Goal: Task Accomplishment & Management: Complete application form

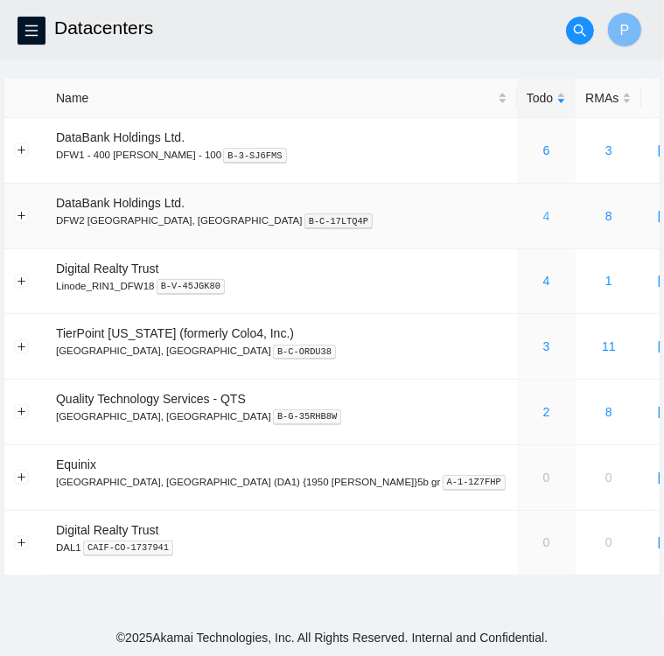
click at [543, 214] on link "4" at bounding box center [546, 216] width 7 height 14
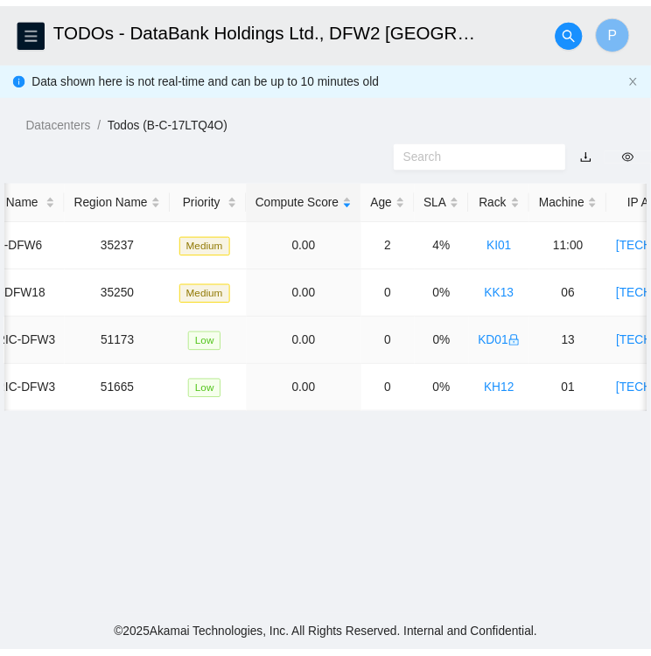
scroll to position [0, 259]
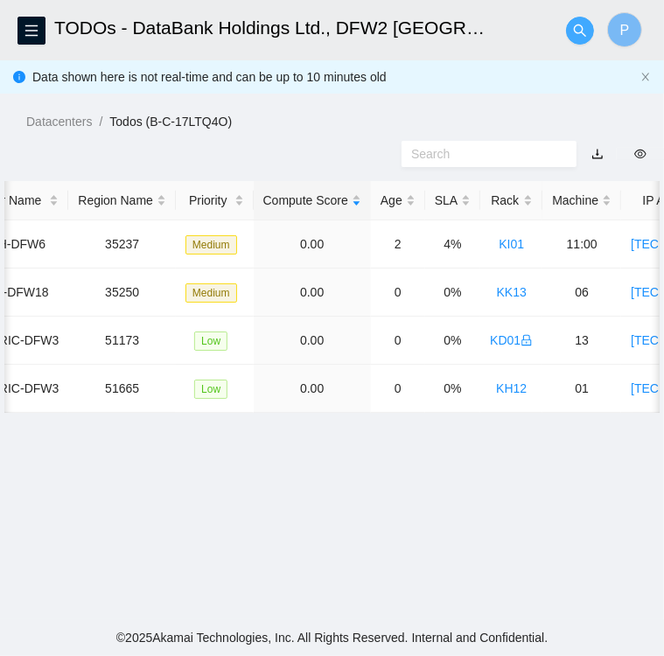
click at [576, 31] on icon "search" at bounding box center [580, 31] width 14 height 14
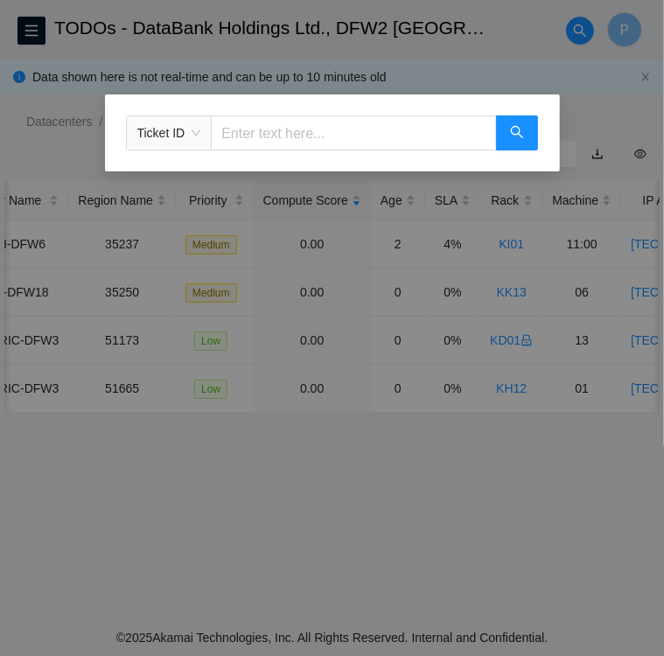
click at [345, 124] on input "text" at bounding box center [353, 132] width 285 height 35
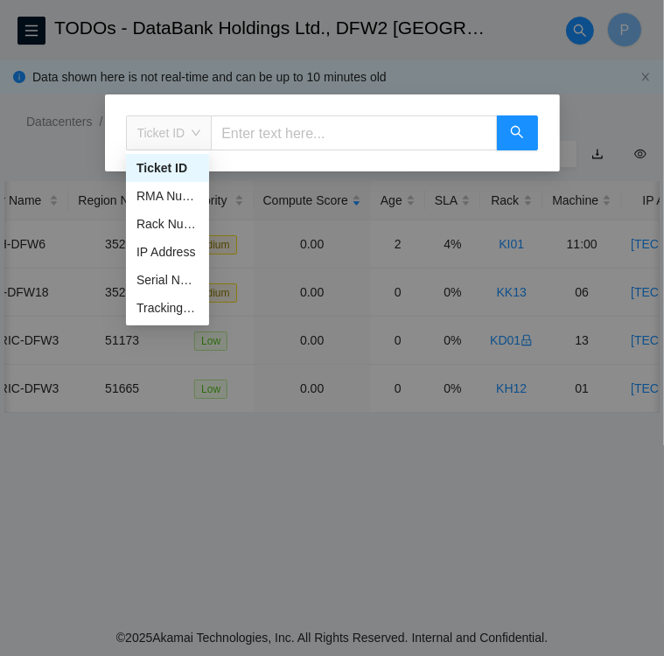
click at [195, 134] on span "Ticket ID" at bounding box center [169, 133] width 64 height 26
click at [168, 309] on div "Tracking Number" at bounding box center [167, 307] width 62 height 19
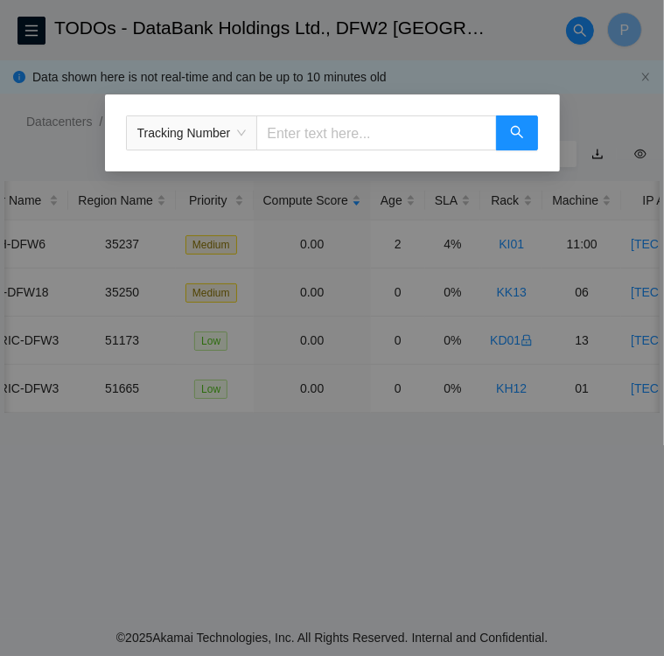
click at [315, 132] on input "text" at bounding box center [376, 132] width 240 height 35
type input "463470056006"
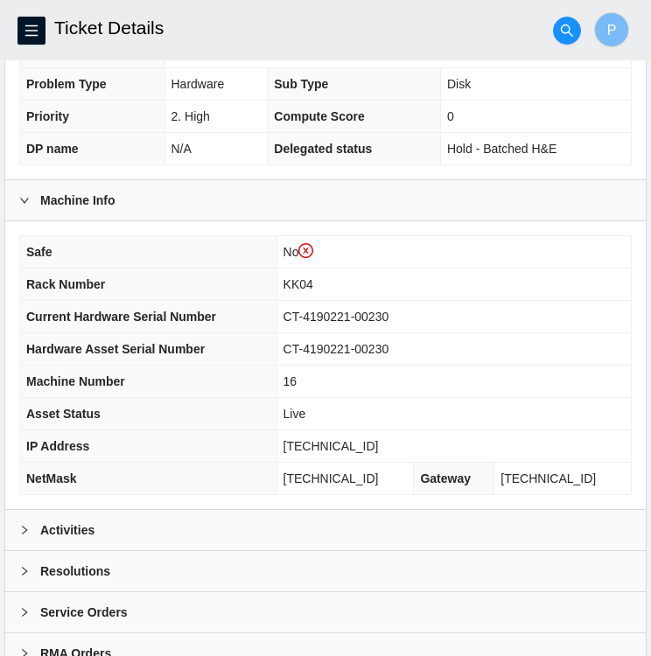
scroll to position [488, 0]
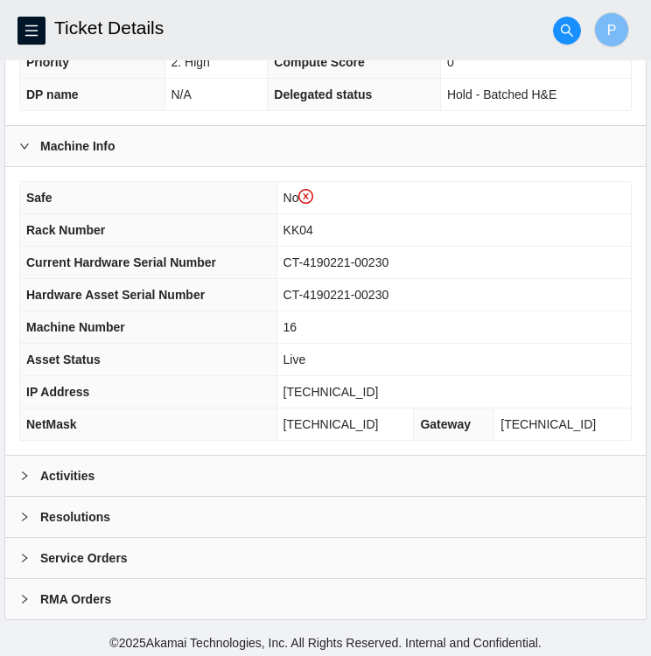
click at [73, 470] on b "Activities" at bounding box center [67, 475] width 54 height 19
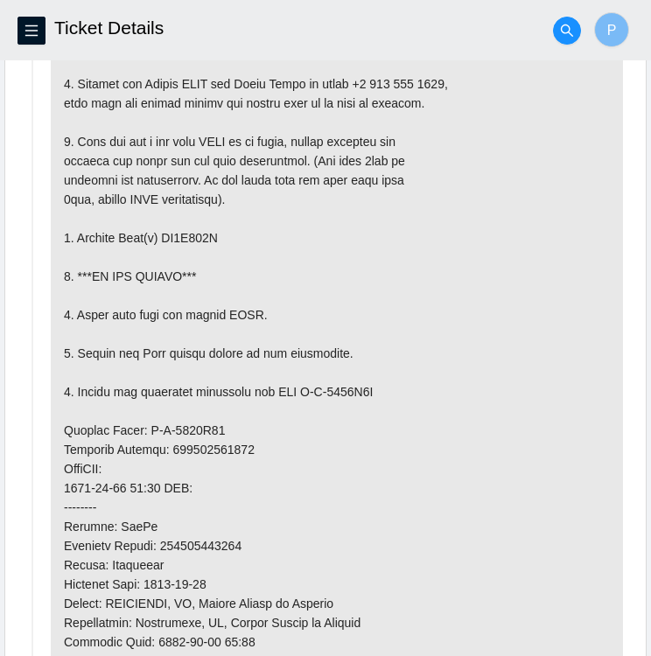
scroll to position [1011, 0]
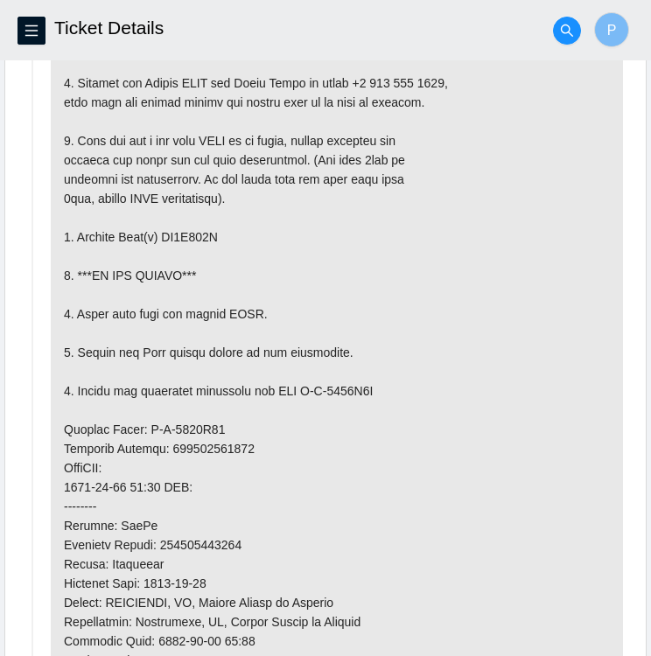
click at [255, 422] on p at bounding box center [337, 468] width 572 height 892
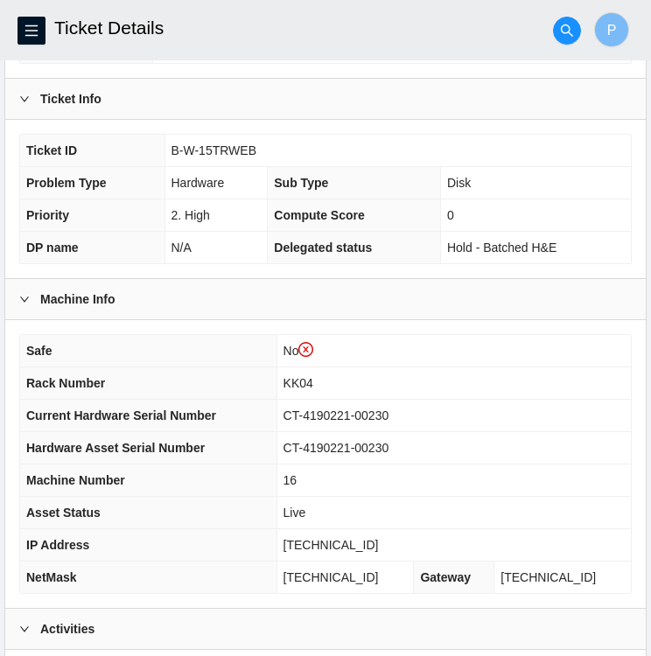
scroll to position [331, 0]
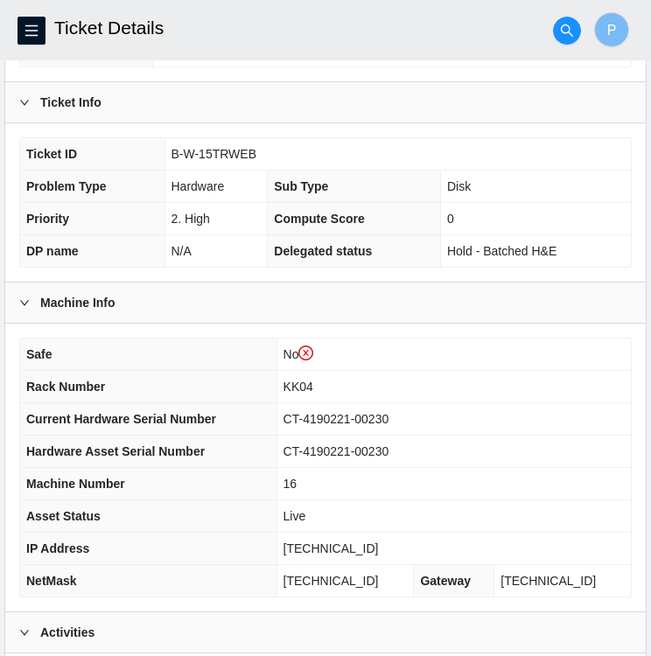
click at [265, 152] on td "B-W-15TRWEB" at bounding box center [397, 154] width 466 height 32
drag, startPoint x: 248, startPoint y: 151, endPoint x: 167, endPoint y: 147, distance: 81.5
click at [167, 147] on td "B-W-15TRWEB" at bounding box center [397, 154] width 466 height 32
copy span "B-W-15TRWEB"
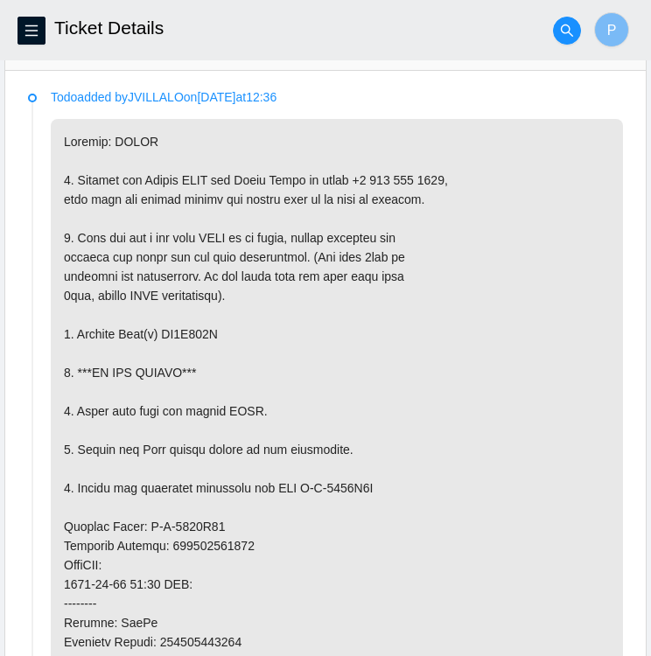
scroll to position [916, 0]
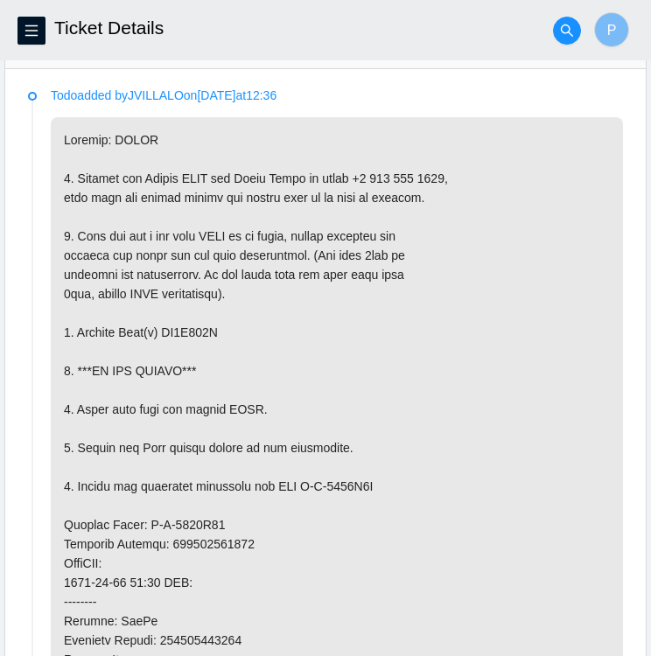
click at [527, 457] on p at bounding box center [337, 563] width 572 height 892
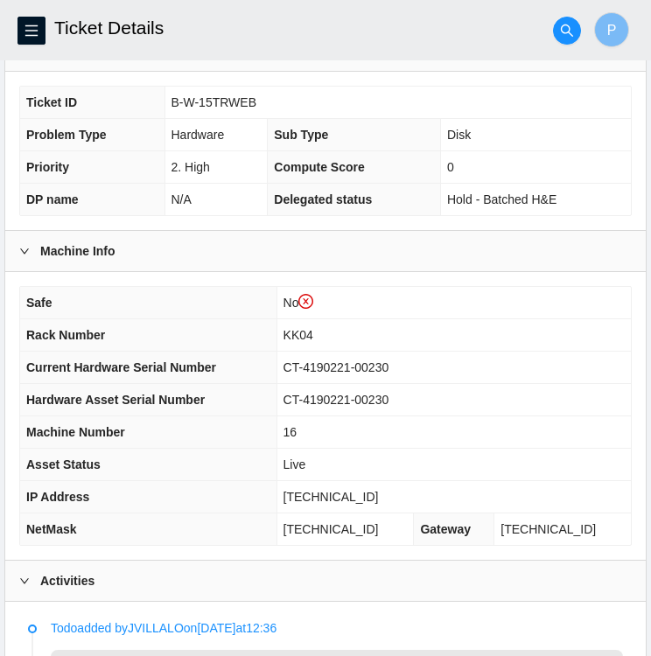
scroll to position [379, 0]
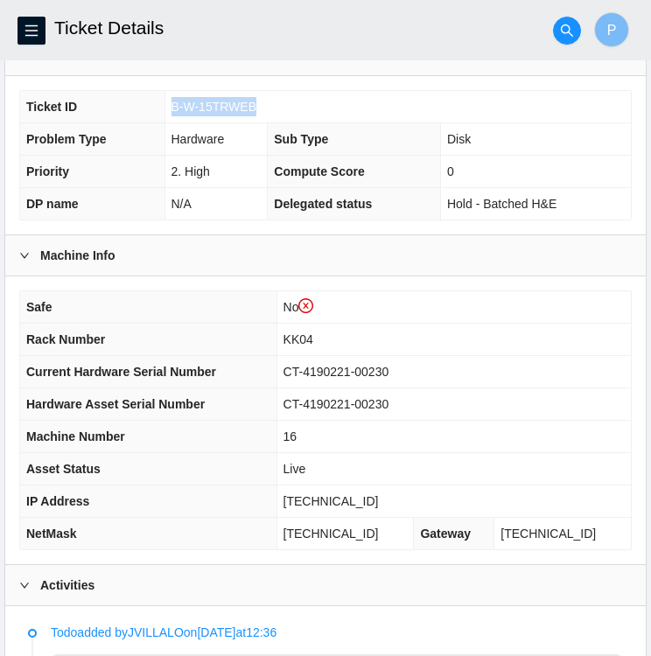
drag, startPoint x: 251, startPoint y: 102, endPoint x: 169, endPoint y: 102, distance: 82.2
click at [169, 102] on td "B-W-15TRWEB" at bounding box center [397, 107] width 466 height 32
copy span "B-W-15TRWEB"
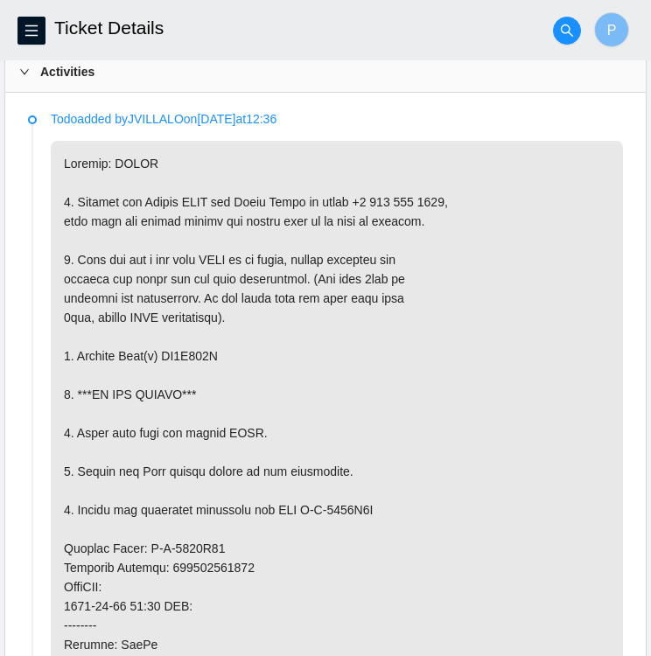
scroll to position [917, 0]
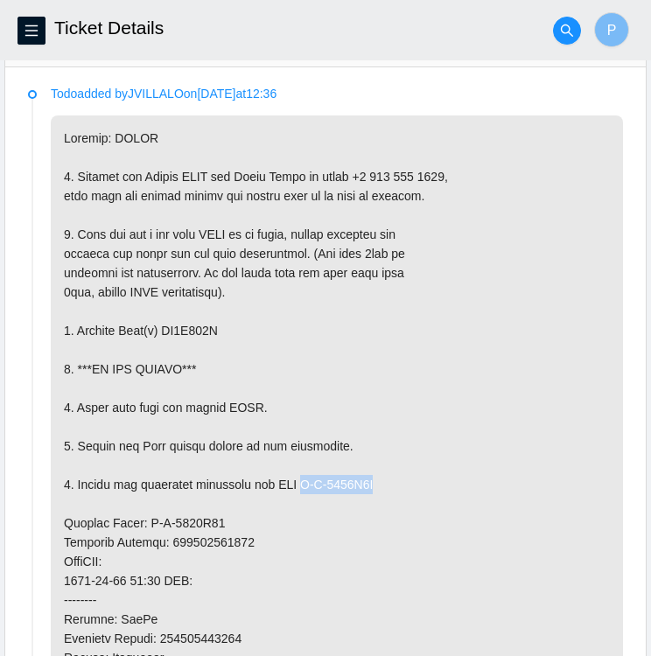
drag, startPoint x: 299, startPoint y: 478, endPoint x: 371, endPoint y: 487, distance: 72.3
click at [371, 487] on p at bounding box center [337, 561] width 572 height 892
copy p "B-W-1686P8G"
drag, startPoint x: 218, startPoint y: 518, endPoint x: 143, endPoint y: 522, distance: 74.5
click at [143, 522] on p at bounding box center [337, 561] width 572 height 892
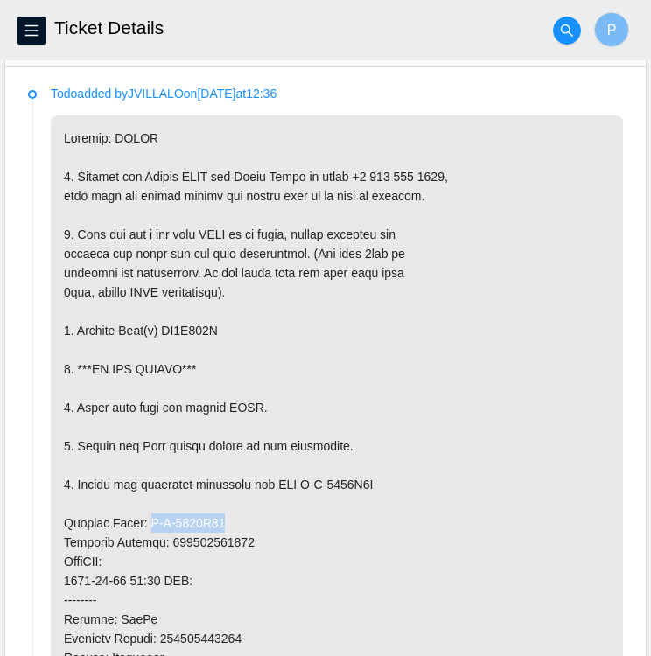
copy p "B-W-1686P87"
click at [289, 529] on p at bounding box center [337, 561] width 572 height 892
drag, startPoint x: 244, startPoint y: 533, endPoint x: 165, endPoint y: 533, distance: 78.7
click at [165, 533] on p at bounding box center [337, 561] width 572 height 892
copy p "463470056006"
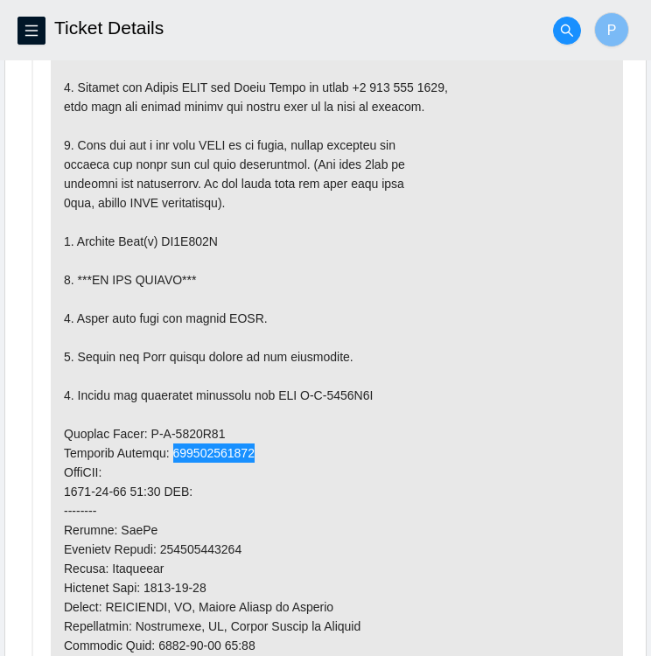
scroll to position [883, 0]
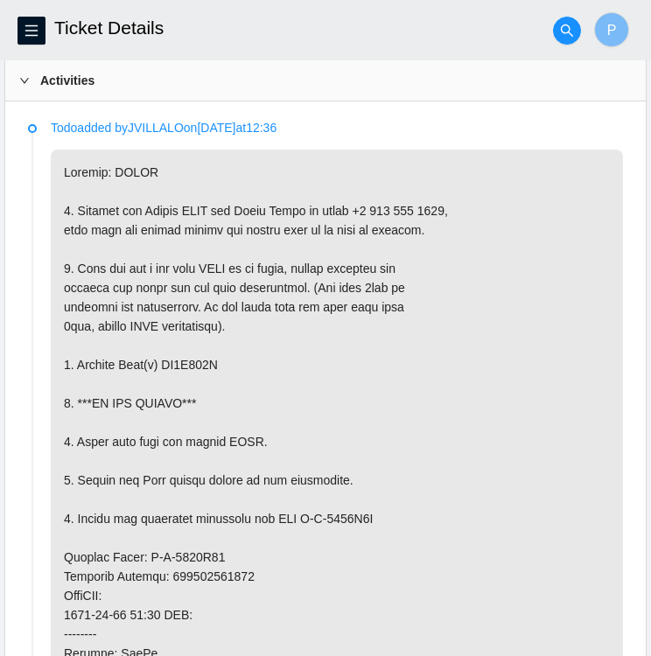
click at [224, 354] on p at bounding box center [337, 596] width 572 height 892
drag, startPoint x: 217, startPoint y: 359, endPoint x: 160, endPoint y: 359, distance: 56.9
click at [160, 359] on p at bounding box center [337, 596] width 572 height 892
copy p "ZC1A913J"
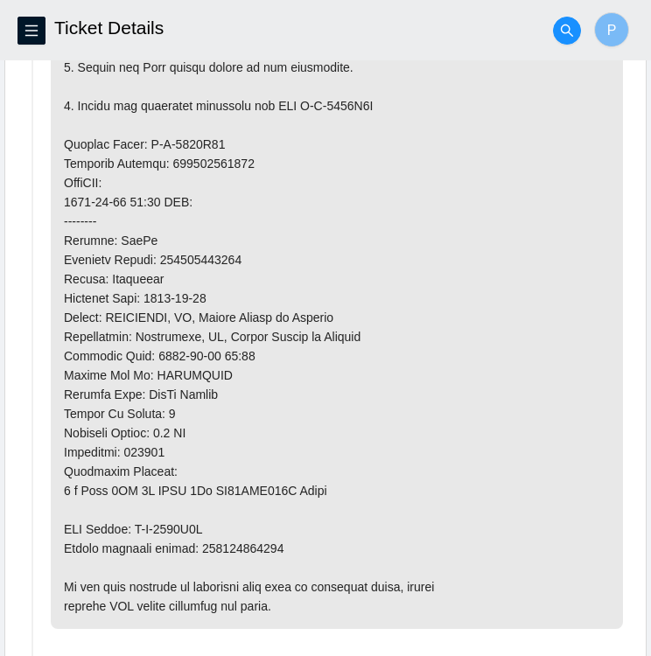
scroll to position [1299, 0]
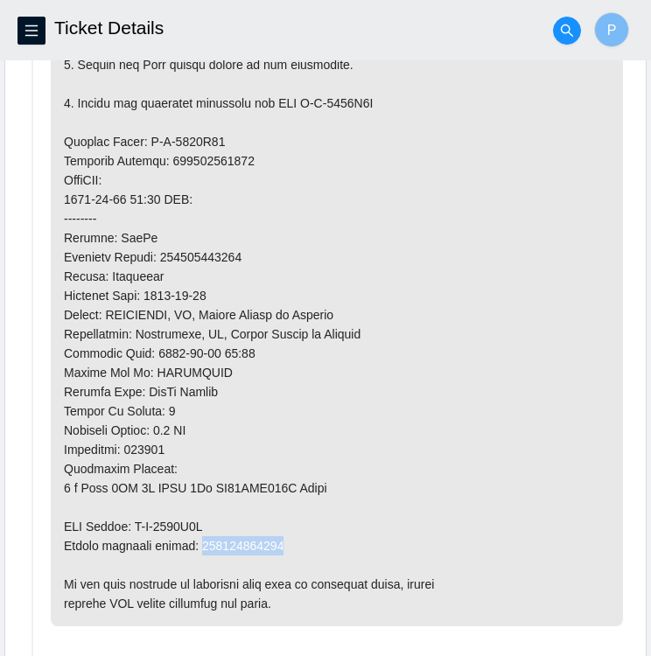
drag, startPoint x: 283, startPoint y: 540, endPoint x: 199, endPoint y: 540, distance: 83.1
click at [199, 540] on p at bounding box center [337, 180] width 572 height 892
copy p "463470056017"
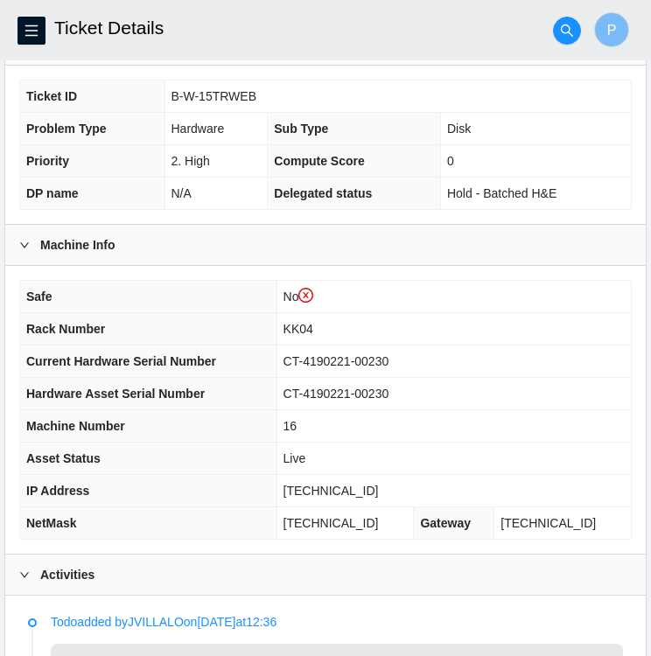
scroll to position [384, 0]
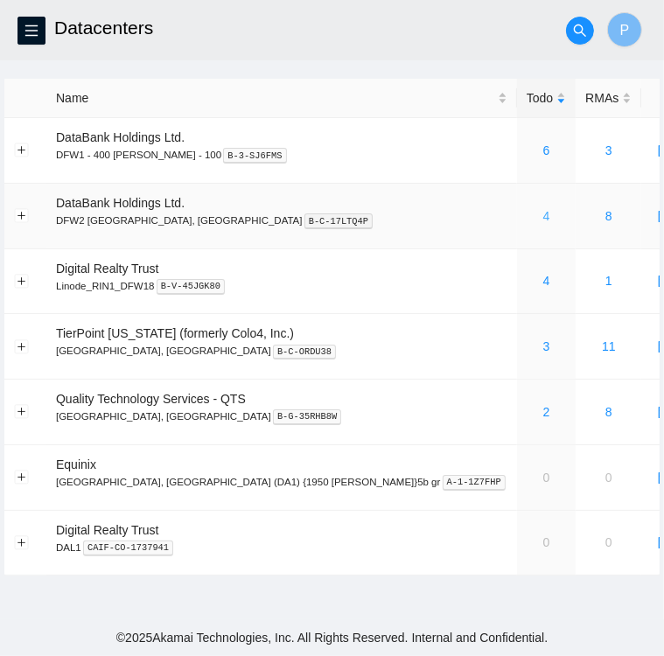
click at [543, 218] on link "4" at bounding box center [546, 216] width 7 height 14
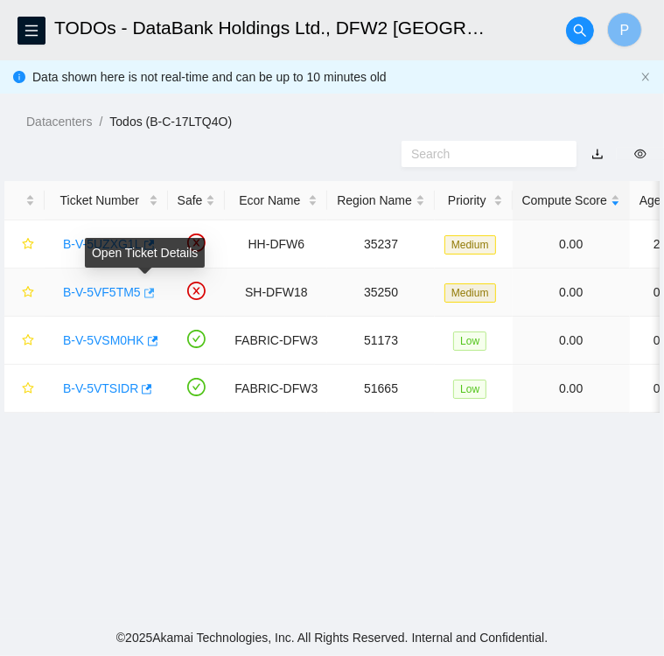
click at [146, 296] on icon "button" at bounding box center [148, 293] width 12 height 12
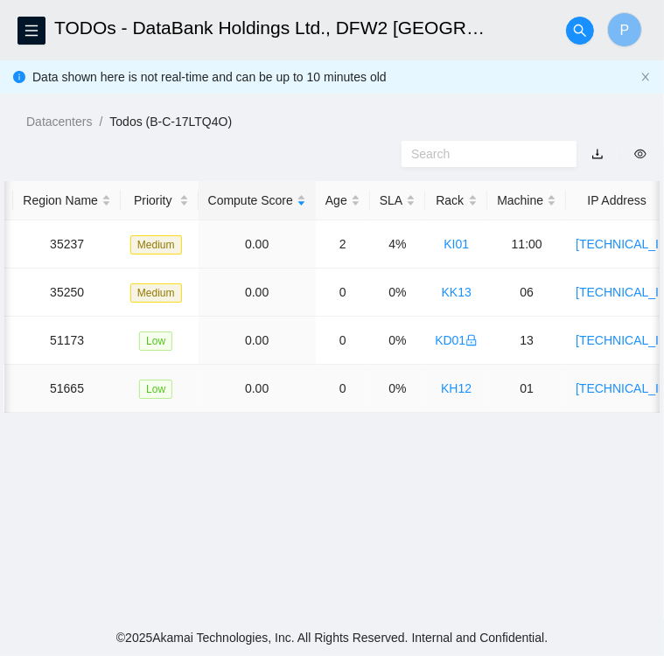
scroll to position [0, 313]
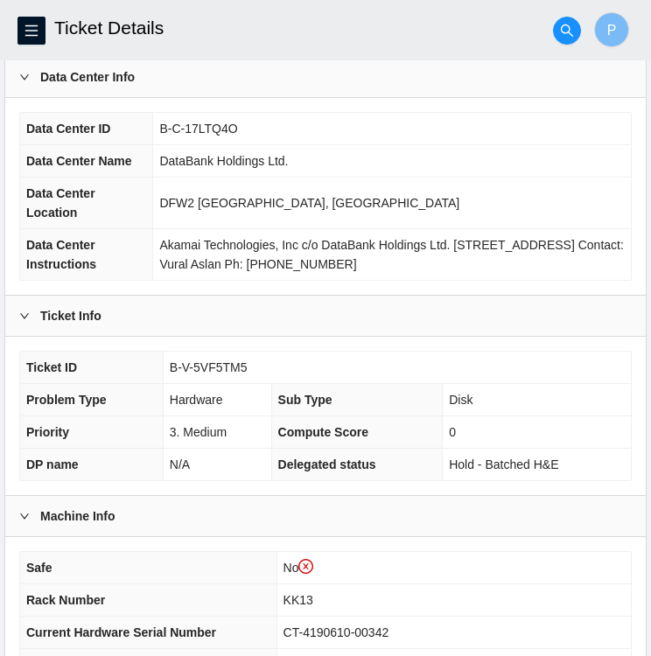
scroll to position [122, 0]
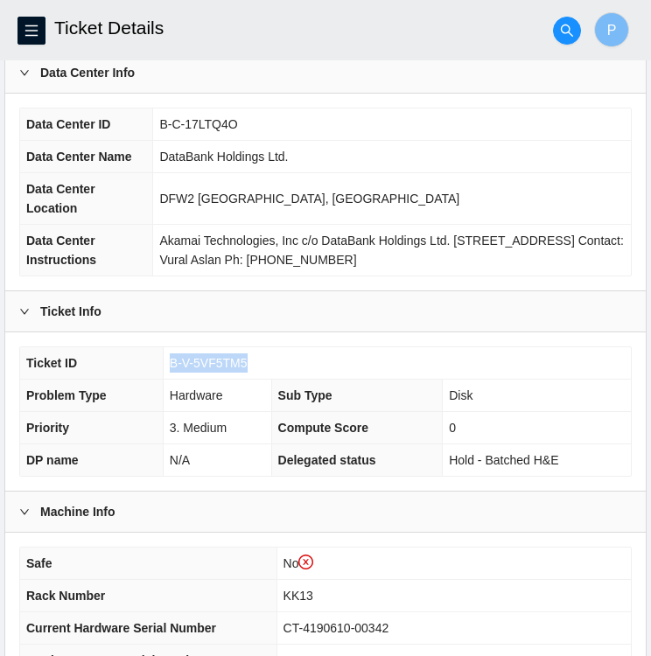
drag, startPoint x: 244, startPoint y: 359, endPoint x: 166, endPoint y: 363, distance: 77.9
click at [166, 363] on td "B-V-5VF5TM5" at bounding box center [397, 363] width 468 height 32
copy span "B-V-5VF5TM5"
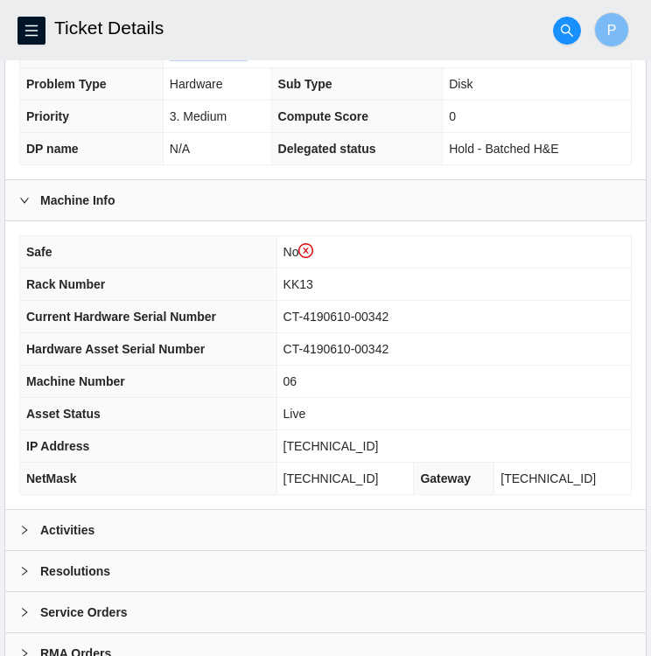
scroll to position [488, 0]
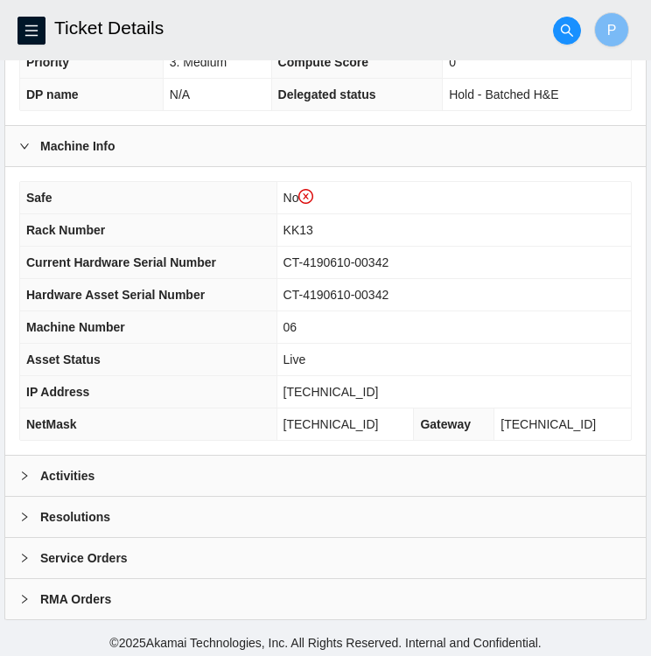
click at [164, 473] on div "Activities" at bounding box center [325, 476] width 640 height 40
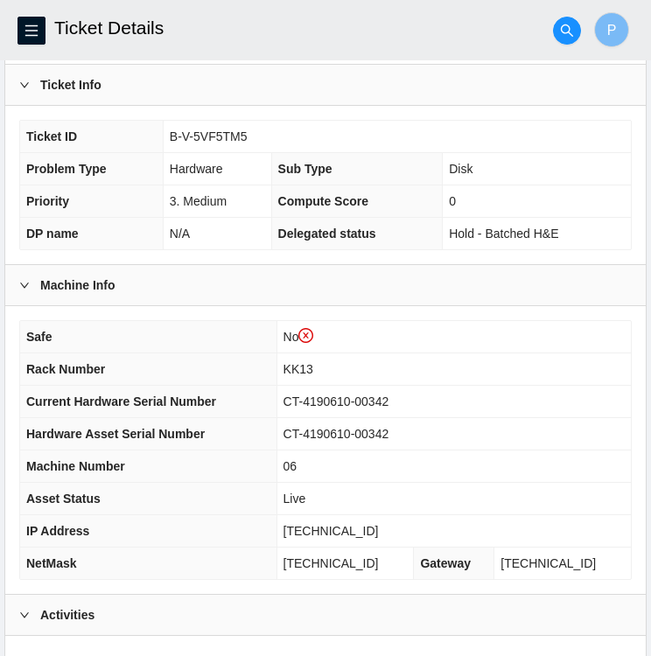
scroll to position [348, 0]
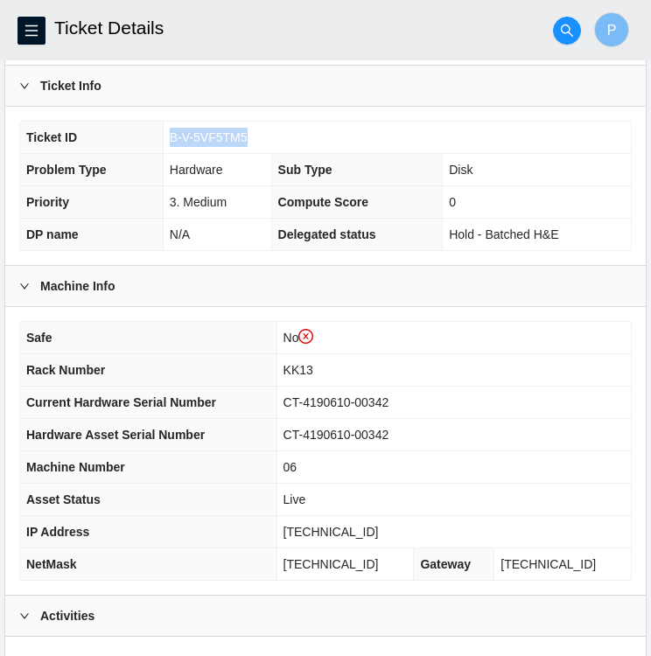
drag, startPoint x: 248, startPoint y: 131, endPoint x: 171, endPoint y: 132, distance: 77.0
click at [171, 132] on td "B-V-5VF5TM5" at bounding box center [397, 138] width 468 height 32
copy span "B-V-5VF5TM5"
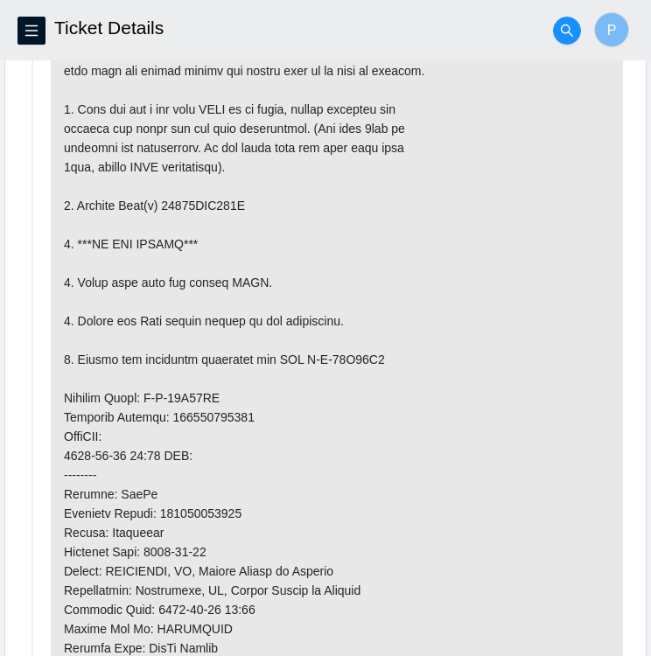
scroll to position [1042, 0]
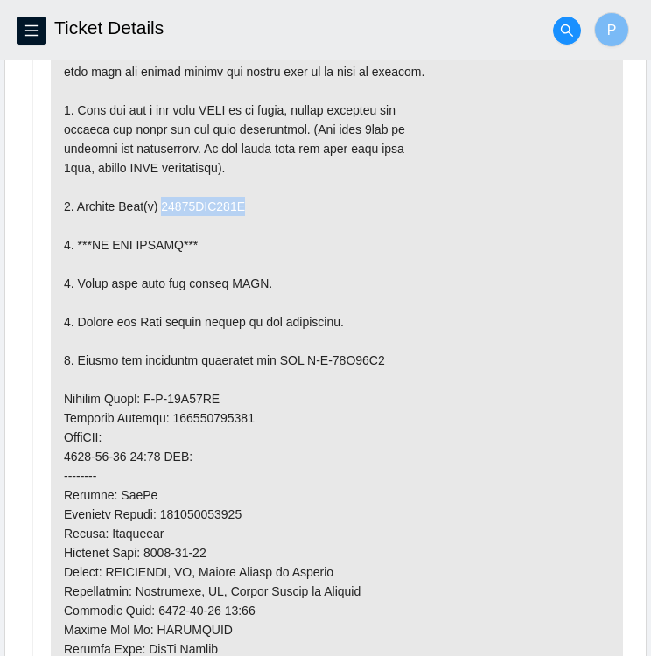
drag, startPoint x: 240, startPoint y: 197, endPoint x: 163, endPoint y: 196, distance: 77.0
click at [163, 196] on p at bounding box center [337, 437] width 572 height 892
copy p "18521FDC373D"
drag, startPoint x: 229, startPoint y: 394, endPoint x: 143, endPoint y: 396, distance: 85.8
click at [143, 396] on p at bounding box center [337, 437] width 572 height 892
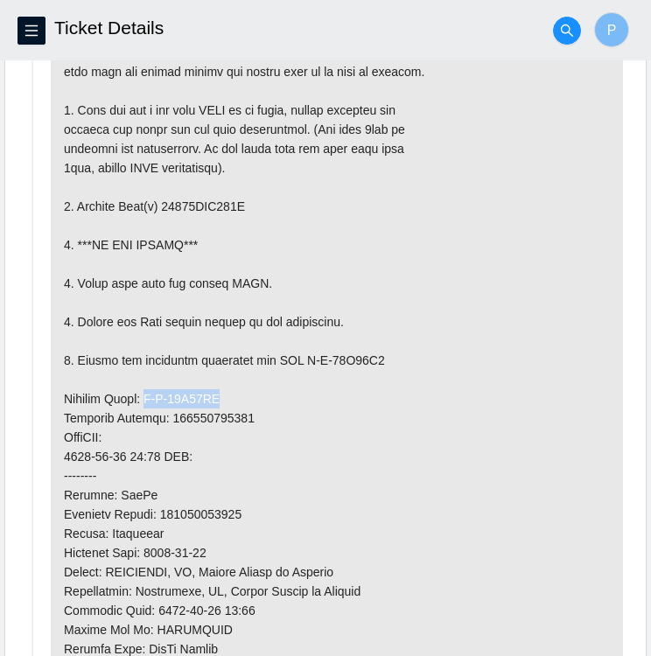
copy p "B-W-15W24CU"
click at [297, 359] on p at bounding box center [337, 437] width 572 height 892
drag, startPoint x: 299, startPoint y: 354, endPoint x: 385, endPoint y: 355, distance: 85.7
click at [385, 355] on p at bounding box center [337, 437] width 572 height 892
copy p "B-W-15W24D3"
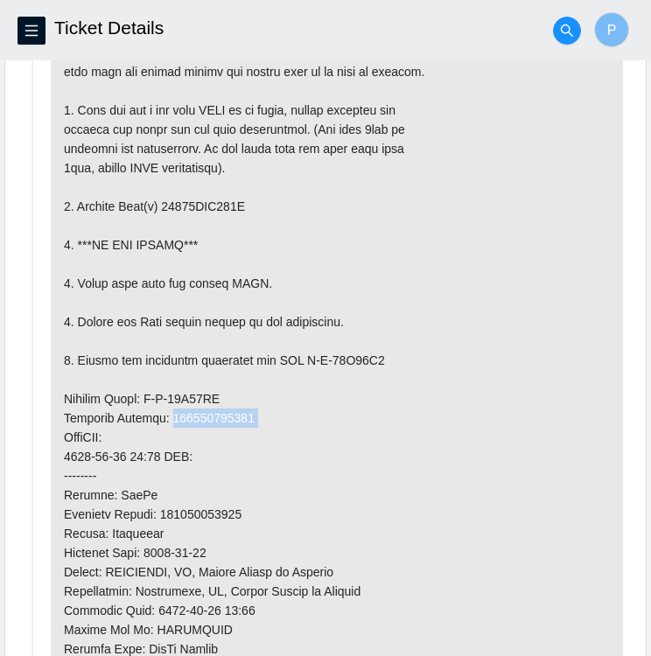
drag, startPoint x: 244, startPoint y: 414, endPoint x: 166, endPoint y: 414, distance: 77.8
click at [166, 414] on p at bounding box center [337, 437] width 572 height 892
copy p "463470055124"
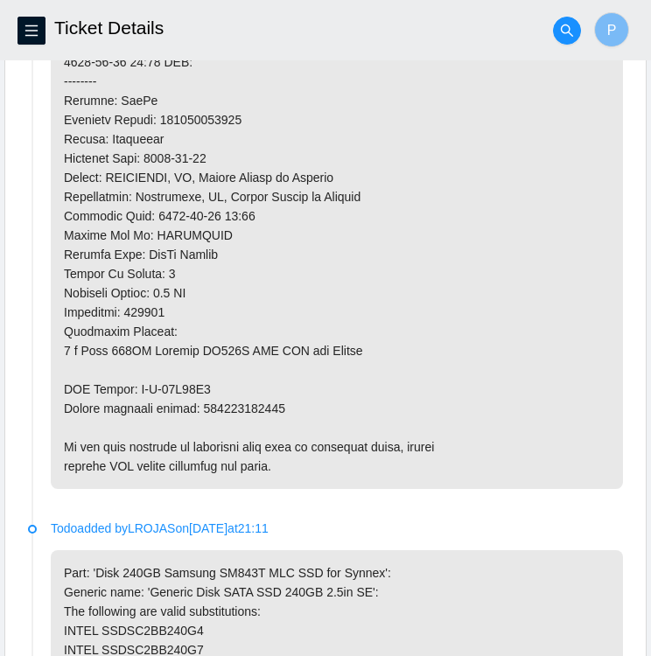
scroll to position [1435, 0]
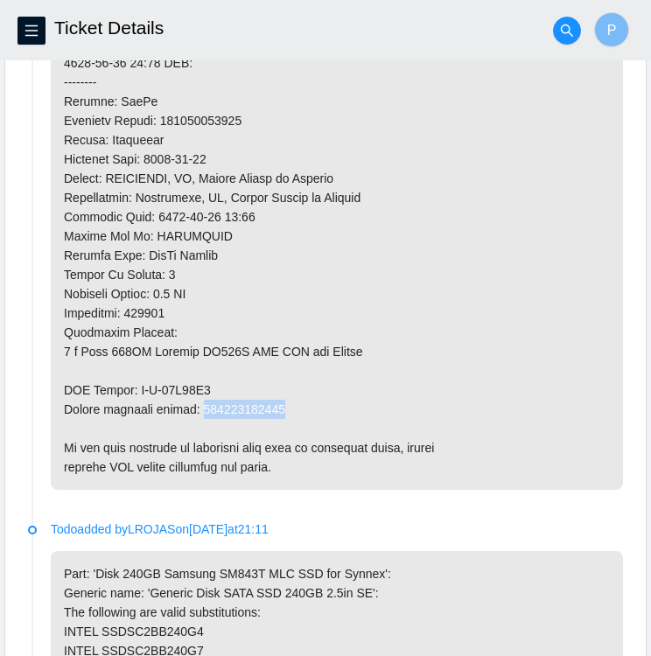
drag, startPoint x: 199, startPoint y: 401, endPoint x: 285, endPoint y: 408, distance: 86.9
click at [285, 408] on p at bounding box center [337, 44] width 572 height 892
copy p "463470055135"
click at [584, 78] on p at bounding box center [337, 44] width 572 height 892
click at [609, 326] on p at bounding box center [337, 44] width 572 height 892
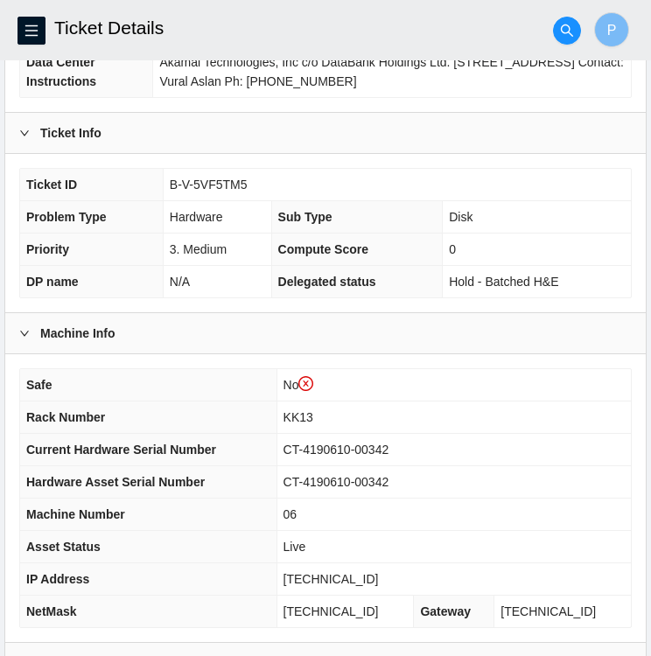
scroll to position [302, 0]
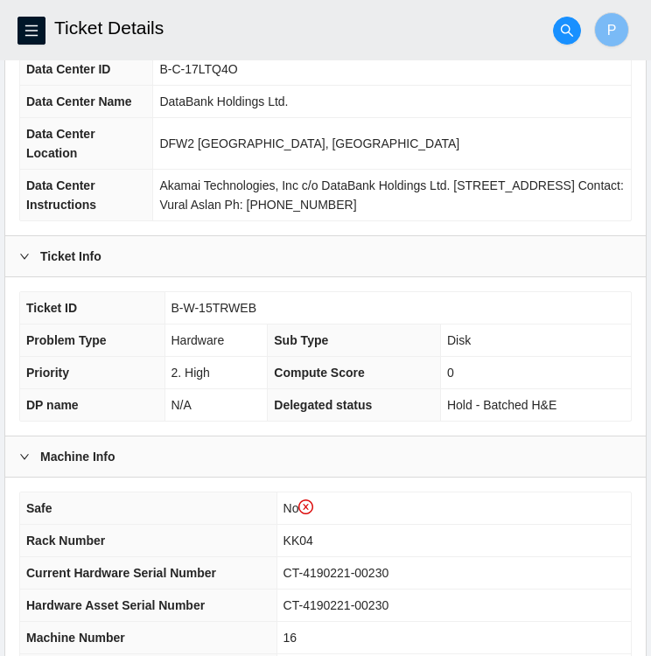
scroll to position [177, 0]
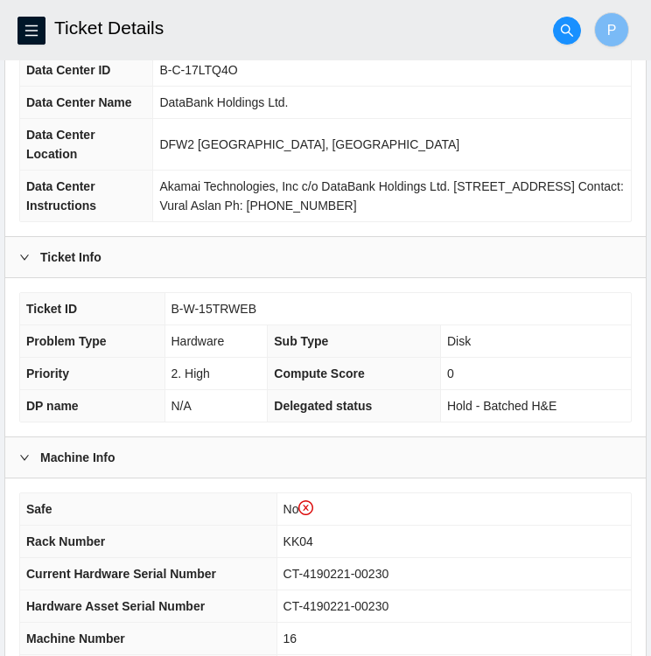
click at [389, 568] on span "CT-4190221-00230" at bounding box center [336, 574] width 106 height 14
drag, startPoint x: 303, startPoint y: 569, endPoint x: 409, endPoint y: 577, distance: 107.1
click at [409, 577] on td "CT-4190221-00230" at bounding box center [453, 574] width 354 height 32
copy span "CT-4190221-00230"
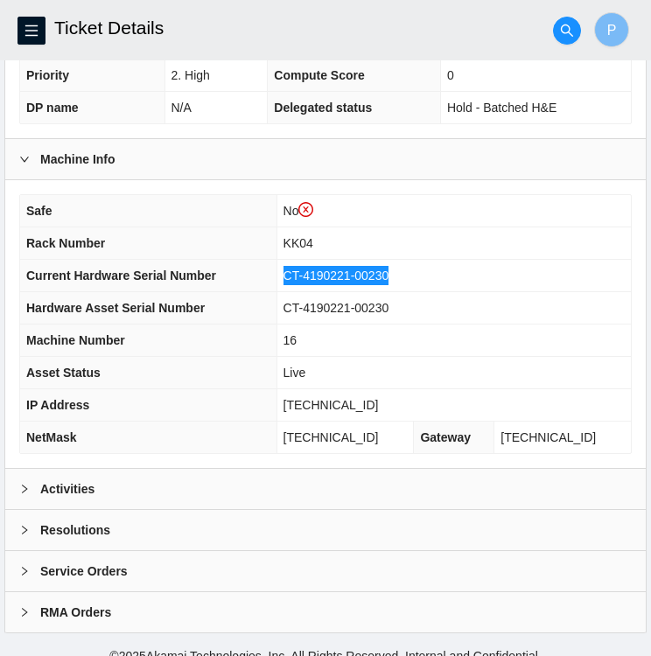
scroll to position [488, 0]
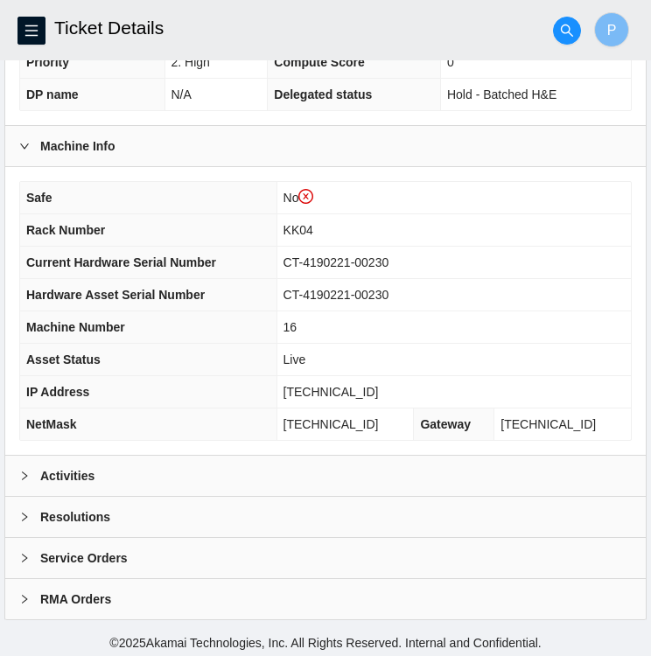
click at [283, 465] on div "Activities" at bounding box center [325, 476] width 640 height 40
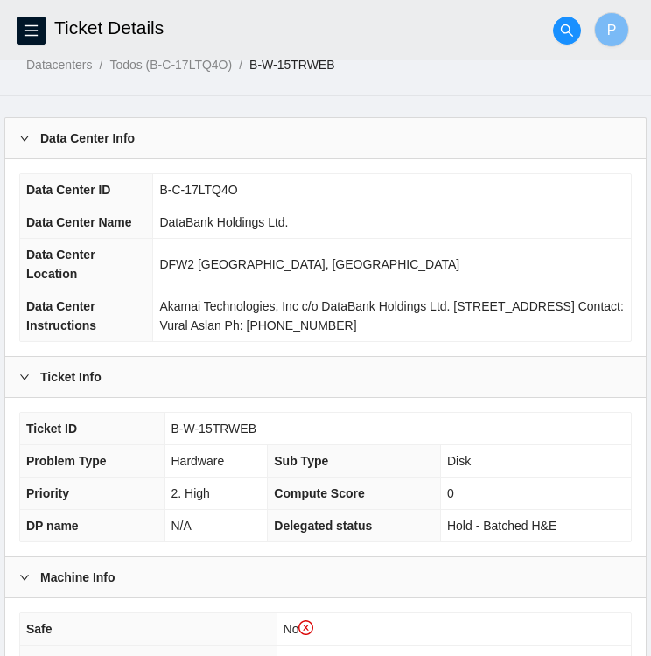
scroll to position [0, 0]
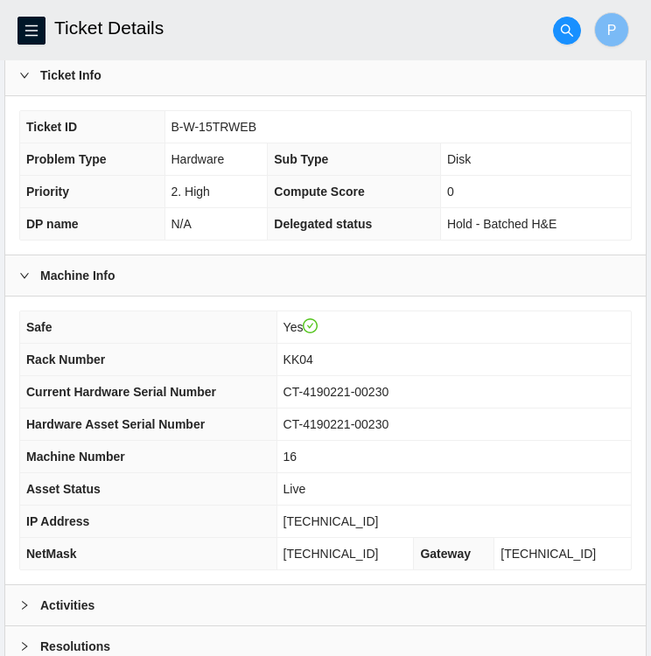
scroll to position [455, 0]
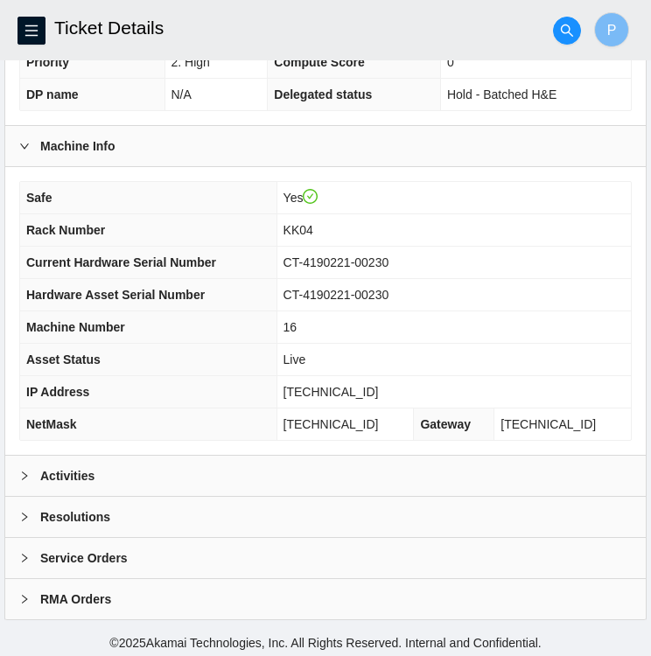
click at [178, 470] on div "Activities" at bounding box center [325, 476] width 640 height 40
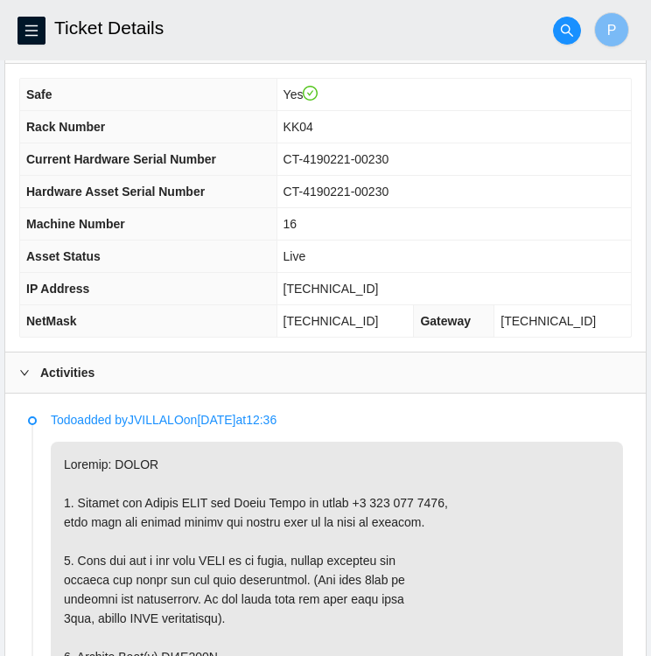
scroll to position [556, 0]
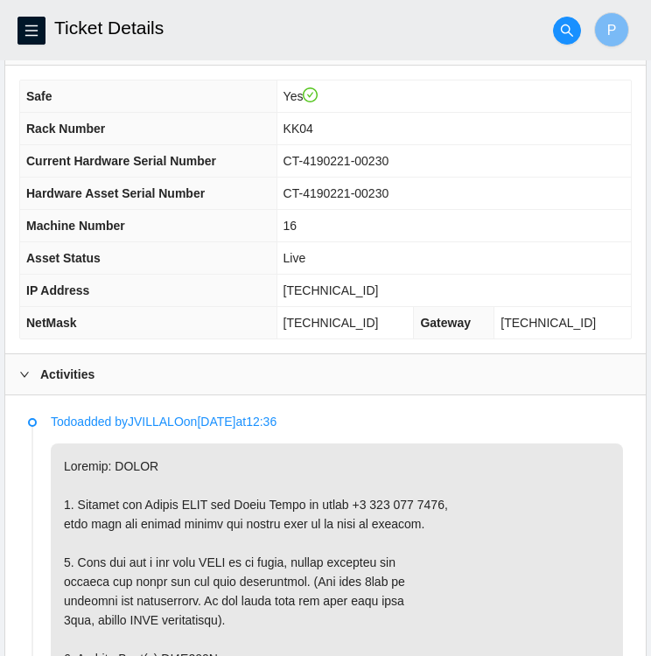
drag, startPoint x: 371, startPoint y: 463, endPoint x: 220, endPoint y: 275, distance: 240.8
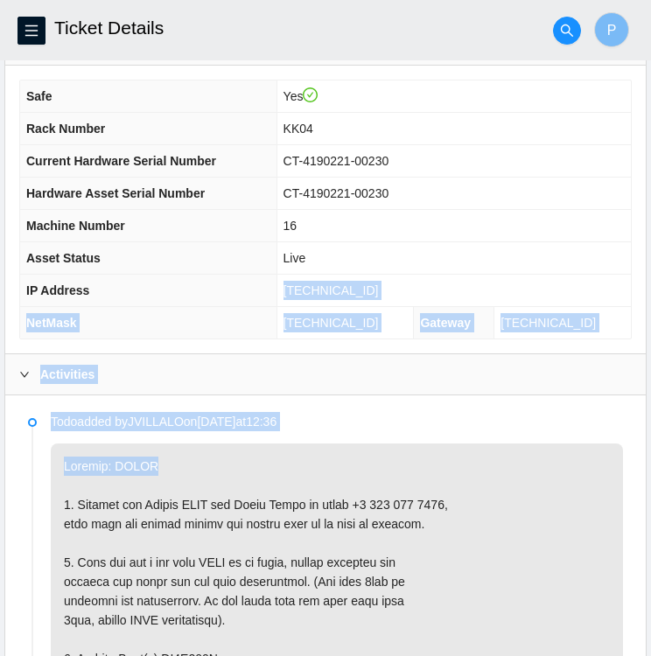
drag, startPoint x: 220, startPoint y: 275, endPoint x: 192, endPoint y: 278, distance: 29.1
click at [192, 278] on th "IP Address" at bounding box center [148, 291] width 256 height 32
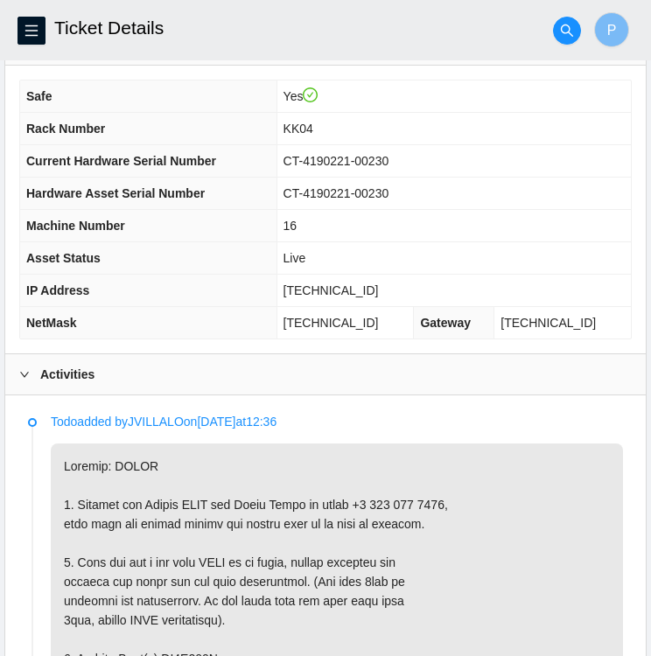
click at [535, 145] on td "CT-4190221-00230" at bounding box center [453, 161] width 354 height 32
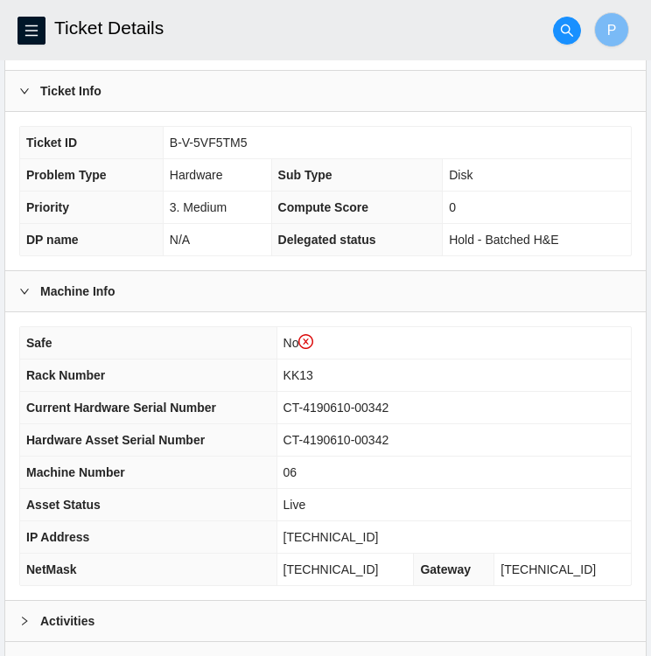
scroll to position [488, 0]
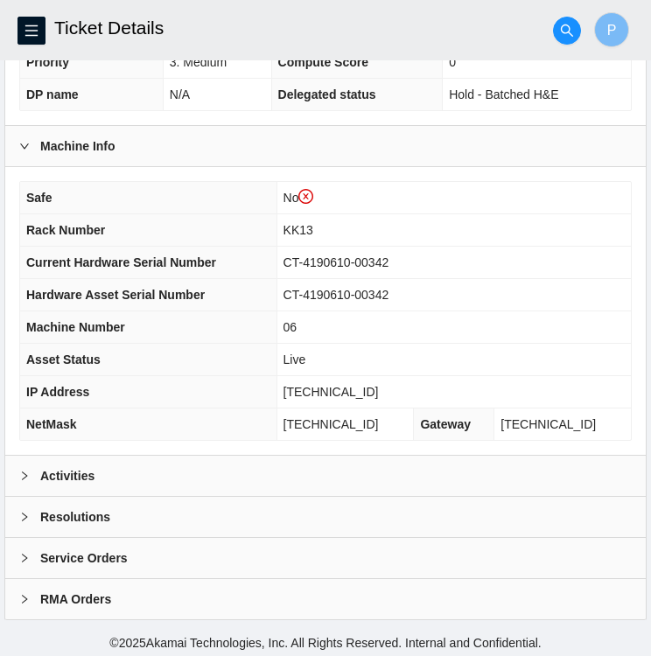
click at [24, 471] on icon "right" at bounding box center [24, 476] width 10 height 10
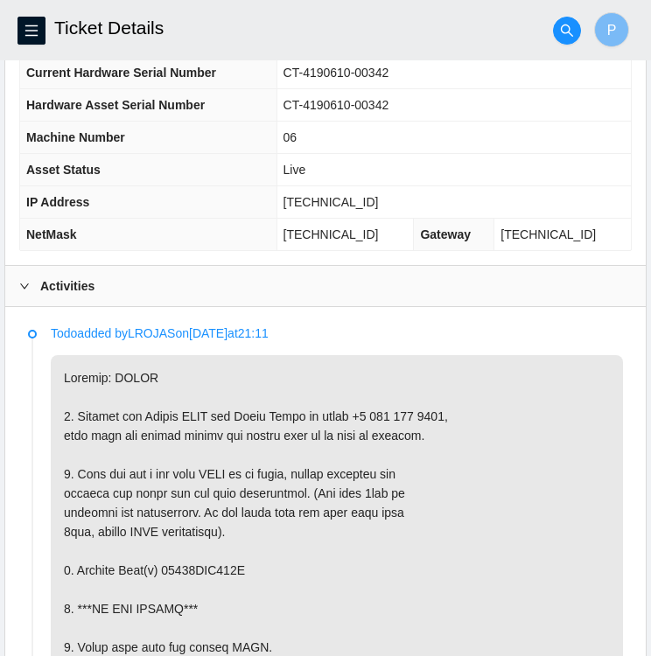
scroll to position [680, 0]
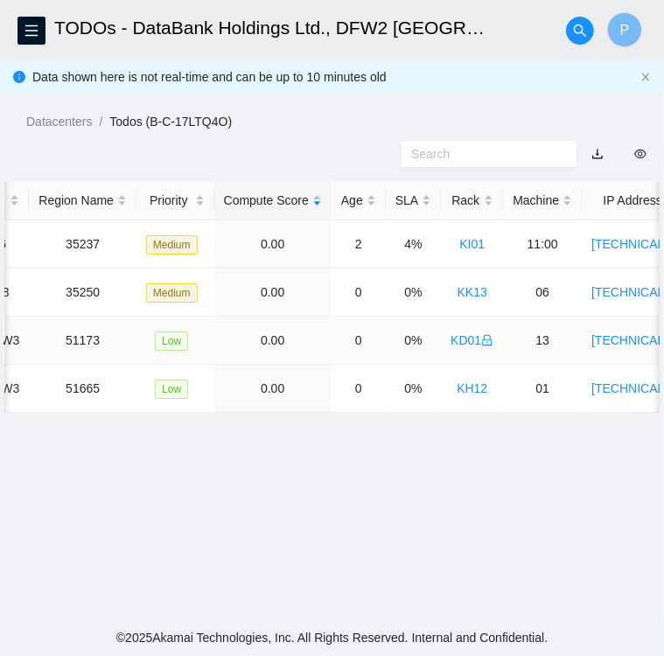
scroll to position [0, 297]
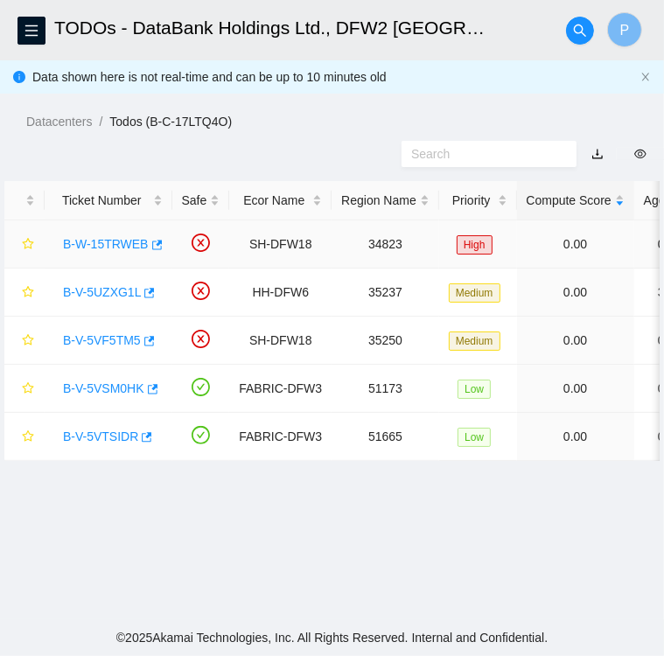
click at [108, 247] on link "B-W-15TRWEB" at bounding box center [106, 244] width 86 height 14
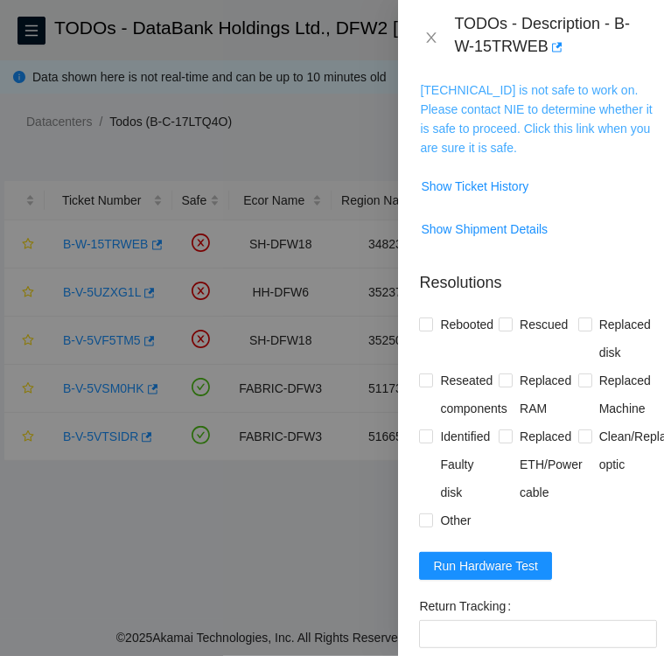
scroll to position [388, 0]
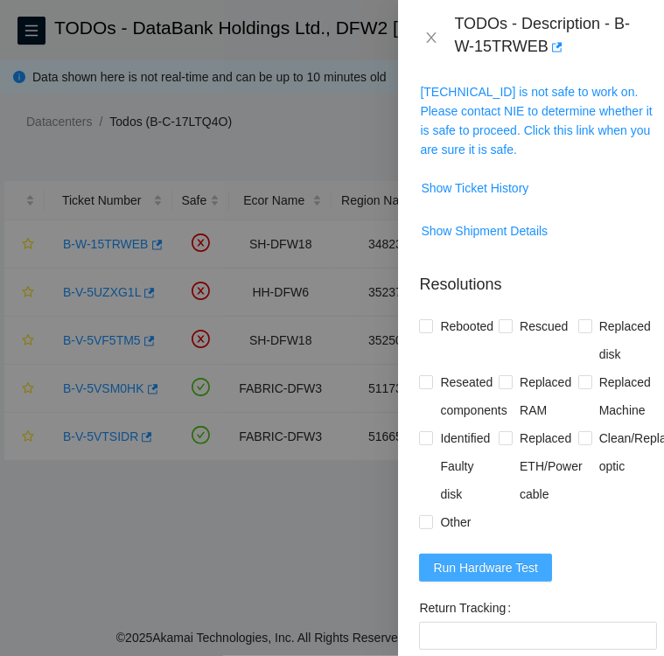
click at [483, 561] on span "Run Hardware Test" at bounding box center [485, 567] width 105 height 19
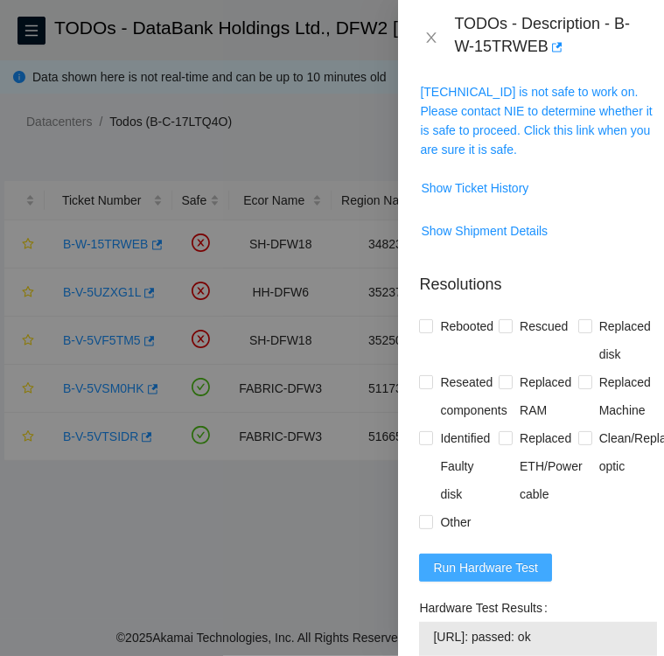
click at [483, 561] on span "Run Hardware Test" at bounding box center [485, 567] width 105 height 19
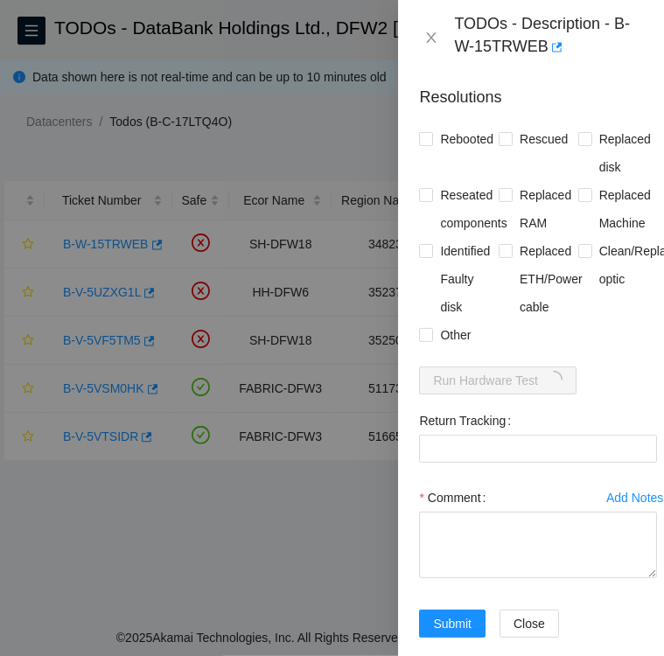
scroll to position [581, 0]
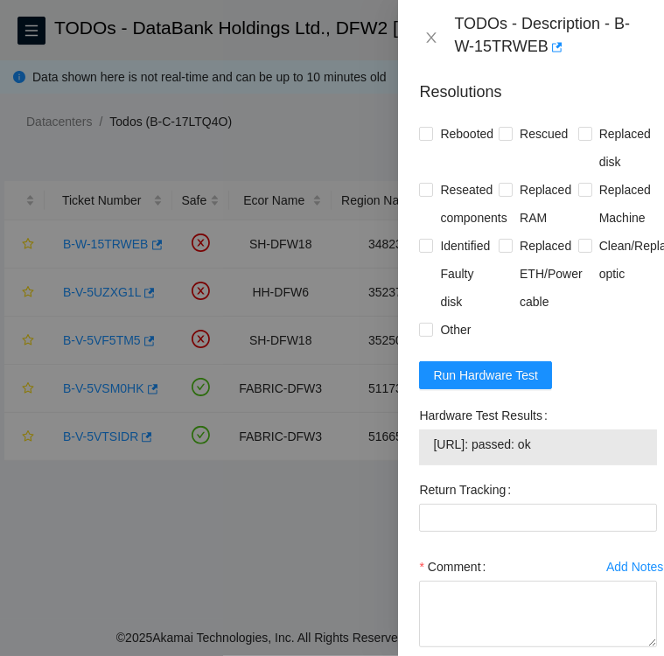
drag, startPoint x: 583, startPoint y: 442, endPoint x: 420, endPoint y: 423, distance: 163.7
click at [420, 423] on div "Hardware Test Results 184.28.172.57: passed: ok" at bounding box center [538, 433] width 238 height 64
copy div "Hardware Test Results 184.28.172.57: passed: ok"
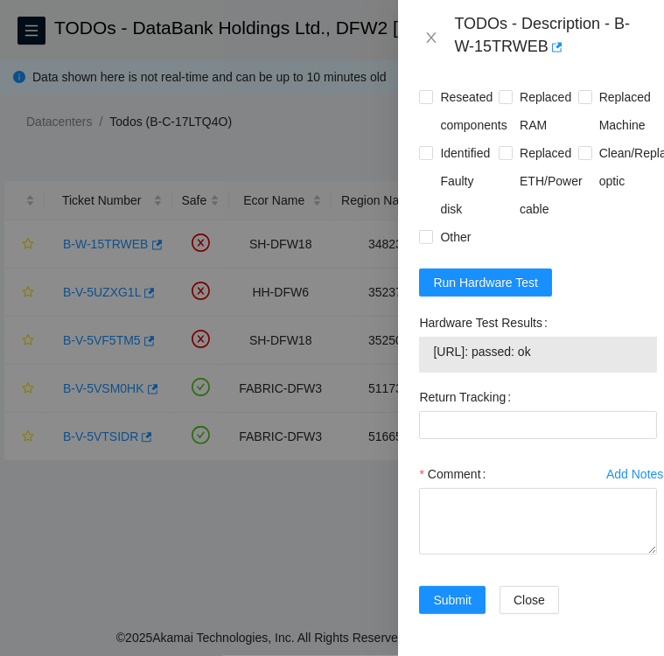
scroll to position [682, 0]
click at [455, 508] on textarea "Comment" at bounding box center [538, 521] width 238 height 66
paste textarea "Hardware Test Results 184.28.172.57: passed: ok"
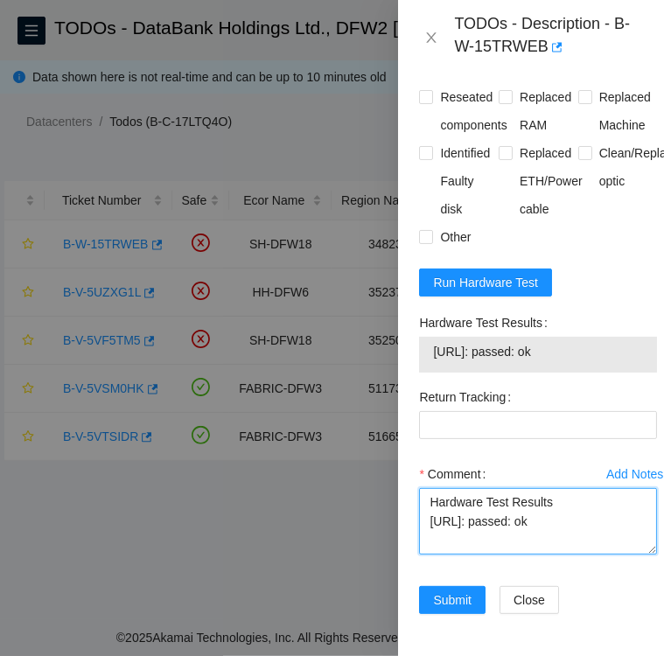
type textarea "Hardware Test Results 184.28.172.57: passed: ok"
drag, startPoint x: 431, startPoint y: 491, endPoint x: 596, endPoint y: 515, distance: 166.2
click at [596, 515] on textarea "Hardware Test Results 184.28.172.57: passed: ok" at bounding box center [538, 521] width 238 height 66
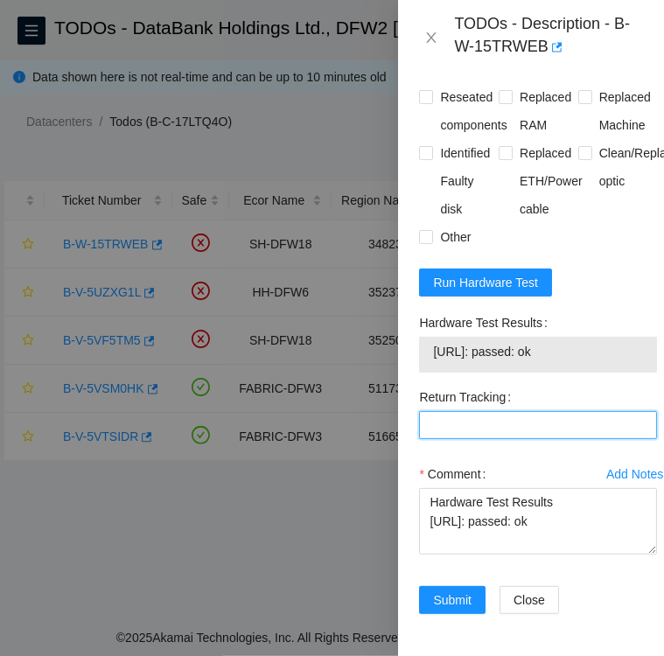
click at [542, 412] on Tracking "Return Tracking" at bounding box center [538, 425] width 238 height 28
paste Tracking "463470056017"
type Tracking "463470056017"
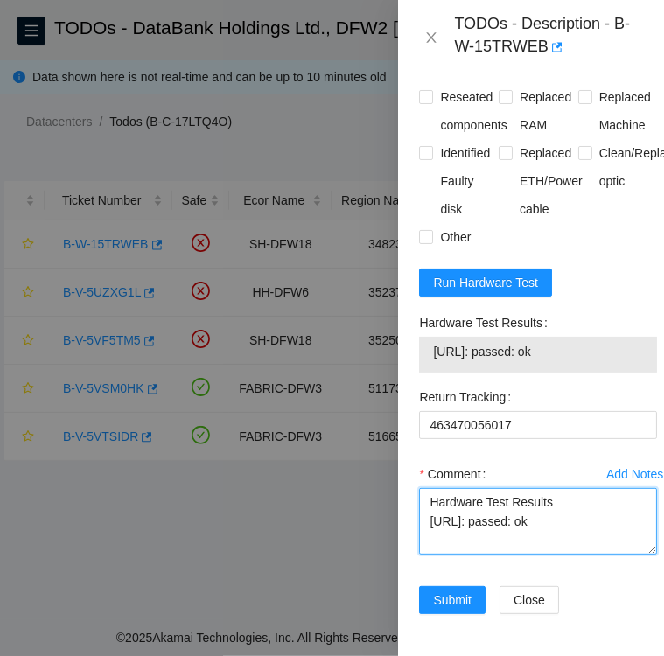
click at [431, 488] on textarea "Hardware Test Results 184.28.172.57: passed: ok" at bounding box center [538, 521] width 238 height 66
click at [445, 505] on textarea "Replacement Disk SN: Hardware Test Results 184.28.172.57: passed: ok" at bounding box center [538, 521] width 238 height 66
click at [464, 516] on textarea "Replacement Disk SN: Hardware Test Results 184.28.172.57: passed: ok" at bounding box center [538, 521] width 238 height 66
click at [471, 507] on textarea "Replacement Disk SN: Hardware Test Results 184.28.172.57: passed: ok" at bounding box center [538, 521] width 238 height 66
paste textarea "20IRK4V9FJKA"
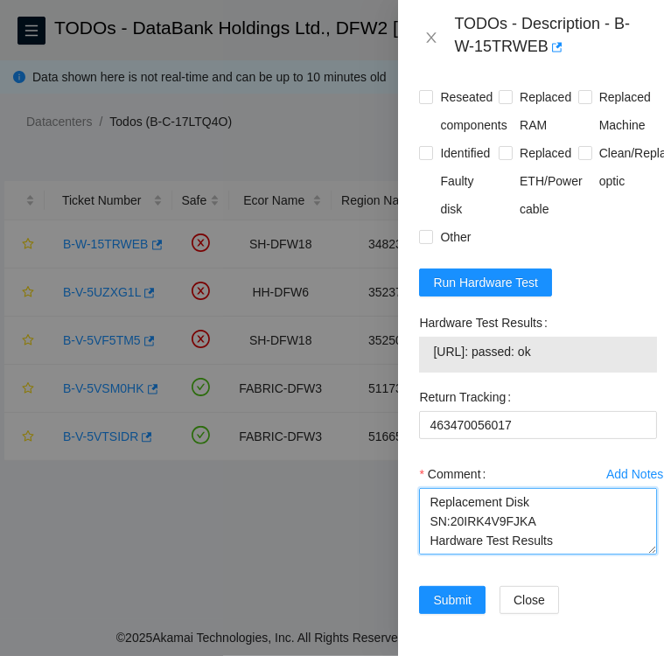
click at [430, 491] on textarea "Replacement Disk SN:20IRK4V9FJKA Hardware Test Results 184.28.172.57: passed: ok" at bounding box center [538, 521] width 238 height 66
type textarea "Followed instructions per TODO DO NOT RESCUE Replacement Disk SN:20IRK4V9FJKA H…"
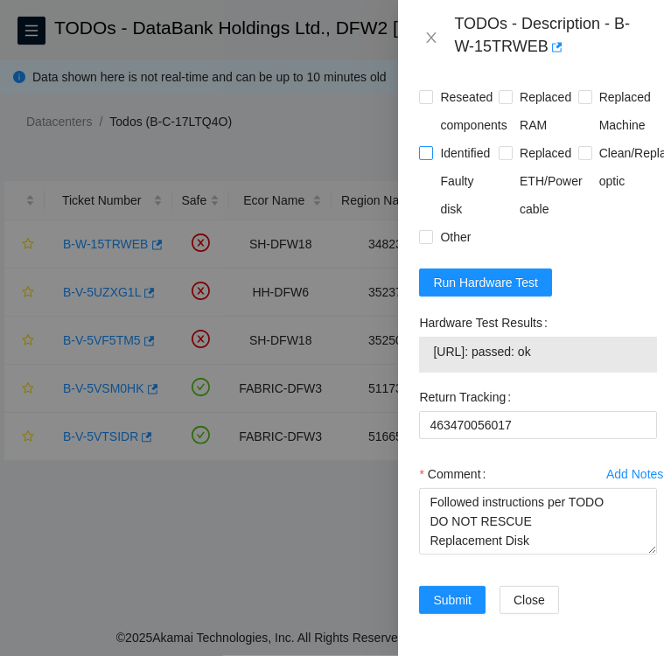
click at [430, 146] on input "Identified Faulty disk" at bounding box center [425, 152] width 12 height 12
checkbox input "true"
click at [427, 230] on input "Other" at bounding box center [425, 236] width 12 height 12
checkbox input "true"
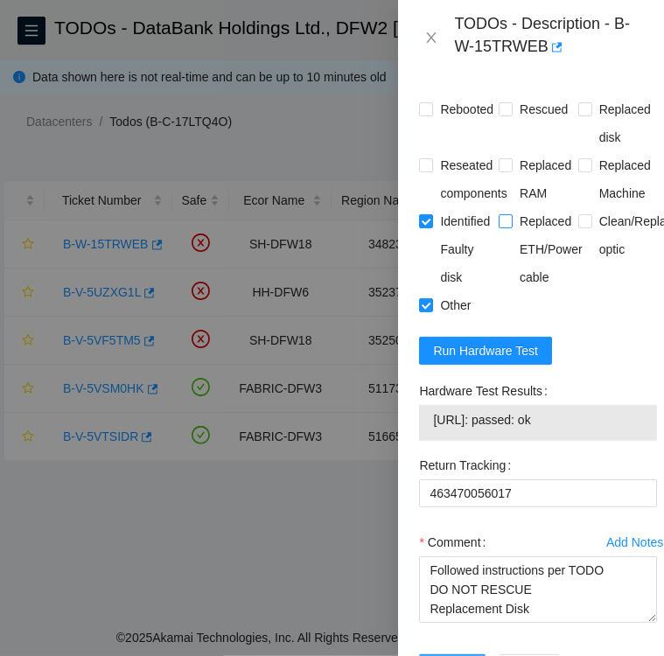
scroll to position [608, 0]
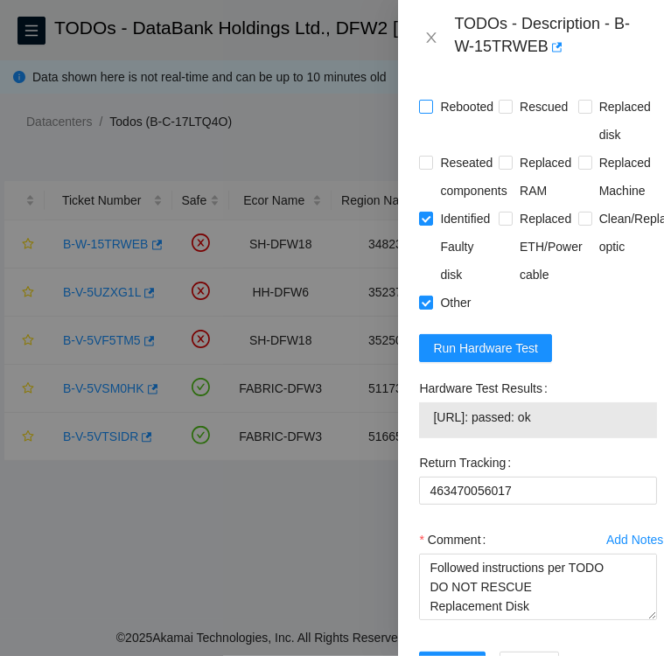
click at [427, 107] on input "Rebooted" at bounding box center [425, 106] width 12 height 12
checkbox input "true"
click at [580, 107] on input "Replaced disk" at bounding box center [584, 106] width 12 height 12
checkbox input "true"
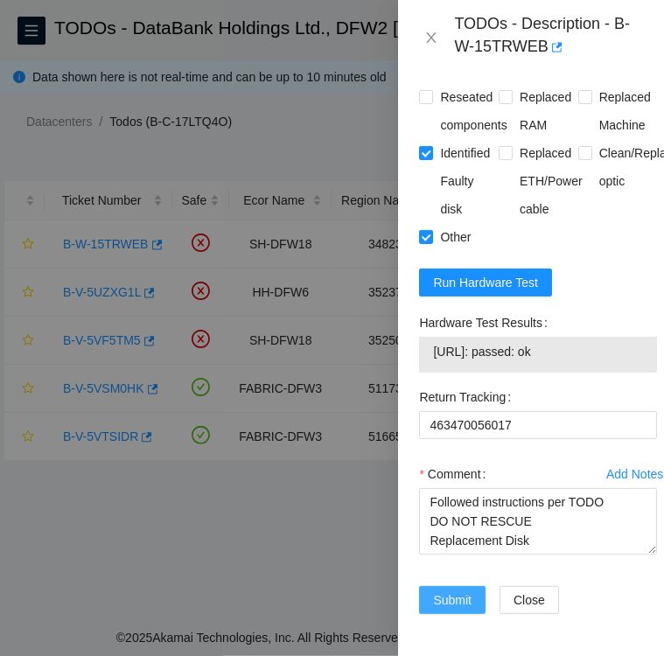
click at [437, 590] on span "Submit" at bounding box center [452, 599] width 38 height 19
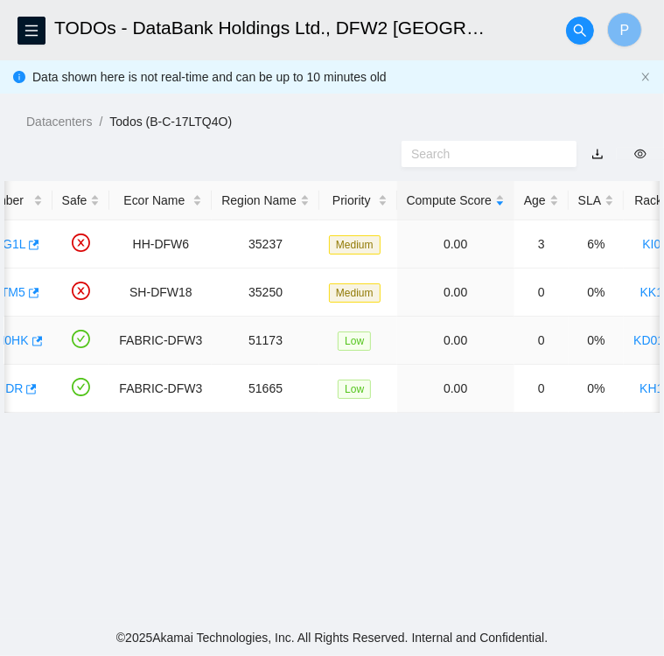
scroll to position [0, 0]
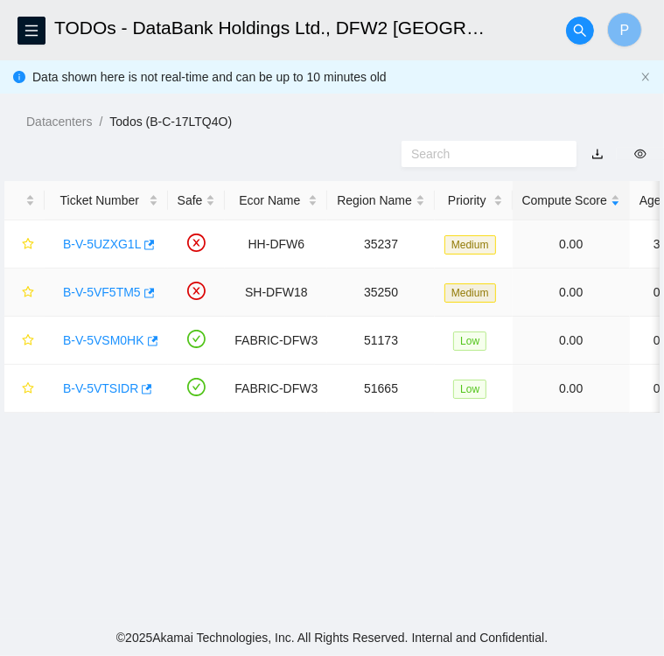
click at [105, 295] on link "B-V-5VF5TM5" at bounding box center [102, 292] width 78 height 14
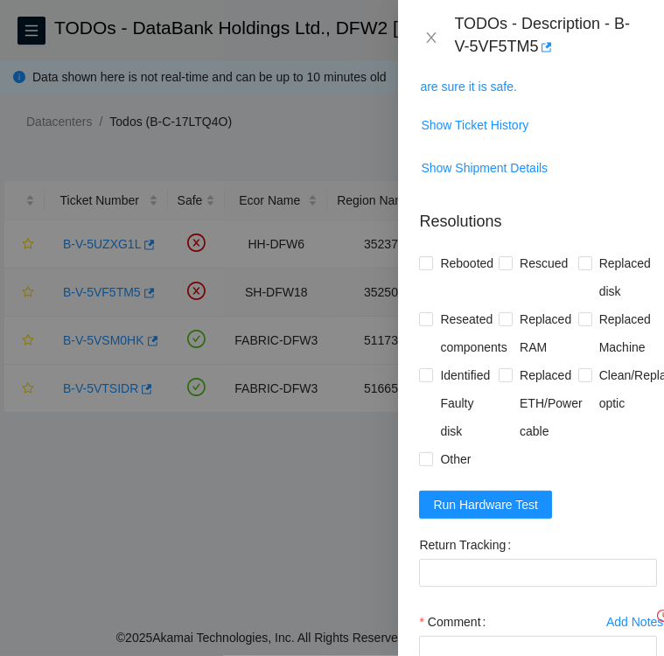
scroll to position [623, 0]
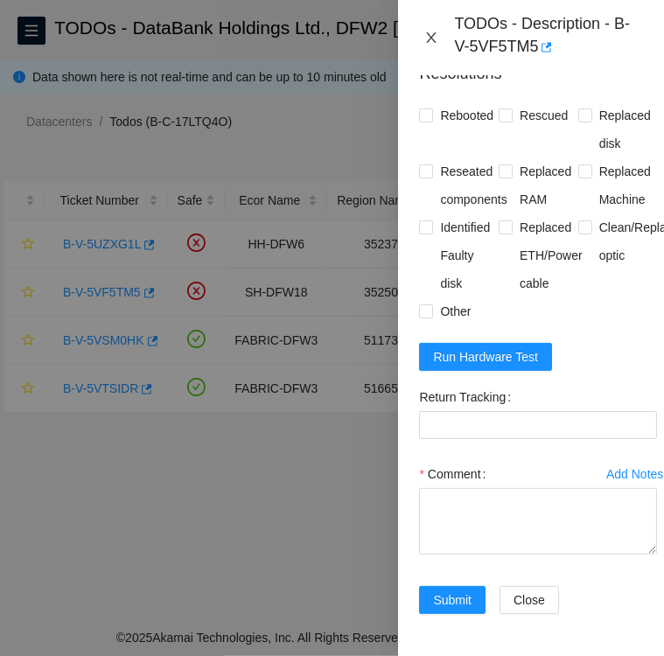
click at [427, 40] on icon "close" at bounding box center [431, 38] width 14 height 14
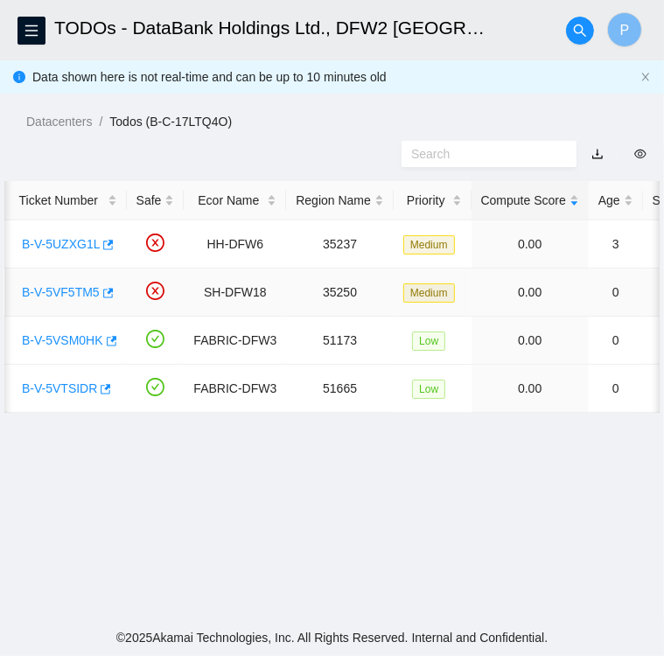
scroll to position [0, 0]
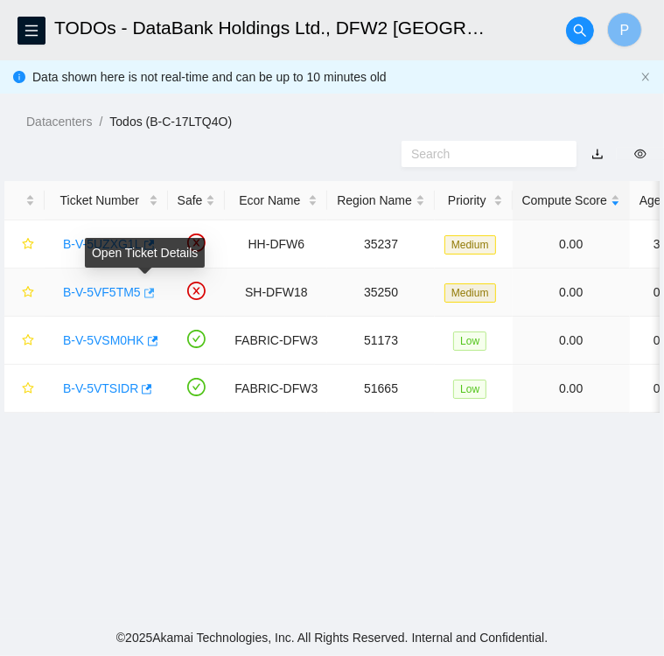
click at [150, 291] on icon "button" at bounding box center [149, 293] width 10 height 10
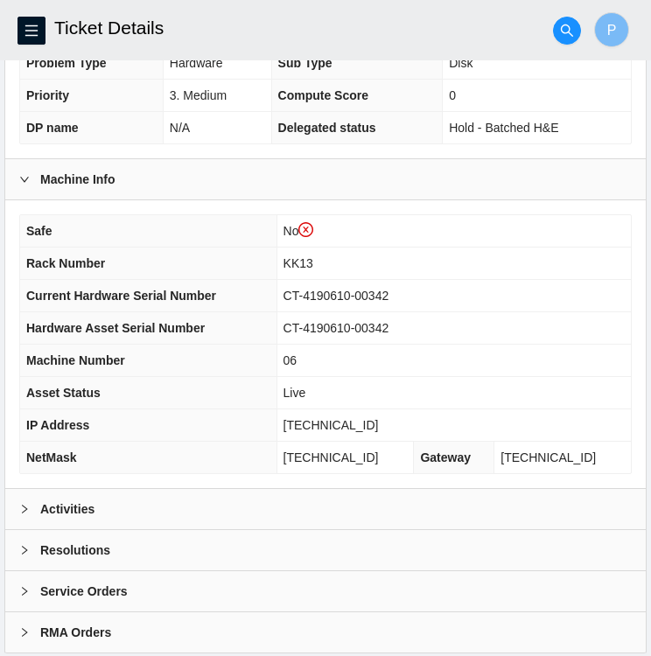
scroll to position [488, 0]
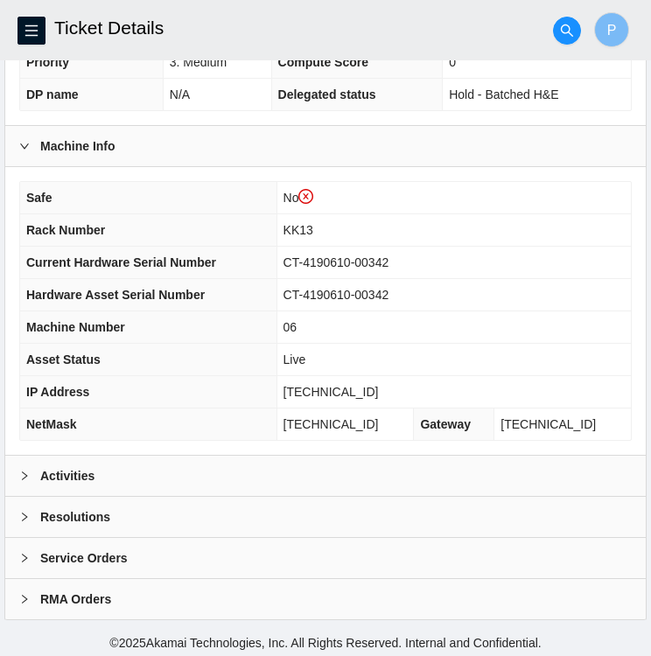
click at [36, 466] on div at bounding box center [29, 475] width 21 height 19
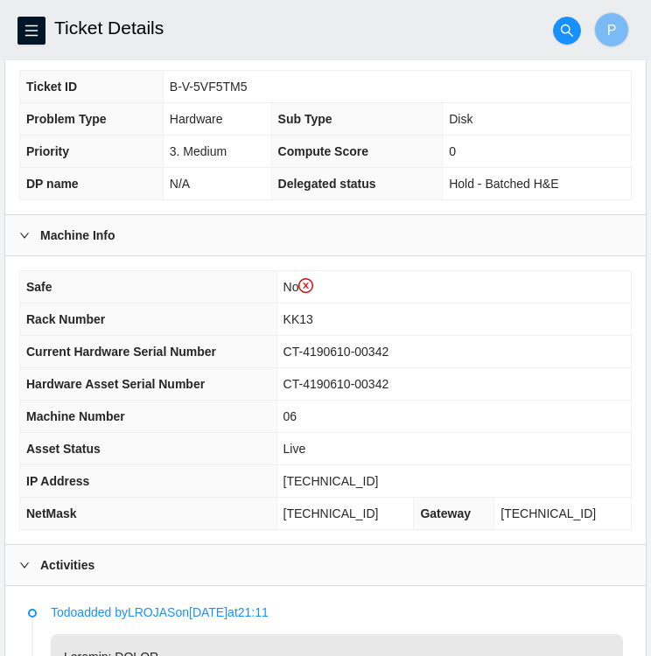
scroll to position [405, 0]
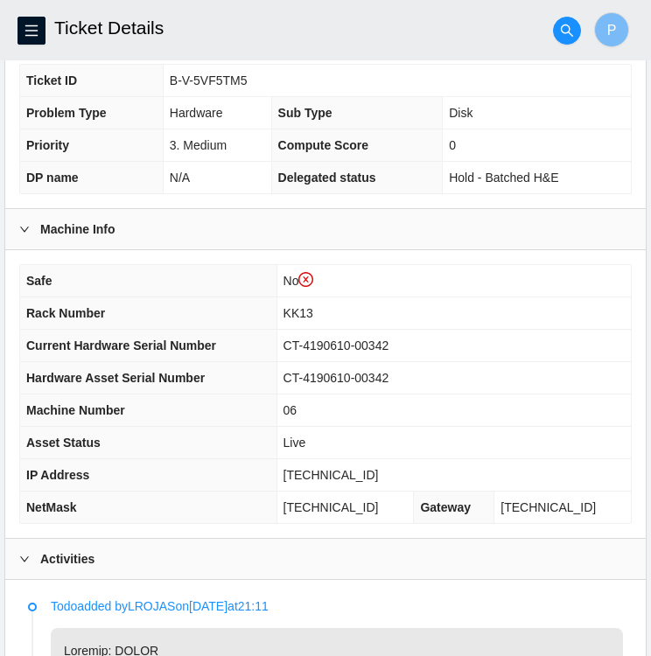
click at [515, 309] on td "KK13" at bounding box center [453, 313] width 354 height 32
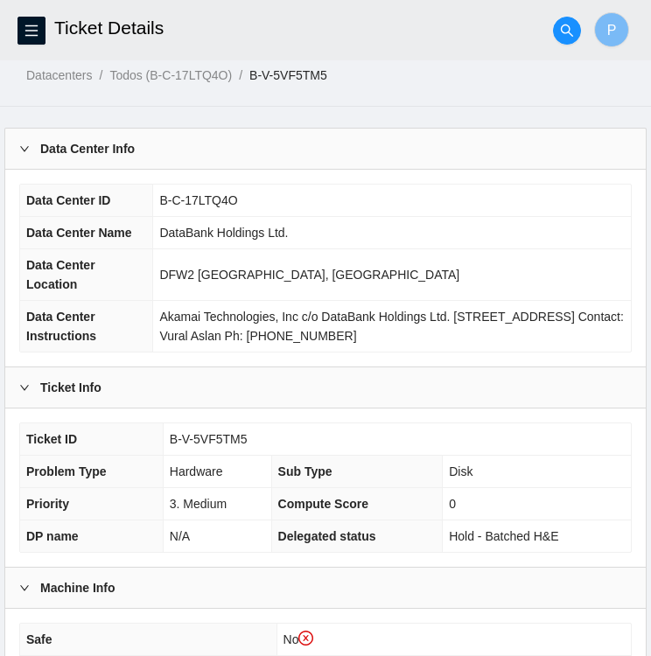
scroll to position [0, 0]
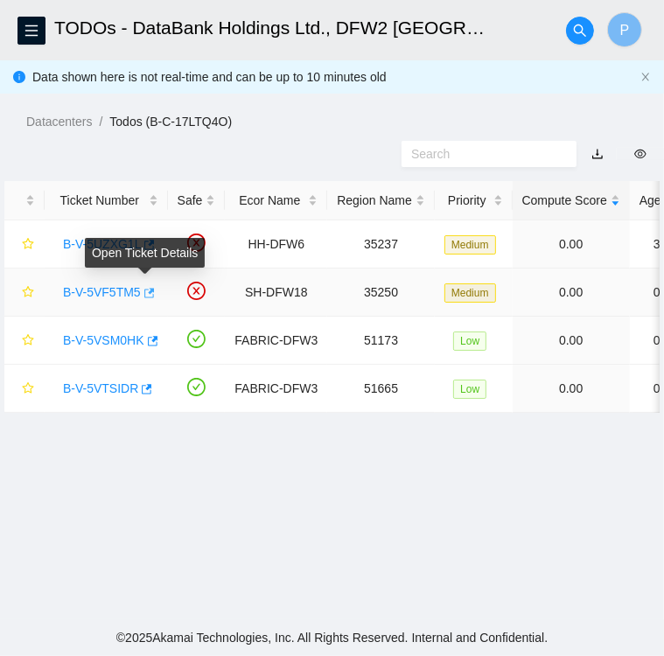
click at [146, 291] on icon "button" at bounding box center [149, 293] width 10 height 10
click at [88, 292] on link "B-V-5VF5TM5" at bounding box center [102, 292] width 78 height 14
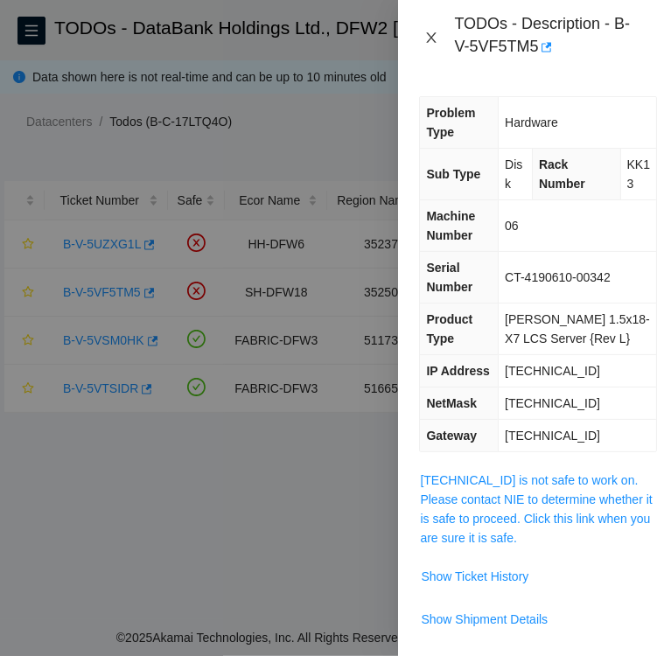
click at [429, 37] on icon "close" at bounding box center [431, 38] width 14 height 14
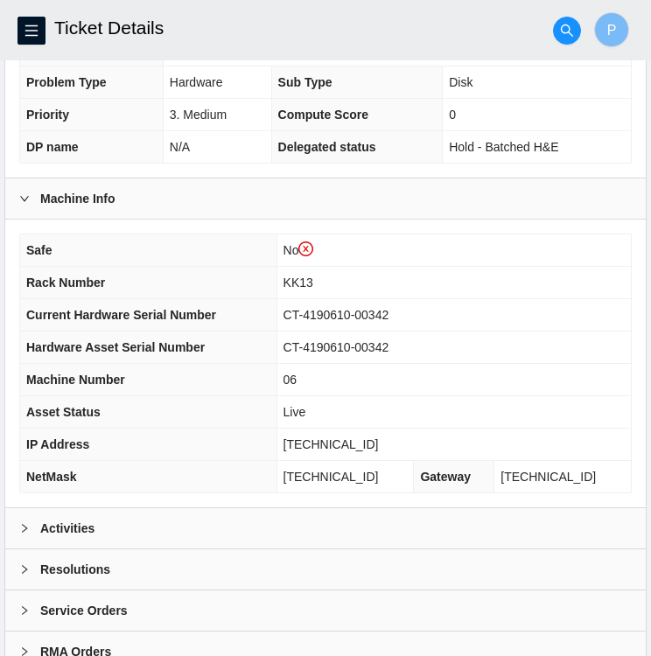
scroll to position [433, 0]
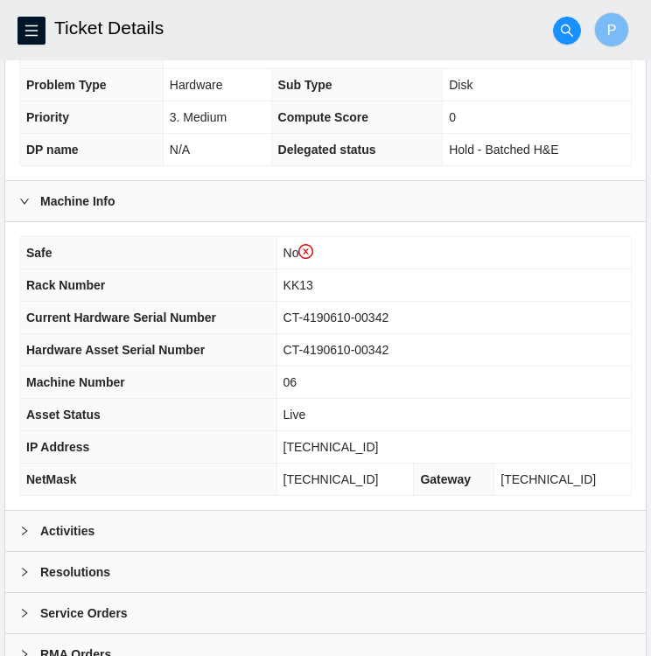
click at [64, 529] on b "Activities" at bounding box center [67, 530] width 54 height 19
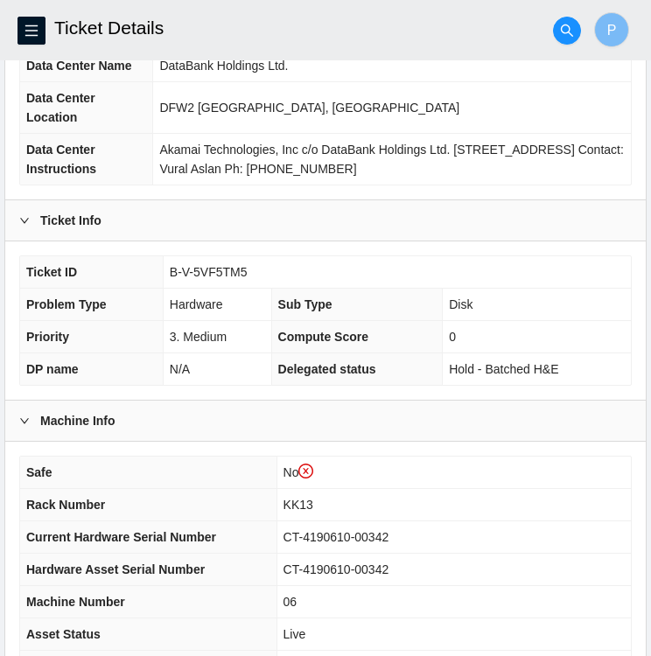
scroll to position [0, 0]
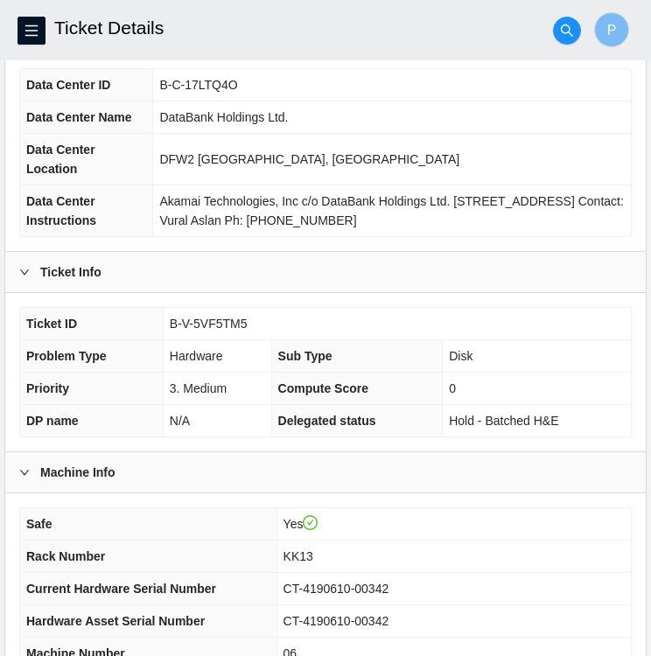
scroll to position [128, 0]
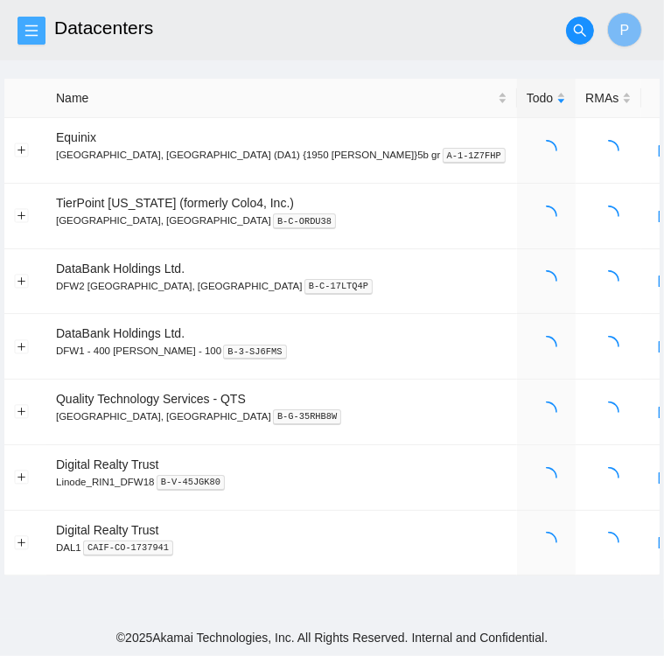
click at [37, 31] on icon "menu" at bounding box center [31, 31] width 14 height 14
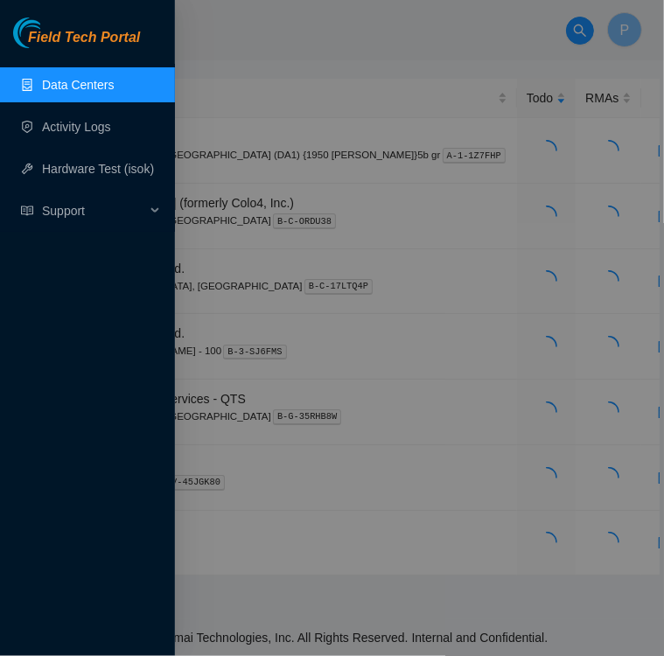
click at [59, 84] on link "Data Centers" at bounding box center [78, 85] width 72 height 14
click at [274, 40] on div at bounding box center [332, 328] width 664 height 656
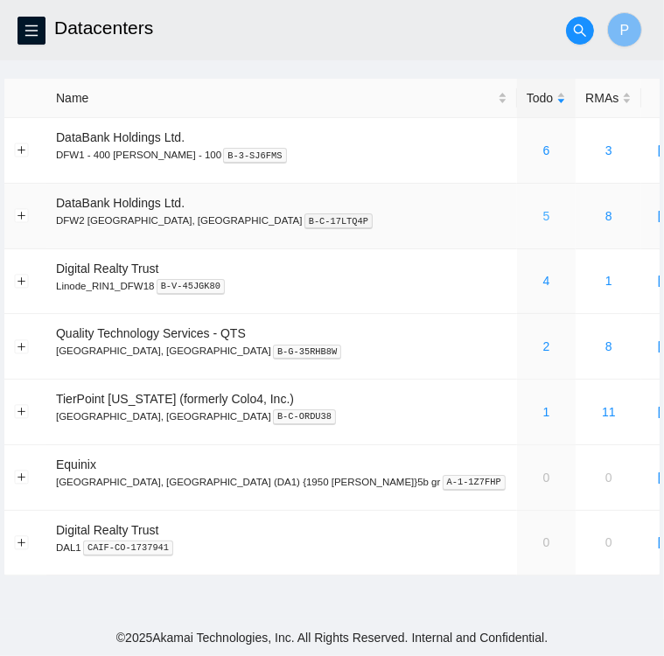
click at [543, 220] on link "5" at bounding box center [546, 216] width 7 height 14
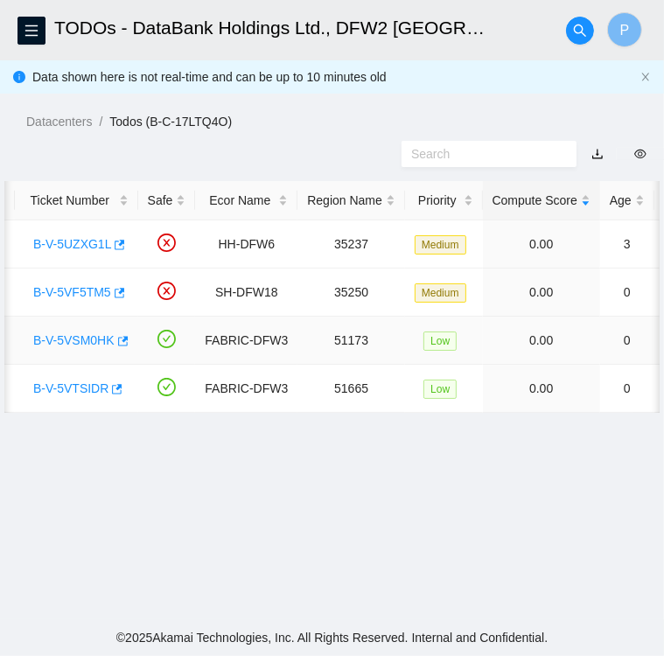
scroll to position [0, 21]
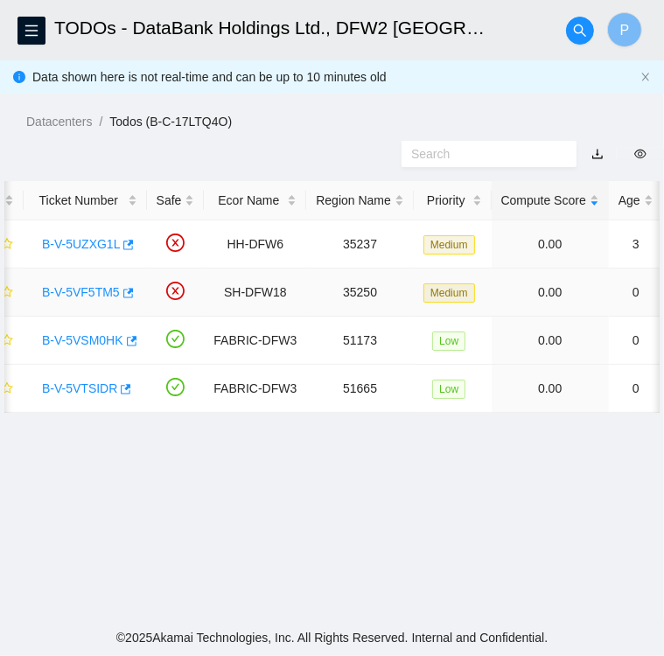
click at [80, 289] on link "B-V-5VF5TM5" at bounding box center [81, 292] width 78 height 14
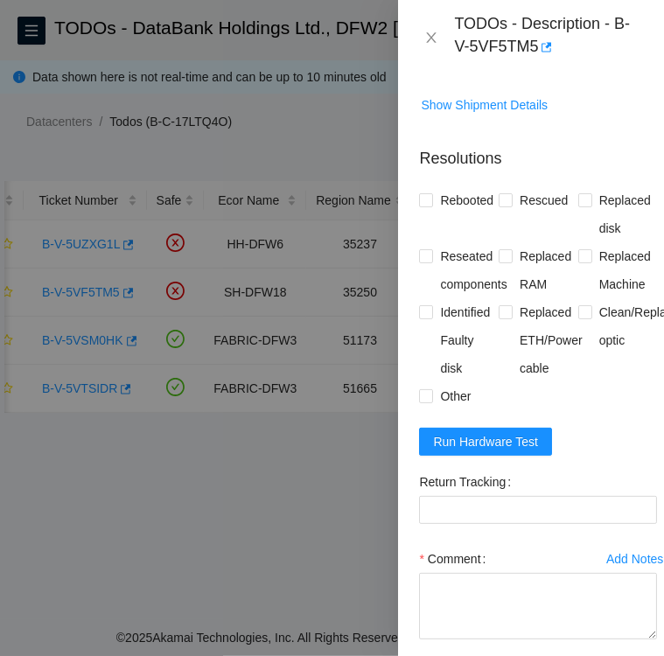
scroll to position [520, 0]
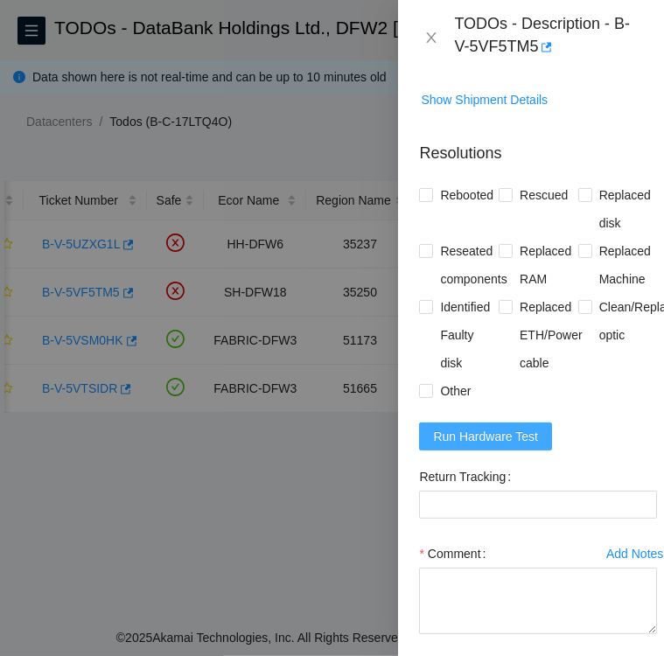
click at [496, 428] on span "Run Hardware Test" at bounding box center [485, 436] width 105 height 19
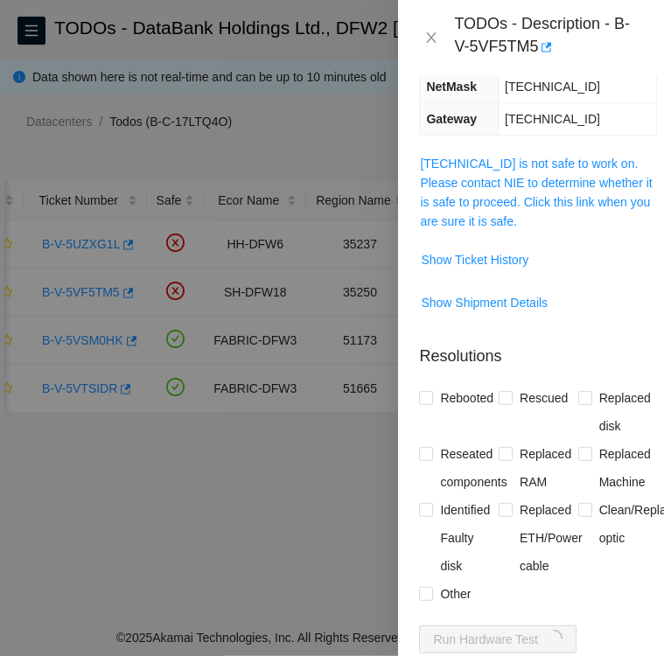
scroll to position [315, 0]
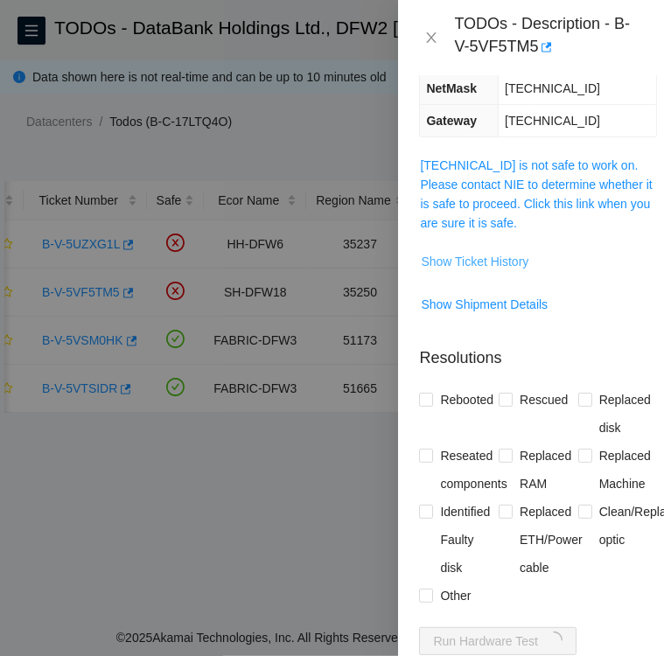
click at [479, 258] on span "Show Ticket History" at bounding box center [475, 261] width 108 height 19
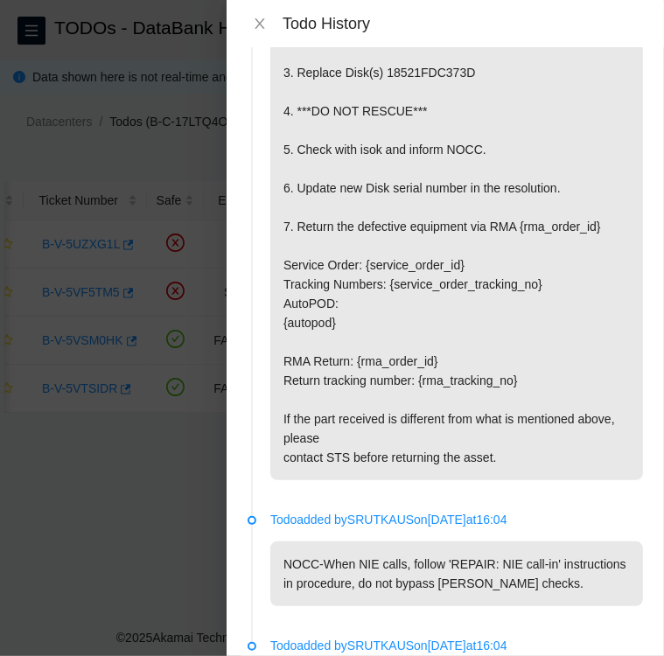
scroll to position [2160, 0]
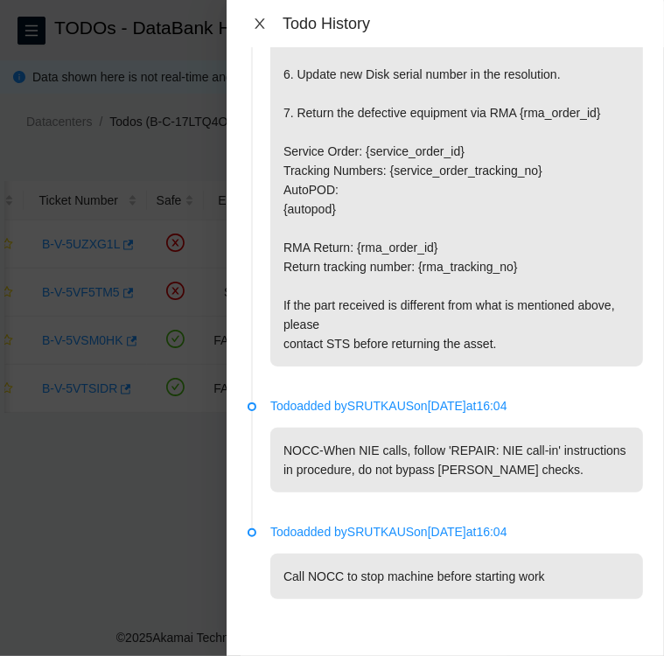
click at [261, 21] on icon "close" at bounding box center [260, 24] width 14 height 14
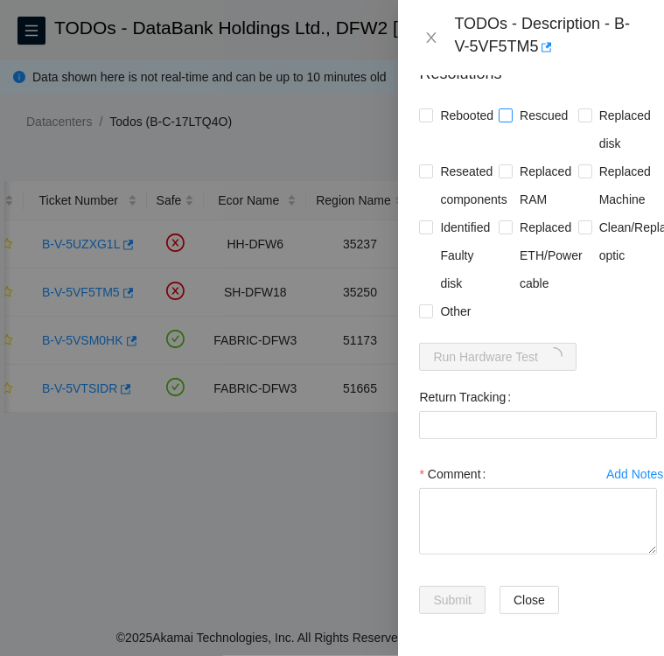
scroll to position [624, 0]
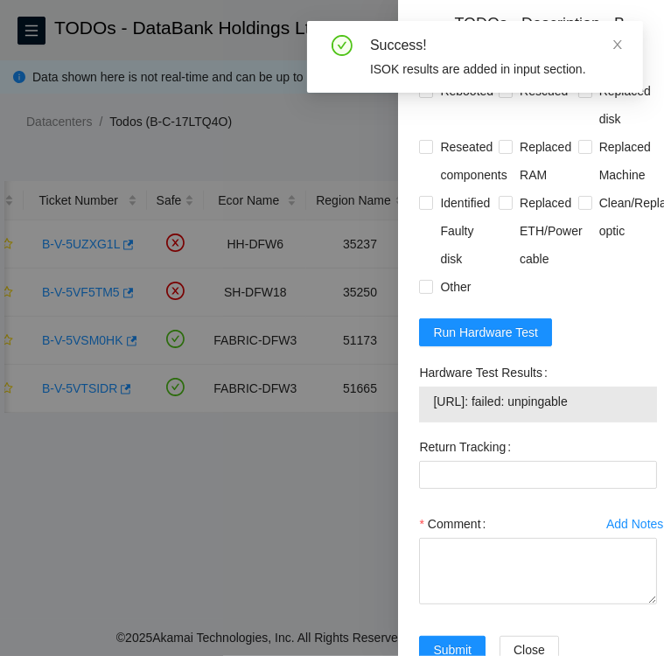
click at [623, 402] on span "104.123.156.137: failed: unpingable" at bounding box center [538, 401] width 210 height 19
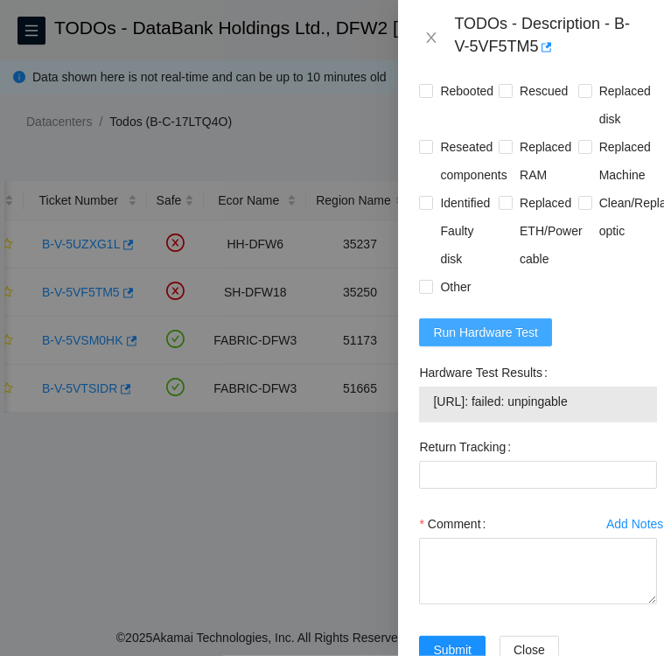
click at [525, 323] on span "Run Hardware Test" at bounding box center [485, 332] width 105 height 19
click at [583, 60] on div "TODOs - Description - B-V-5VF5TM5" at bounding box center [548, 37] width 189 height 47
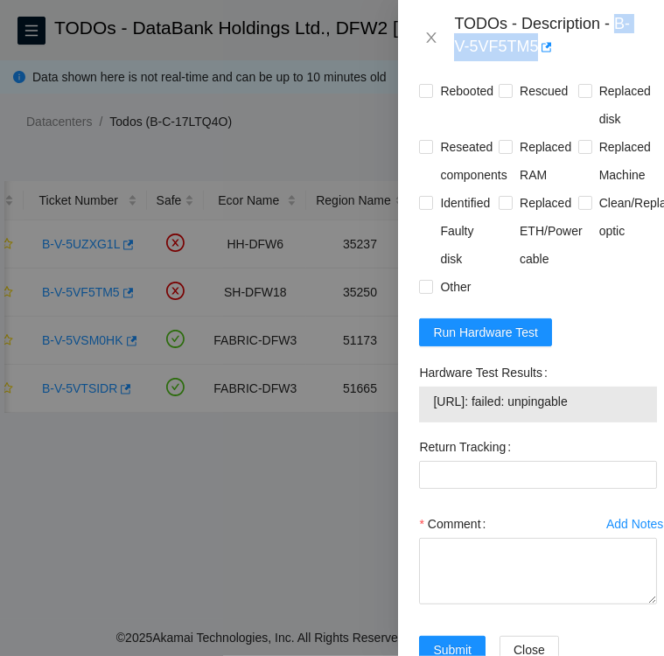
drag, startPoint x: 616, startPoint y: 21, endPoint x: 633, endPoint y: 45, distance: 30.1
click at [633, 45] on div "TODOs - Description - B-V-5VF5TM5" at bounding box center [548, 37] width 189 height 47
copy div "B-V-5VF5TM5"
drag, startPoint x: 420, startPoint y: 368, endPoint x: 624, endPoint y: 409, distance: 208.8
click at [624, 409] on div "Hardware Test Results 104.123.156.137: failed: unpingable" at bounding box center [538, 391] width 238 height 64
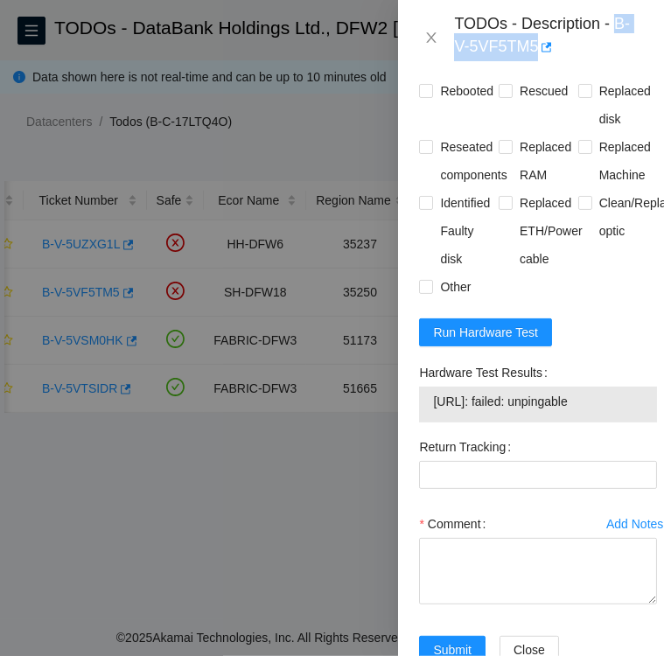
copy div "Hardware Test Results 104.123.156.137: failed: unpingable"
click at [571, 360] on div "Hardware Test Results" at bounding box center [538, 373] width 238 height 28
drag, startPoint x: 500, startPoint y: 372, endPoint x: 613, endPoint y: 426, distance: 125.2
click at [613, 426] on div "Hardware Test Results 104.123.156.137: failed: unpingable" at bounding box center [538, 396] width 252 height 74
copy label "Results"
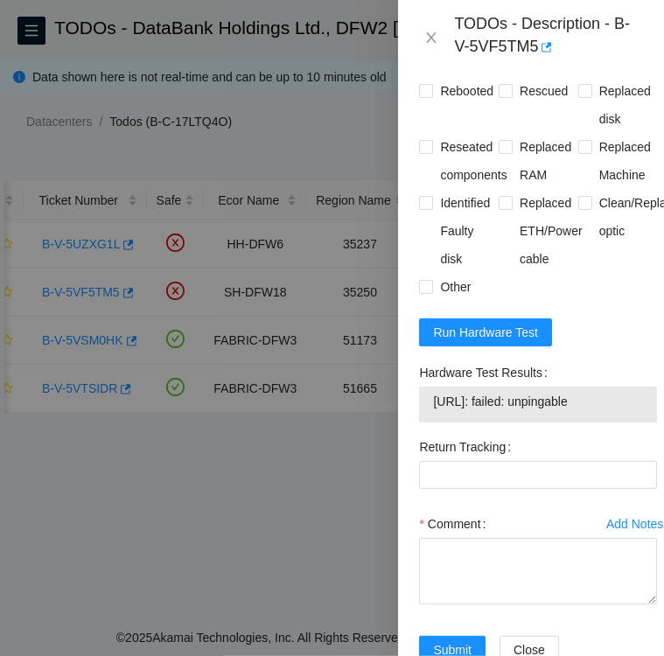
click at [547, 534] on div "Comment" at bounding box center [538, 524] width 238 height 28
click at [548, 557] on textarea "Comment" at bounding box center [538, 571] width 238 height 66
drag, startPoint x: 624, startPoint y: 400, endPoint x: 430, endPoint y: 411, distance: 193.6
click at [430, 411] on div "104.123.156.137: failed: unpingable" at bounding box center [538, 405] width 238 height 36
copy tbody "104.123.156.137: failed: unpingable"
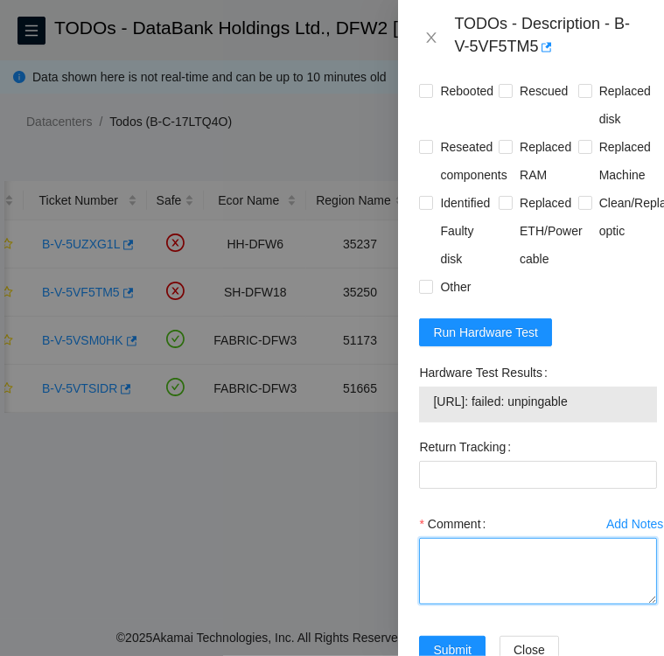
click at [459, 558] on textarea "Comment" at bounding box center [538, 571] width 238 height 66
paste textarea "104.123.156.137: failed: unpingable"
type textarea "104.123.156.137: failed: unpingable"
drag, startPoint x: 619, startPoint y: 554, endPoint x: 425, endPoint y: 563, distance: 194.4
click at [425, 563] on textarea "104.123.156.137: failed: unpingable" at bounding box center [538, 571] width 238 height 66
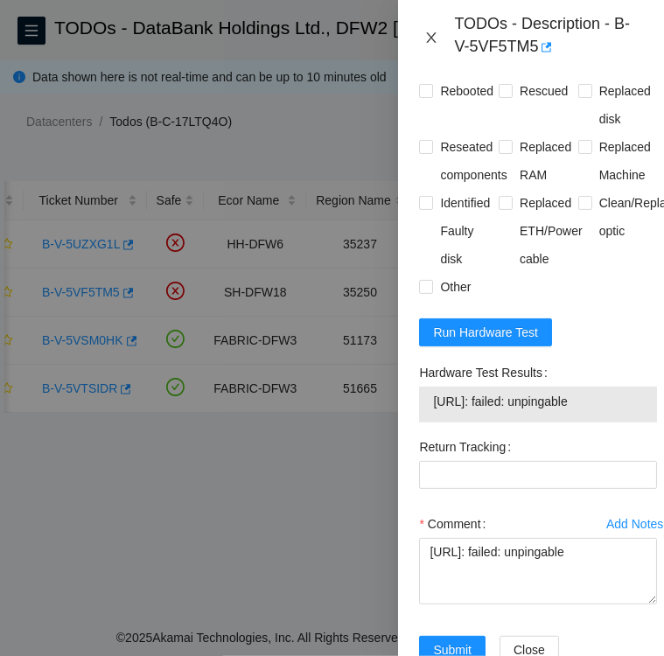
click at [427, 39] on icon "close" at bounding box center [431, 38] width 14 height 14
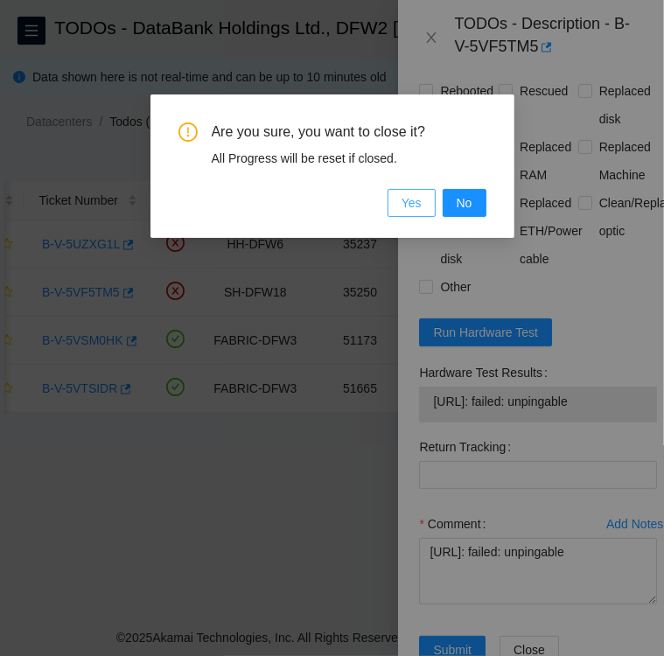
click at [415, 200] on span "Yes" at bounding box center [411, 202] width 20 height 19
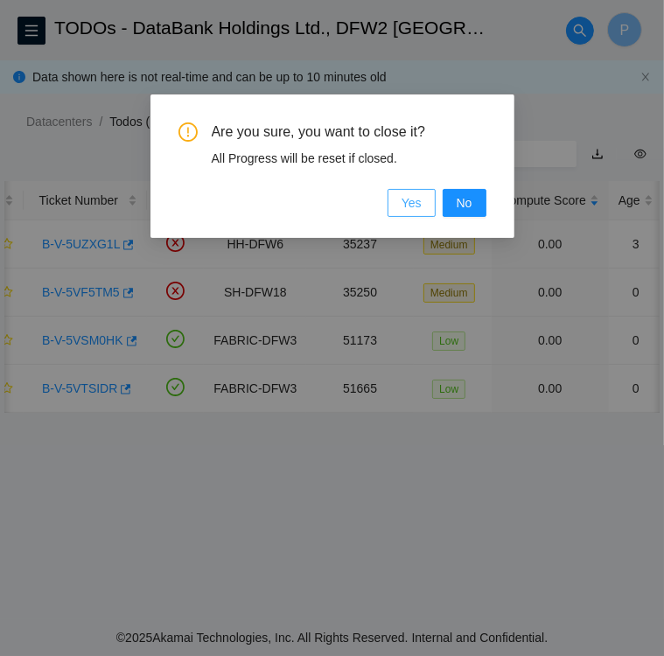
scroll to position [378, 0]
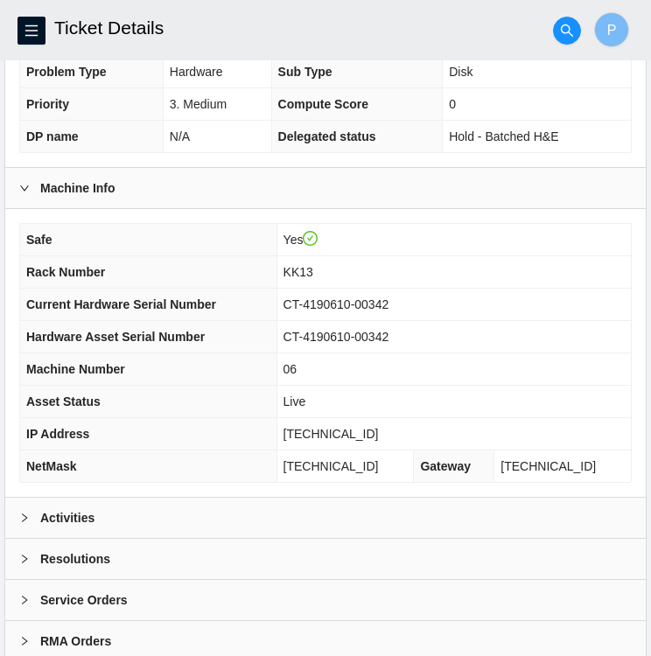
scroll to position [455, 0]
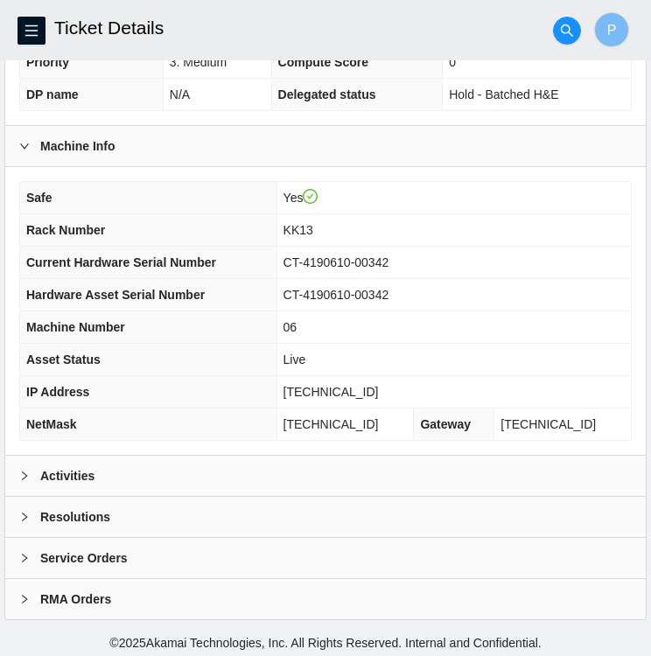
click at [25, 477] on icon "right" at bounding box center [24, 476] width 10 height 10
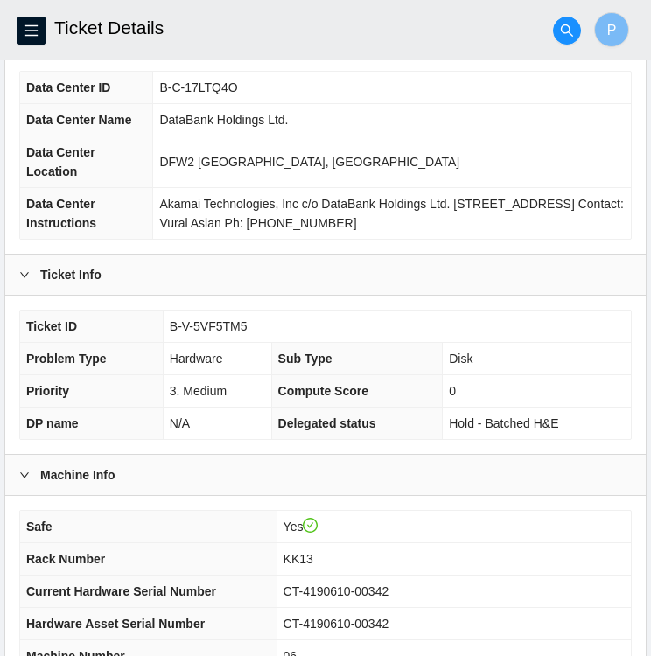
scroll to position [126, 0]
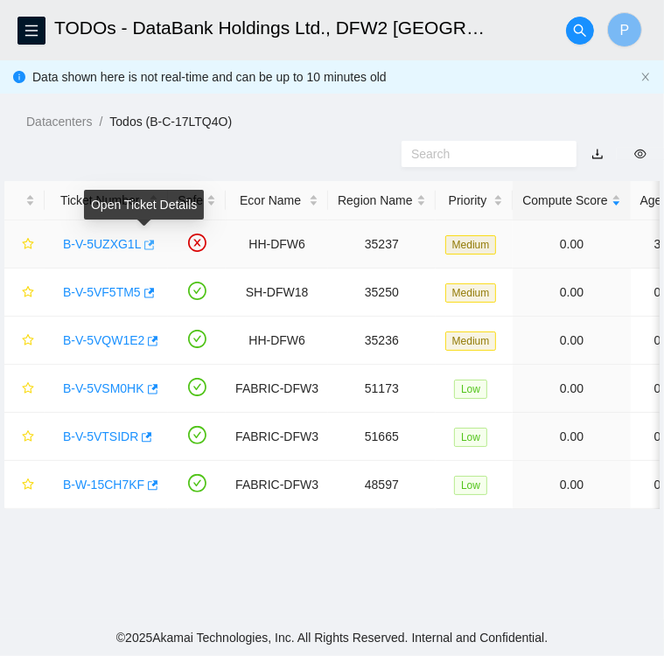
click at [145, 246] on icon "button" at bounding box center [150, 245] width 10 height 10
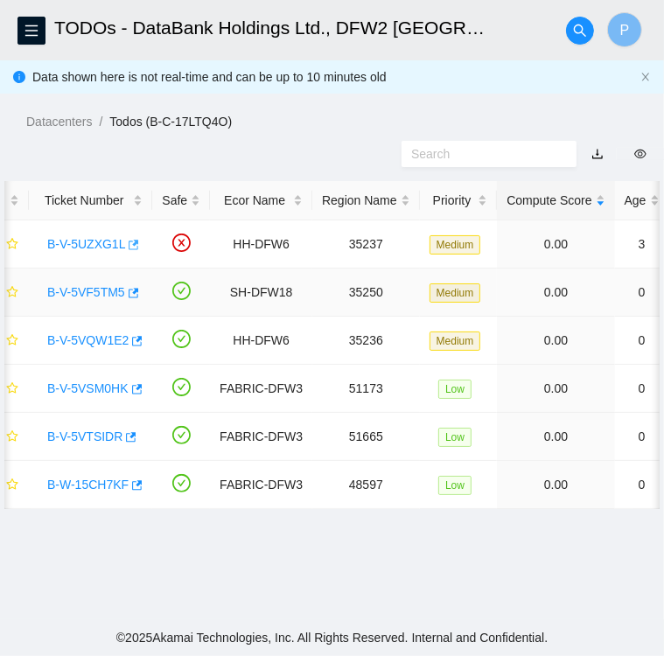
scroll to position [0, 14]
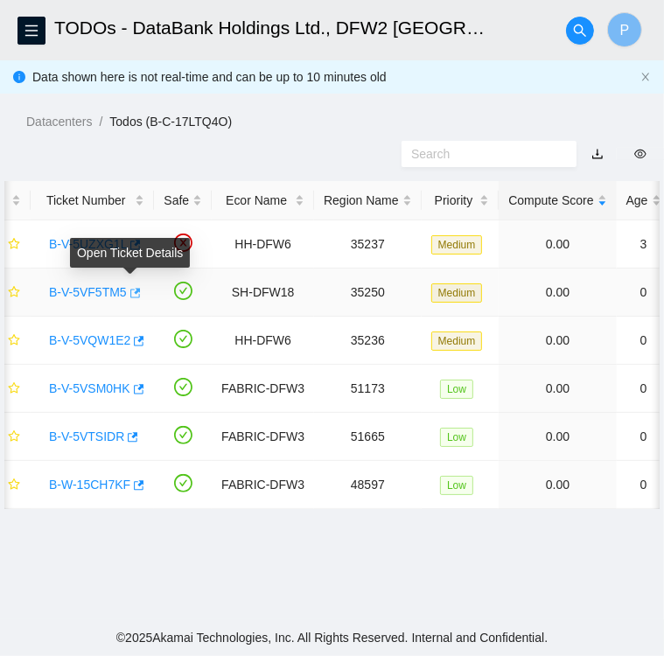
click at [129, 291] on icon "button" at bounding box center [134, 293] width 12 height 12
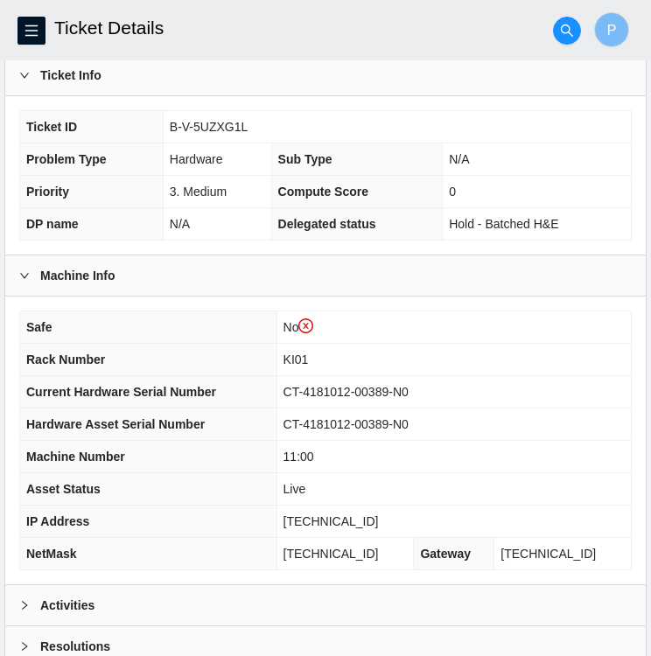
scroll to position [488, 0]
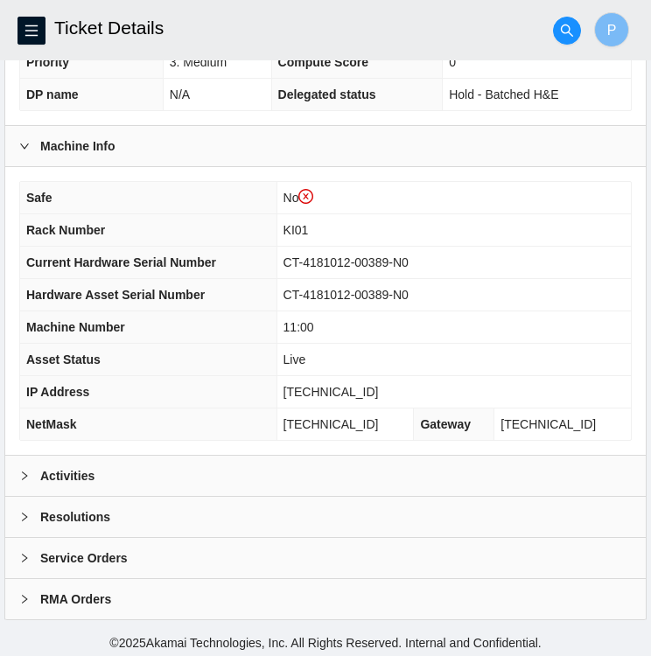
click at [213, 467] on div "Activities" at bounding box center [325, 476] width 640 height 40
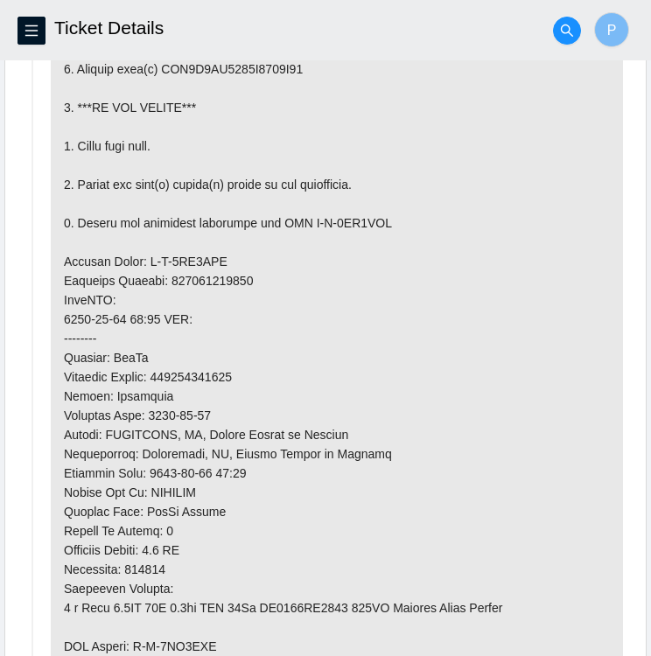
scroll to position [1105, 0]
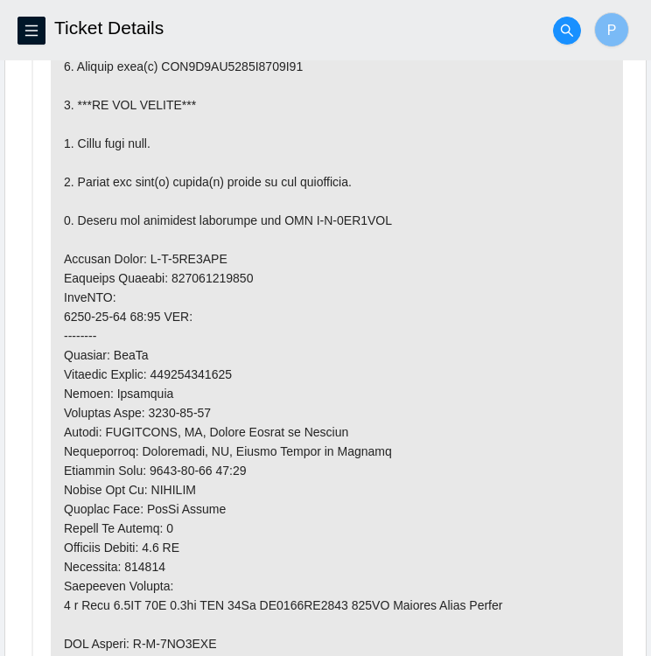
click at [243, 387] on p at bounding box center [337, 335] width 572 height 815
drag, startPoint x: 241, startPoint y: 386, endPoint x: 63, endPoint y: 384, distance: 177.6
click at [63, 384] on p at bounding box center [337, 335] width 572 height 815
click at [388, 407] on p at bounding box center [337, 335] width 572 height 815
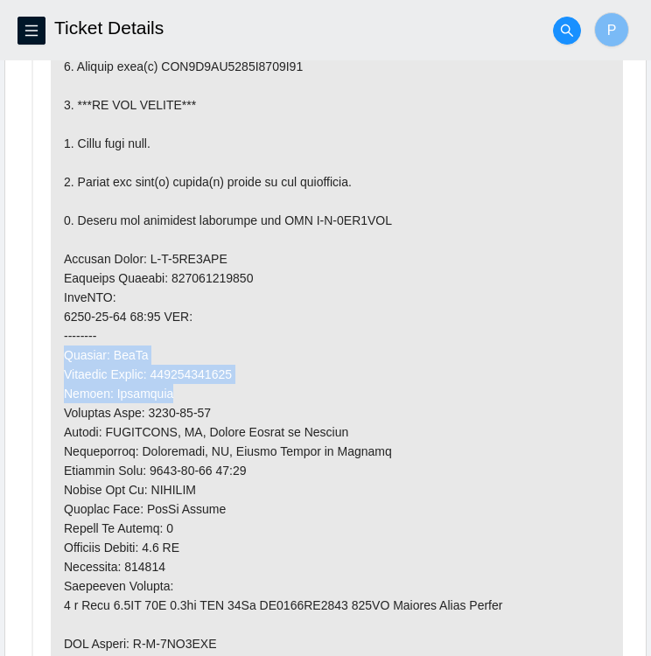
drag, startPoint x: 164, startPoint y: 410, endPoint x: 46, endPoint y: 373, distance: 123.7
click at [46, 373] on li "Todo added by LROJAS on [DATE] 12:04" at bounding box center [325, 341] width 595 height 876
copy p "Carrier: FedEx Tracking Number: 463470053268 Status: Delivered"
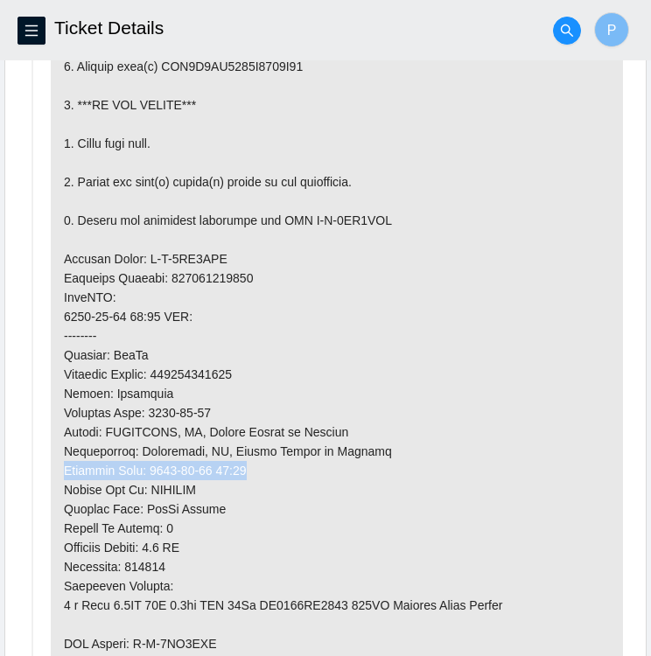
drag, startPoint x: 248, startPoint y: 478, endPoint x: 60, endPoint y: 484, distance: 188.1
click at [60, 484] on p at bounding box center [337, 335] width 572 height 815
copy p "Delivery Date: [DATE] 11:03"
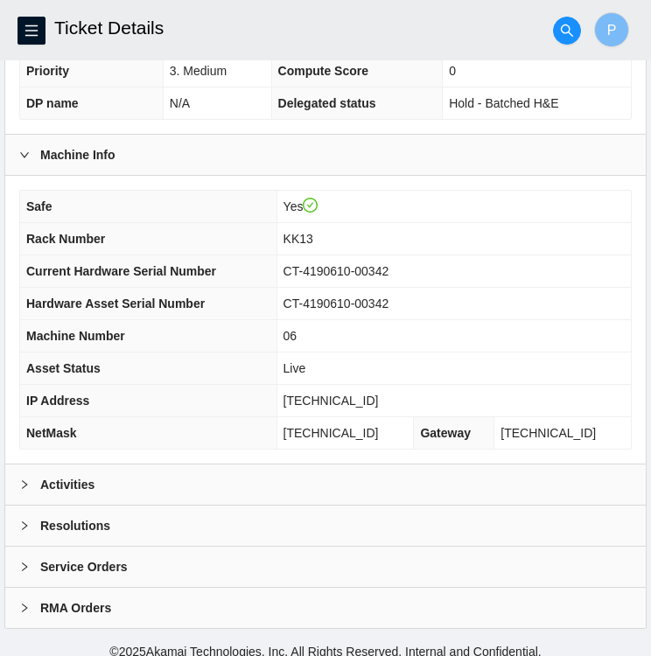
scroll to position [447, 0]
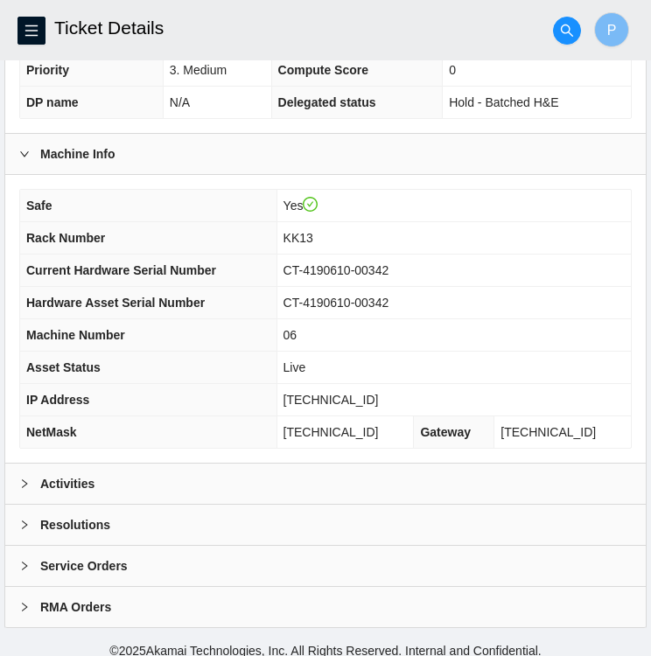
click at [386, 385] on td "[TECHNICAL_ID]" at bounding box center [453, 400] width 354 height 32
click at [345, 405] on td "[TECHNICAL_ID]" at bounding box center [453, 400] width 354 height 32
click at [351, 394] on span "[TECHNICAL_ID]" at bounding box center [330, 400] width 95 height 14
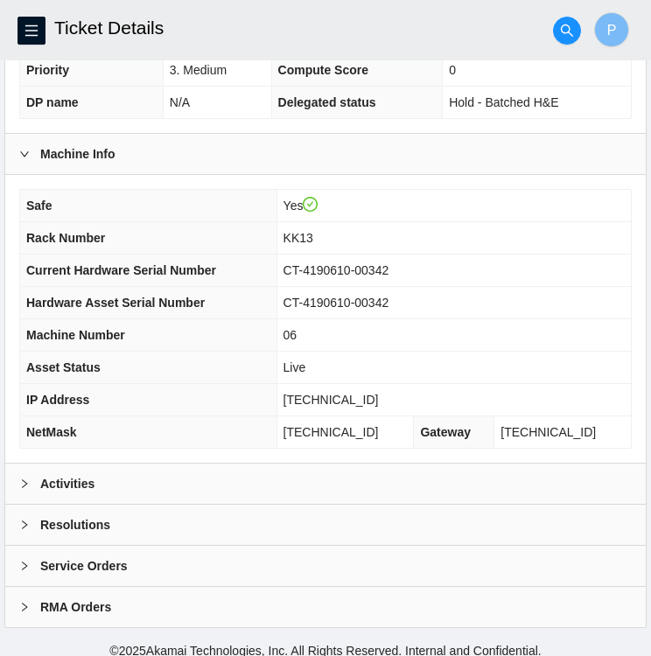
copy span "[TECHNICAL_ID]"
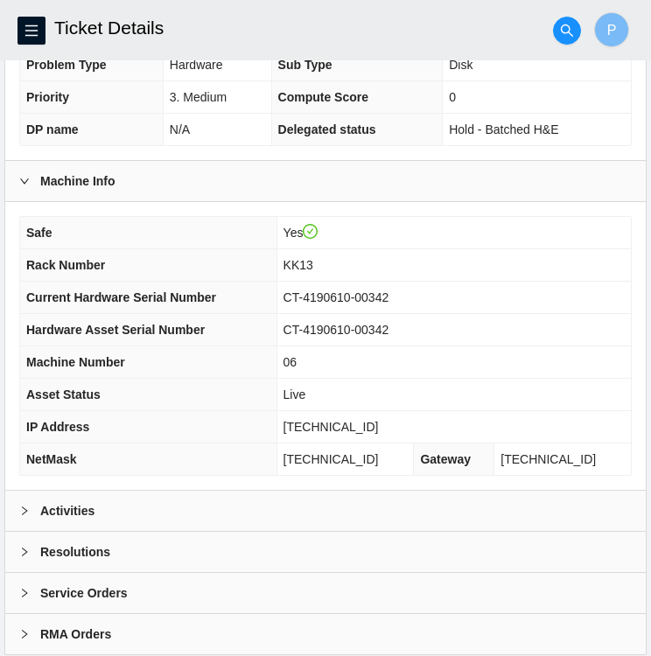
scroll to position [455, 0]
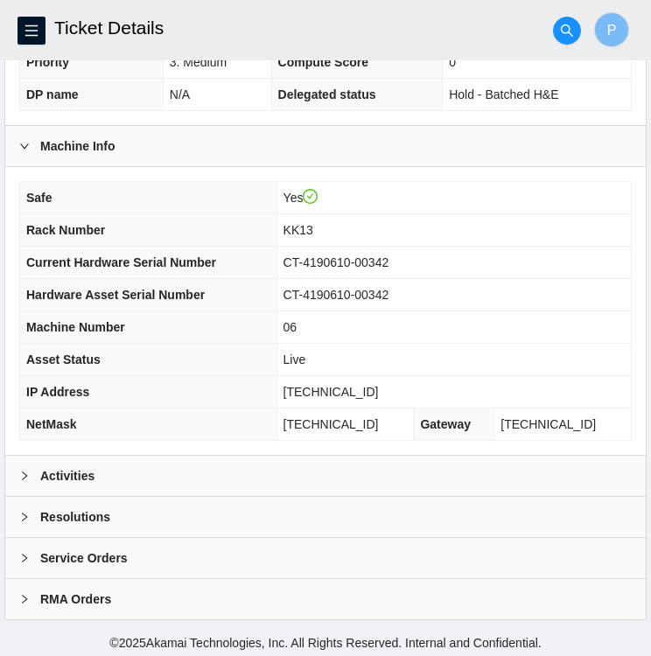
click at [104, 469] on div "Activities" at bounding box center [325, 476] width 640 height 40
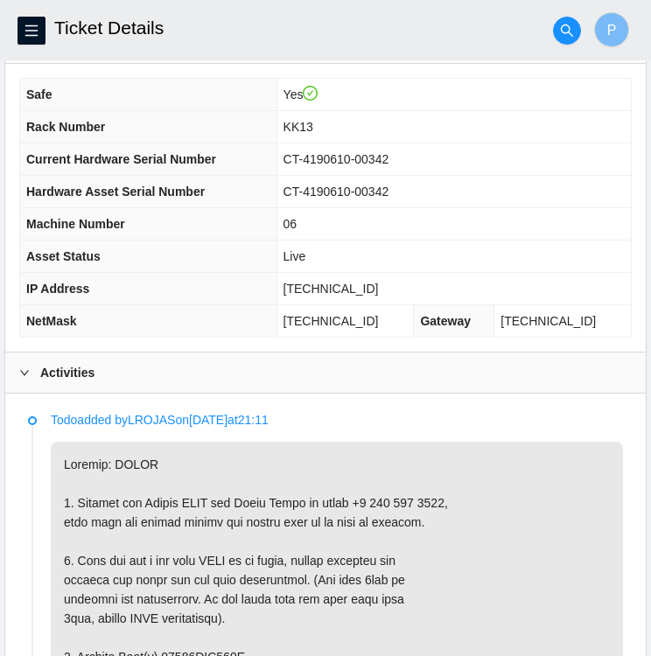
scroll to position [556, 0]
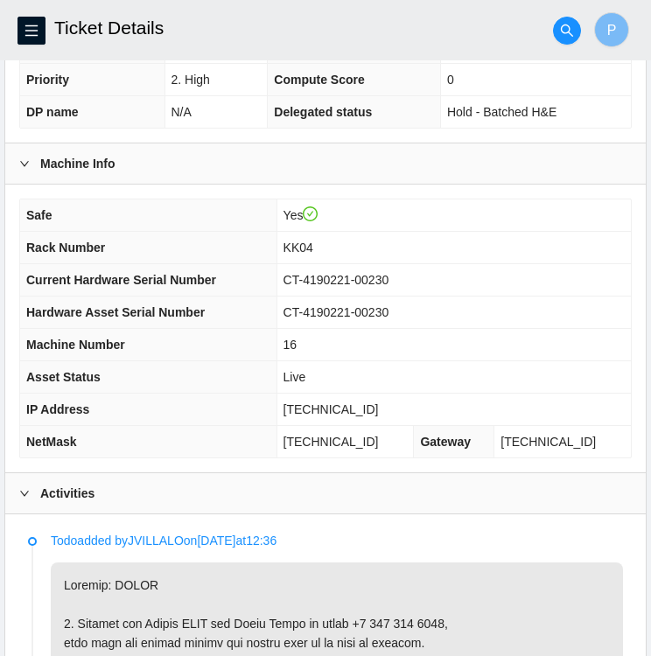
scroll to position [439, 0]
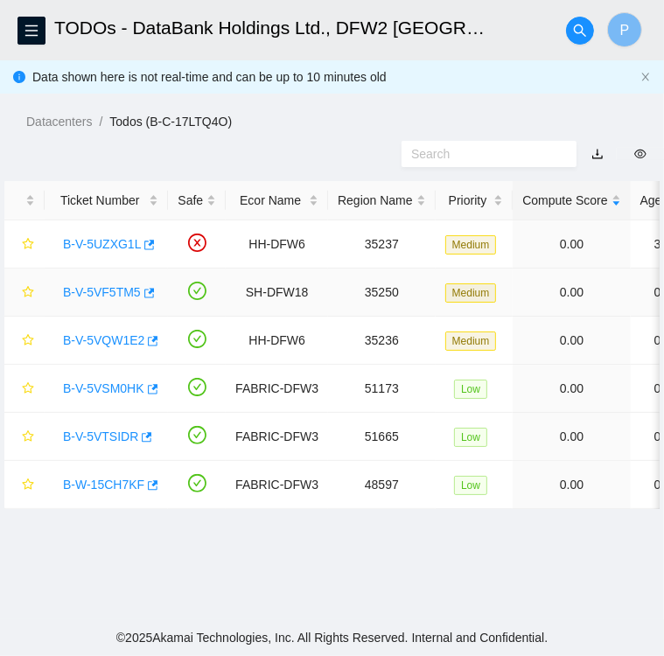
click at [87, 297] on link "B-V-5VF5TM5" at bounding box center [102, 292] width 78 height 14
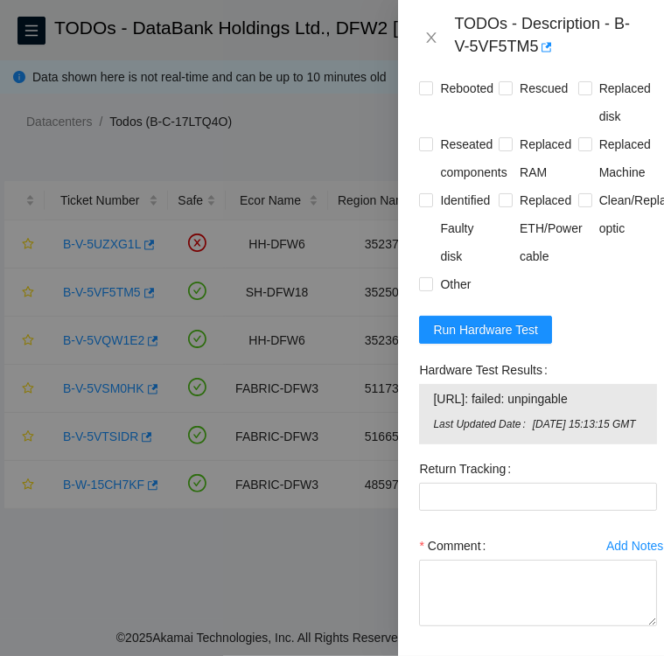
scroll to position [1787, 0]
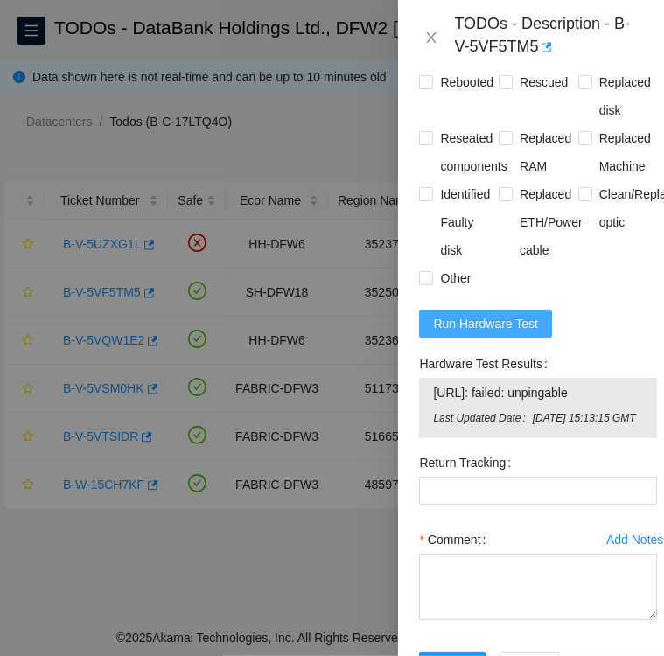
click at [465, 333] on span "Run Hardware Test" at bounding box center [485, 323] width 105 height 19
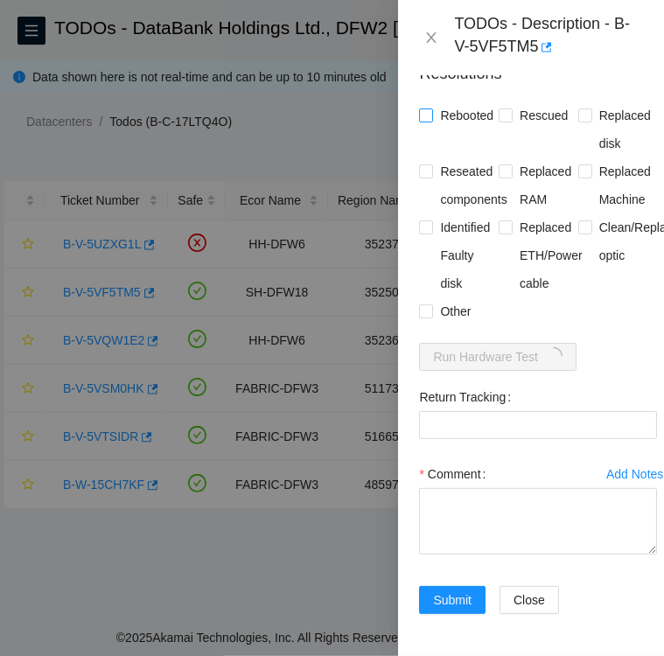
click at [429, 121] on input "Rebooted" at bounding box center [425, 114] width 12 height 12
checkbox input "true"
click at [499, 121] on input "Rescued" at bounding box center [505, 114] width 12 height 12
checkbox input "true"
click at [592, 157] on span "Replaced disk" at bounding box center [625, 129] width 66 height 56
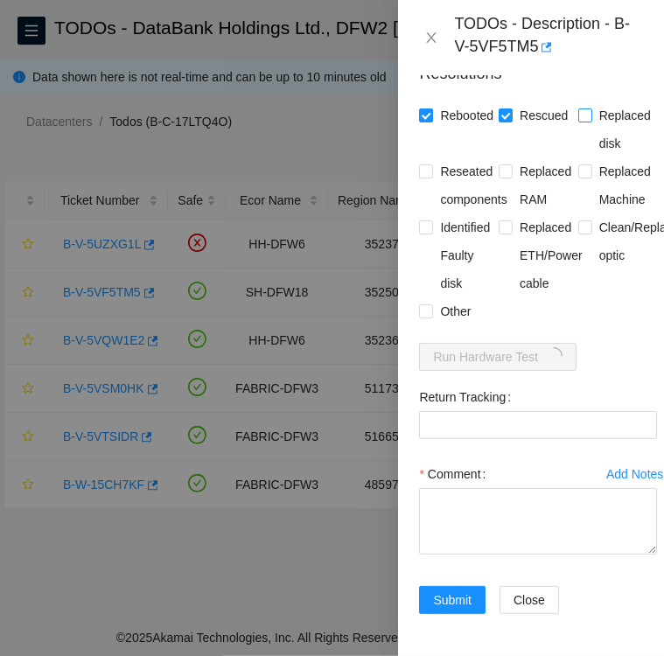
click at [583, 121] on input "Replaced disk" at bounding box center [584, 114] width 12 height 12
checkbox input "true"
click at [425, 233] on input "Identified Faulty disk" at bounding box center [425, 226] width 12 height 12
checkbox input "true"
click at [427, 317] on input "Other" at bounding box center [425, 310] width 12 height 12
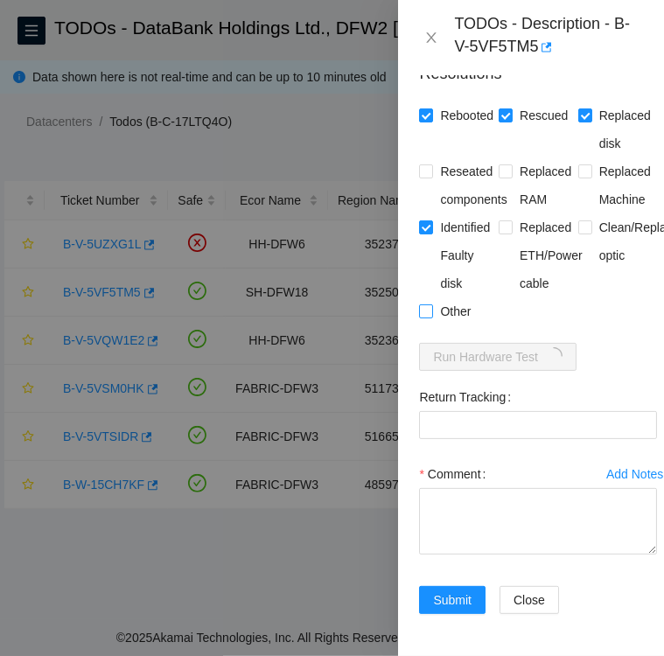
checkbox input "true"
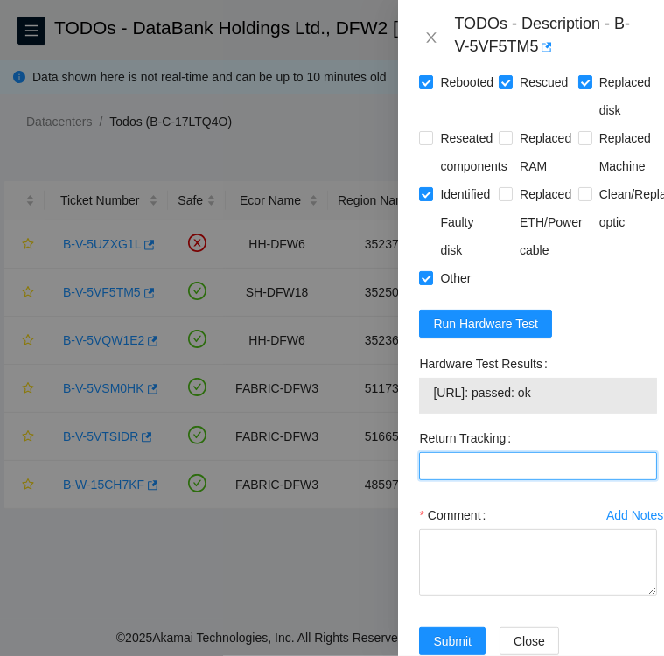
click at [495, 480] on Tracking "Return Tracking" at bounding box center [538, 466] width 238 height 28
paste Tracking "463470055135"
type Tracking "463470055135"
drag, startPoint x: 416, startPoint y: 435, endPoint x: 586, endPoint y: 464, distance: 172.3
click at [586, 424] on div "Hardware Test Results 104.123.156.137: passed: ok" at bounding box center [538, 387] width 252 height 74
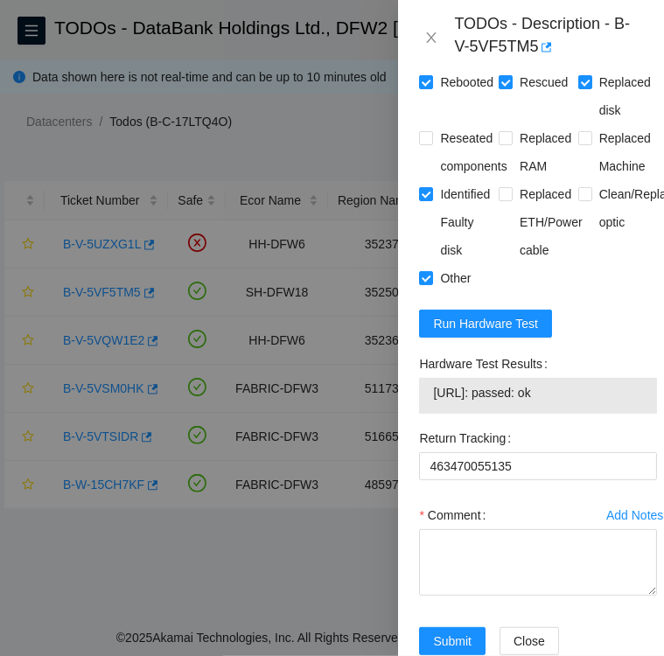
copy div "Hardware Test Results 104.123.156.137: passed: ok"
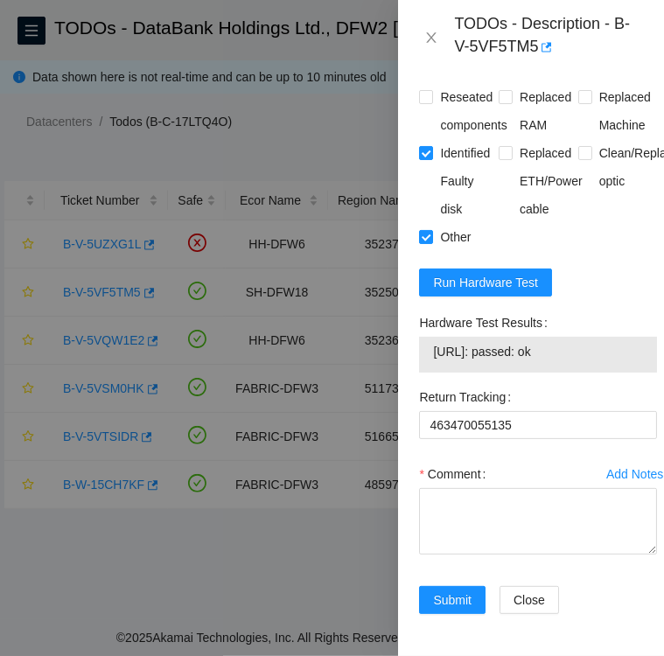
scroll to position [1913, 0]
click at [484, 512] on textarea "Comment" at bounding box center [538, 521] width 238 height 66
paste textarea "Hardware Test Results 104.123.156.137: passed: ok"
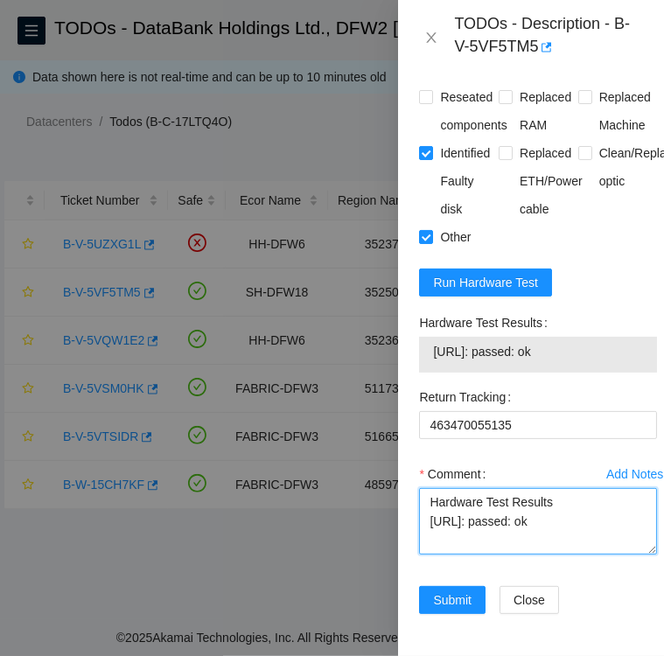
click at [428, 488] on textarea "Hardware Test Results 104.123.156.137: passed: ok" at bounding box center [538, 521] width 238 height 66
click at [462, 512] on textarea "Replacement disk SN: Hardware Test Results 104.123.156.137: passed: ok" at bounding box center [538, 521] width 238 height 66
paste textarea "S1G0NYAG105443"
click at [565, 518] on textarea "Replacement disk SN: S1G0NYAG105443 Hardware Test Results 104.123.156.137: pass…" at bounding box center [538, 521] width 238 height 66
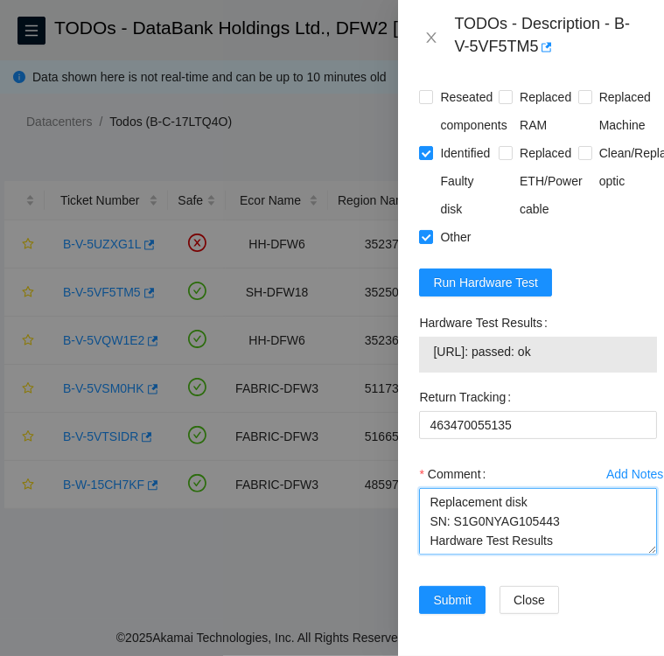
click at [430, 488] on textarea "Replacement disk SN: S1G0NYAG105443 Hardware Test Results 104.123.156.137: pass…" at bounding box center [538, 521] width 238 height 66
click at [605, 493] on textarea "Followed instructions per TODO DO NOT RESCUE. after reboot sever was unpingable…" at bounding box center [538, 521] width 238 height 66
click at [582, 512] on textarea "Followed instructions per TODO DO NOT RESCUE. after reboot sever was unpingable…" at bounding box center [538, 521] width 238 height 66
paste textarea "• Jorge Villalobos"
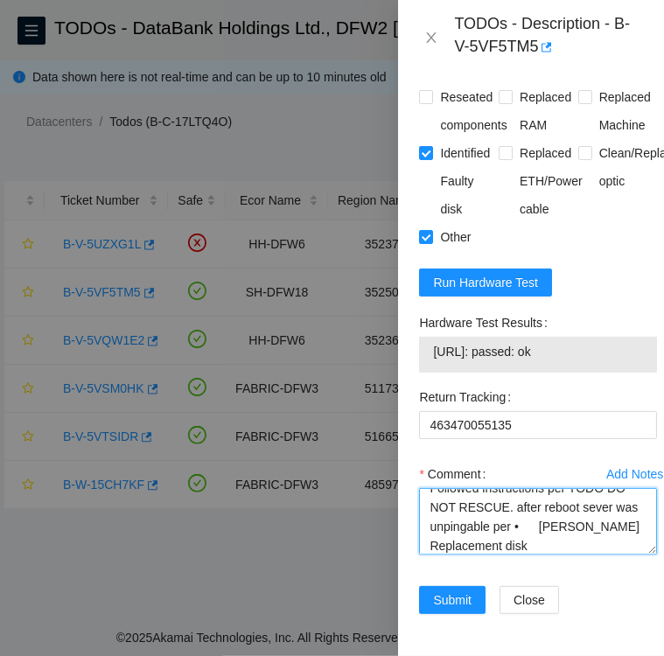
click at [587, 501] on textarea "Followed instructions per TODO DO NOT RESCUE. after reboot sever was unpingable…" at bounding box center [538, 521] width 238 height 66
click at [497, 523] on textarea "Followed instructions per TODO DO NOT RESCUE. after reboot sever was unpingable…" at bounding box center [538, 521] width 238 height 66
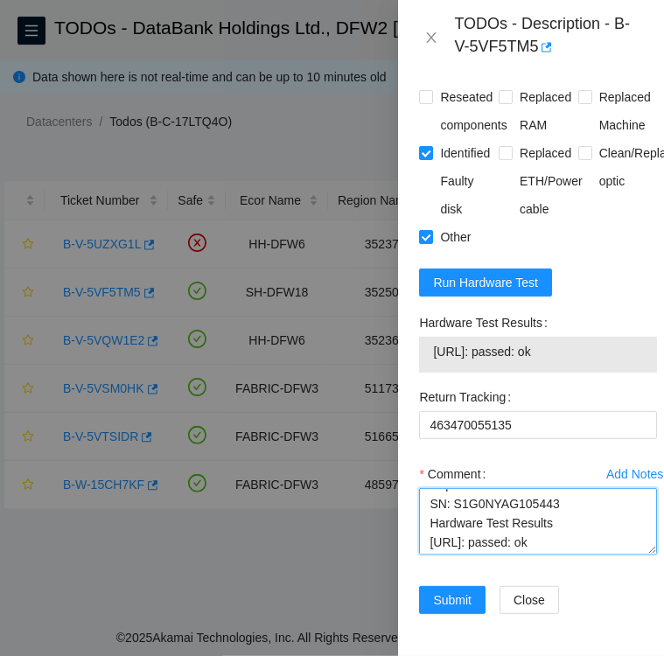
scroll to position [115, 0]
type textarea "Followed instructions per TODO DO NOT RESCUE. after reboot sever was unpingable…"
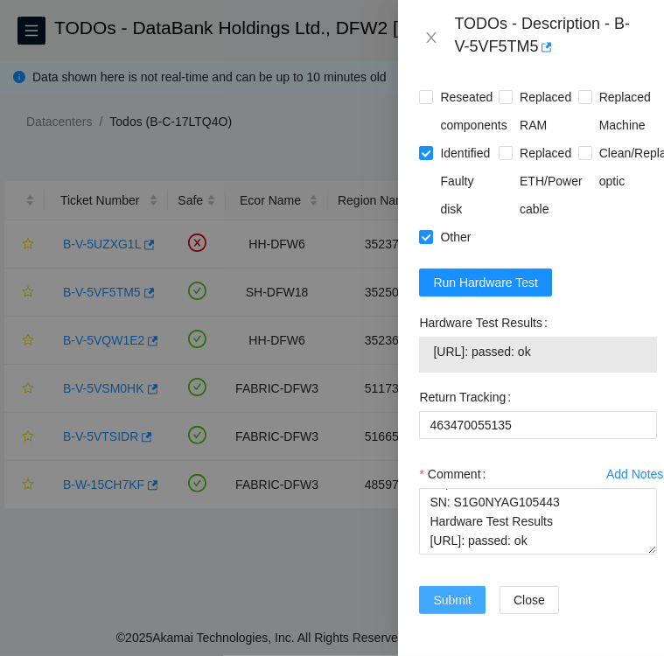
click at [458, 590] on span "Submit" at bounding box center [452, 599] width 38 height 19
drag, startPoint x: 577, startPoint y: 316, endPoint x: 436, endPoint y: 338, distance: 142.5
click at [436, 341] on td "104.123.156.137: passed: ok" at bounding box center [538, 354] width 212 height 27
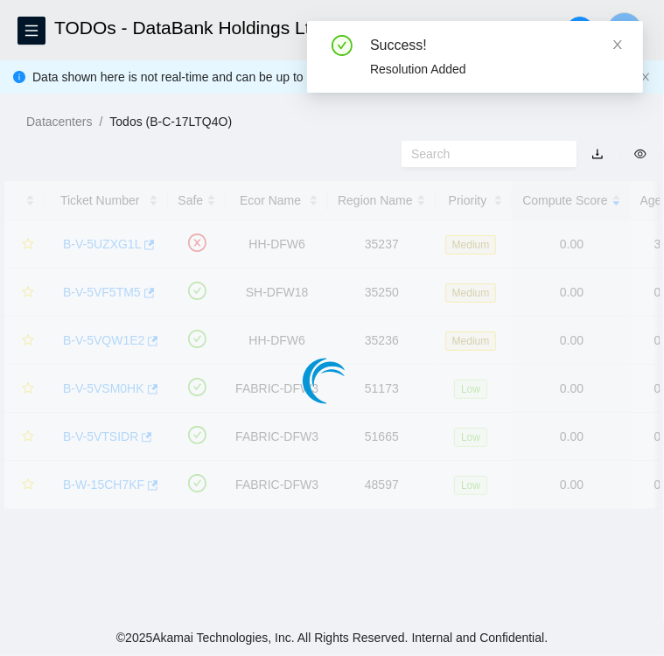
scroll to position [451, 0]
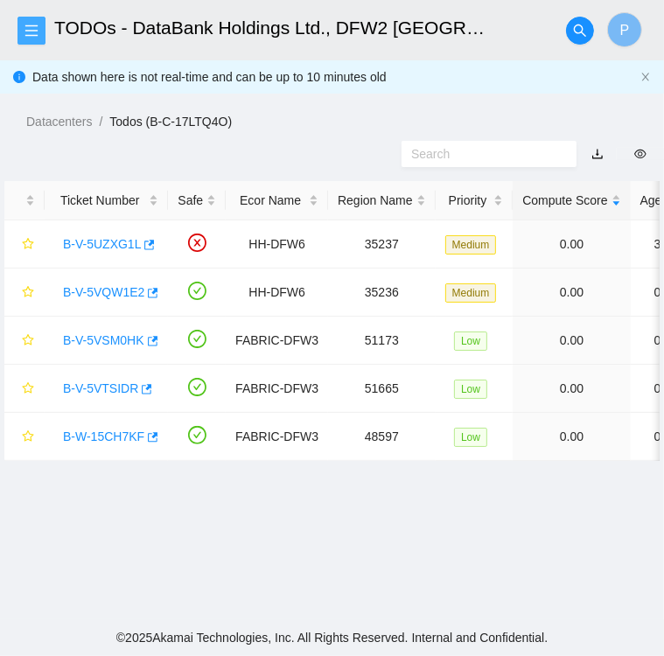
click at [36, 35] on icon "menu" at bounding box center [31, 29] width 12 height 11
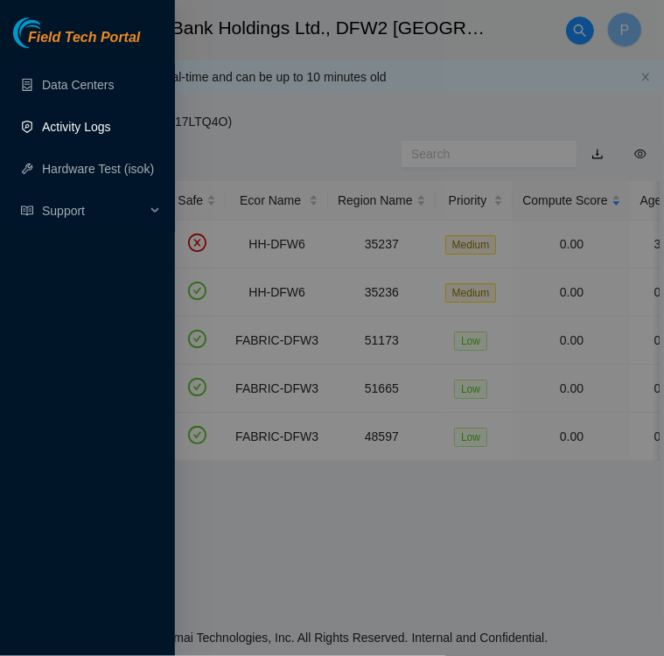
click at [79, 122] on link "Activity Logs" at bounding box center [76, 127] width 69 height 14
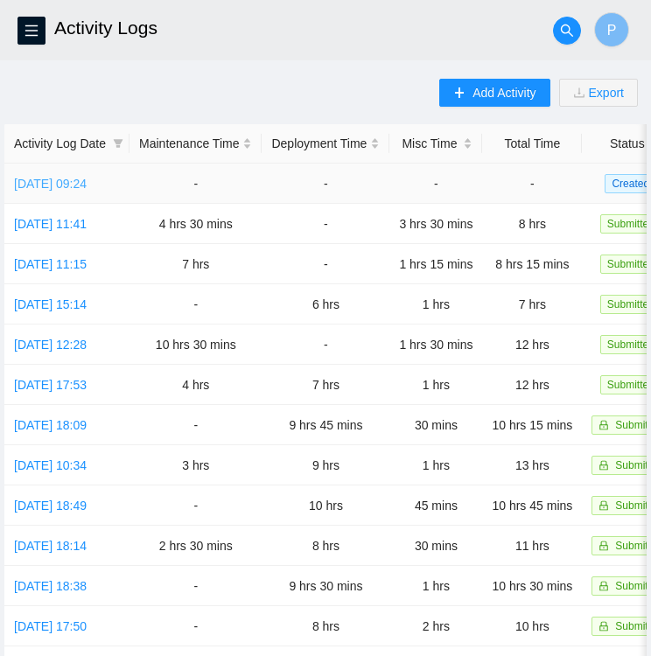
click at [56, 186] on link "Fri, 19 Sep 2025 09:24" at bounding box center [50, 184] width 73 height 14
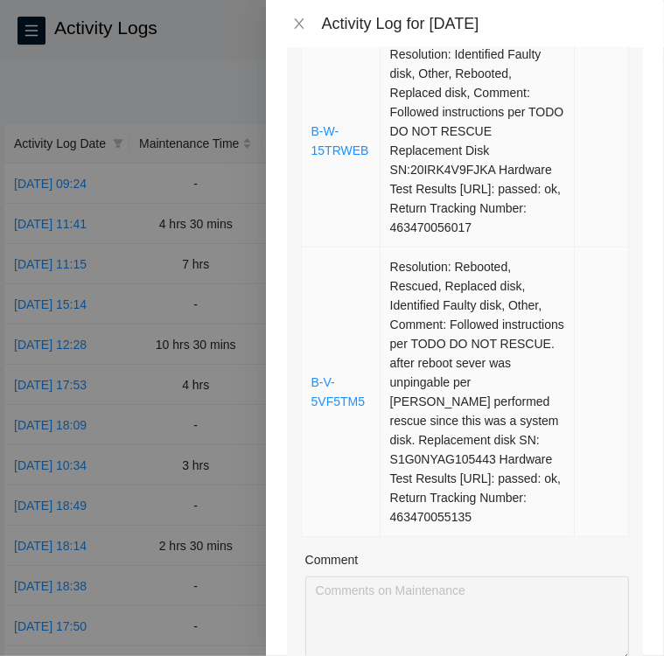
scroll to position [373, 0]
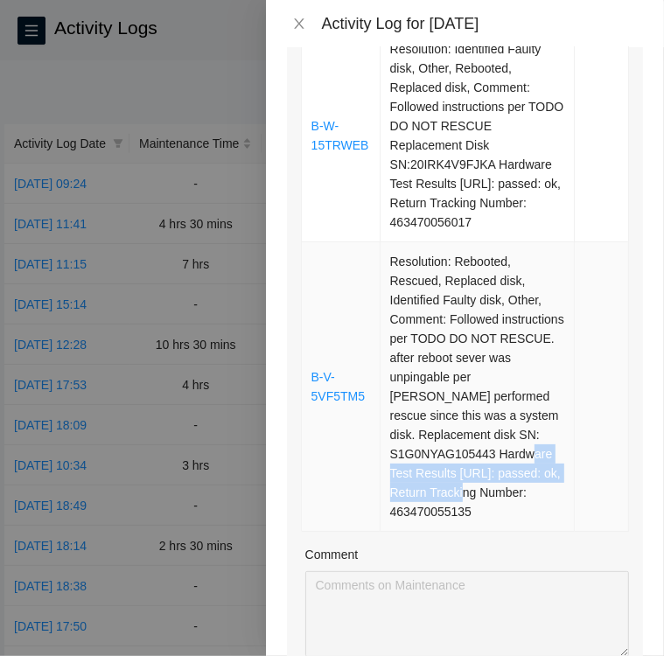
drag, startPoint x: 440, startPoint y: 469, endPoint x: 489, endPoint y: 438, distance: 57.8
click at [489, 438] on td "Resolution: Rebooted, Rescued, Replaced disk, Identified Faulty disk, Other, Co…" at bounding box center [477, 387] width 194 height 290
click at [575, 463] on td at bounding box center [602, 387] width 54 height 290
drag, startPoint x: 442, startPoint y: 470, endPoint x: 448, endPoint y: 450, distance: 20.2
click at [448, 450] on td "Resolution: Rebooted, Rescued, Replaced disk, Identified Faulty disk, Other, Co…" at bounding box center [477, 387] width 194 height 290
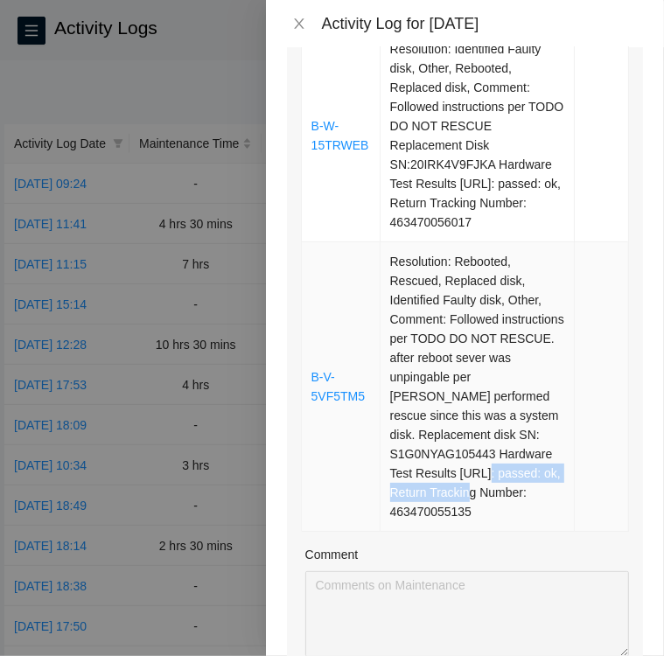
copy td "104.123.156.137: passed: ok,"
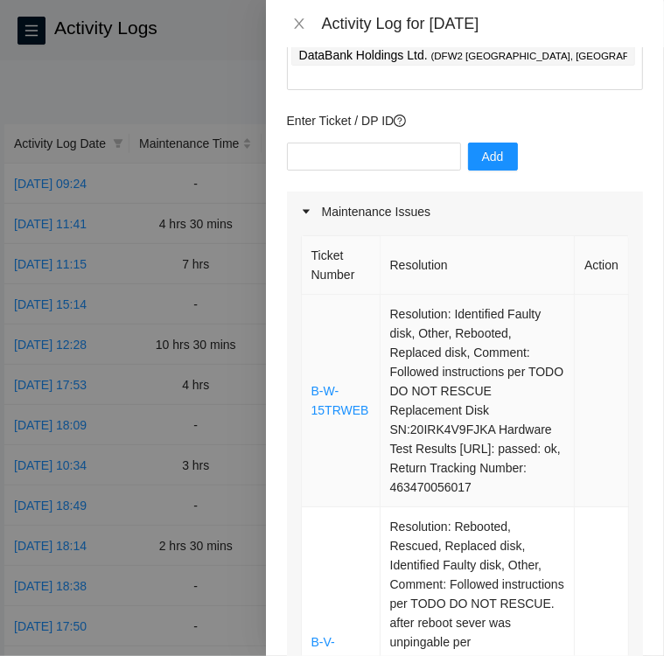
scroll to position [0, 0]
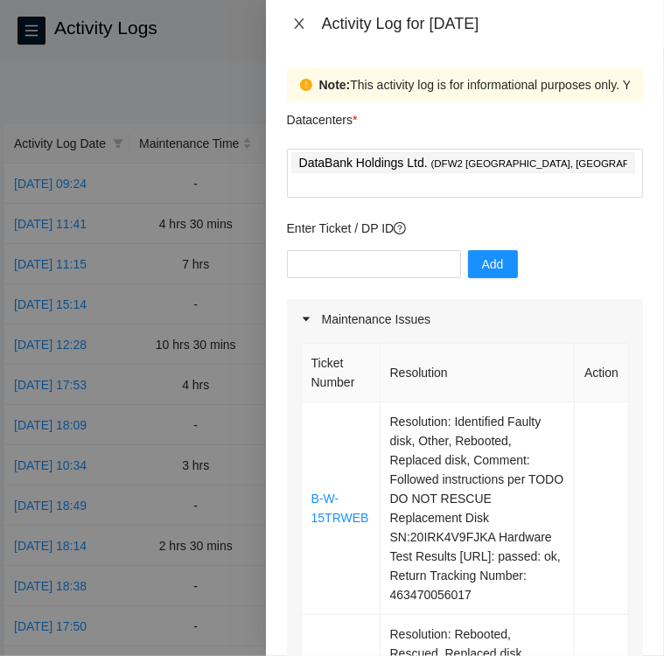
click at [301, 17] on icon "close" at bounding box center [299, 24] width 14 height 14
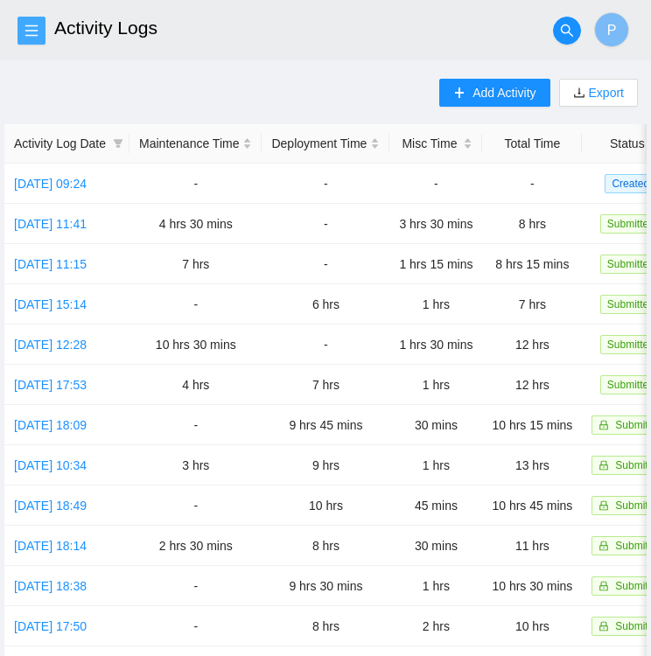
click at [34, 28] on icon "menu" at bounding box center [31, 31] width 14 height 14
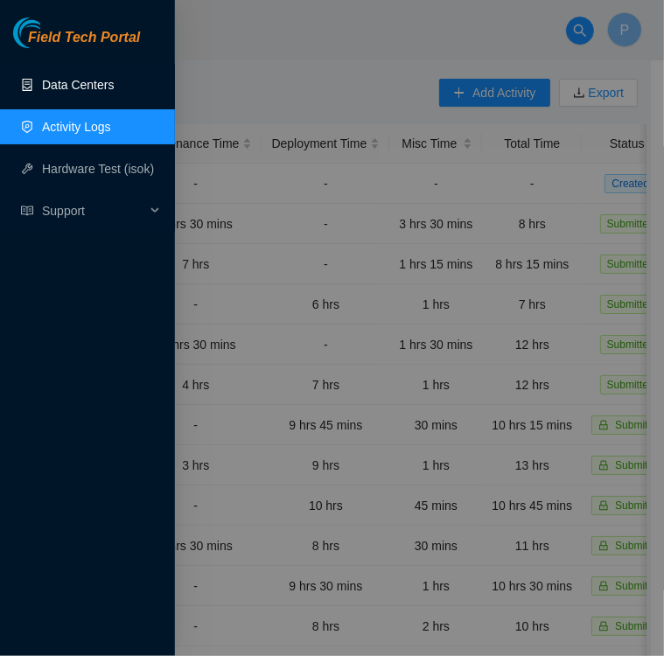
click at [54, 85] on link "Data Centers" at bounding box center [78, 85] width 72 height 14
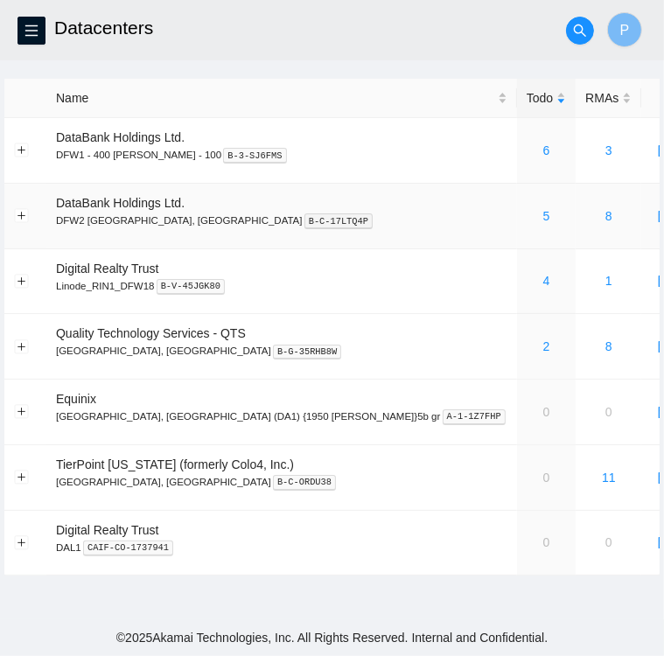
click at [527, 217] on div "5" at bounding box center [546, 215] width 39 height 19
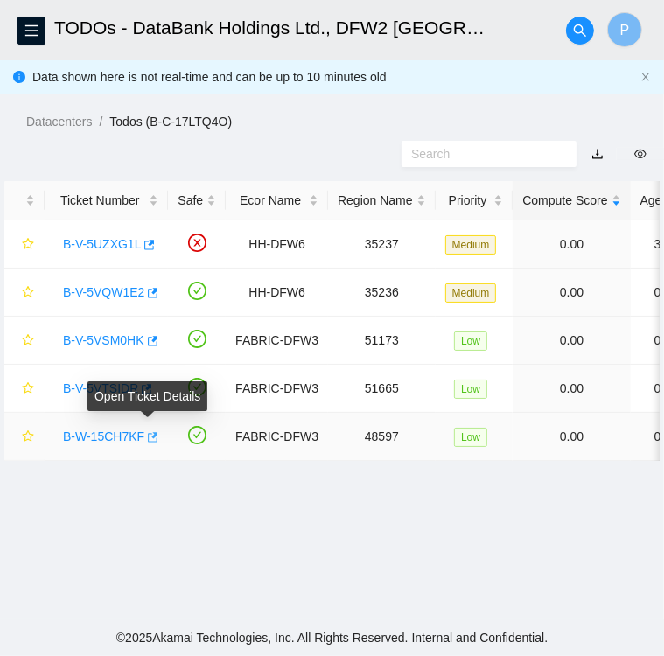
click at [145, 434] on icon "button" at bounding box center [151, 437] width 12 height 12
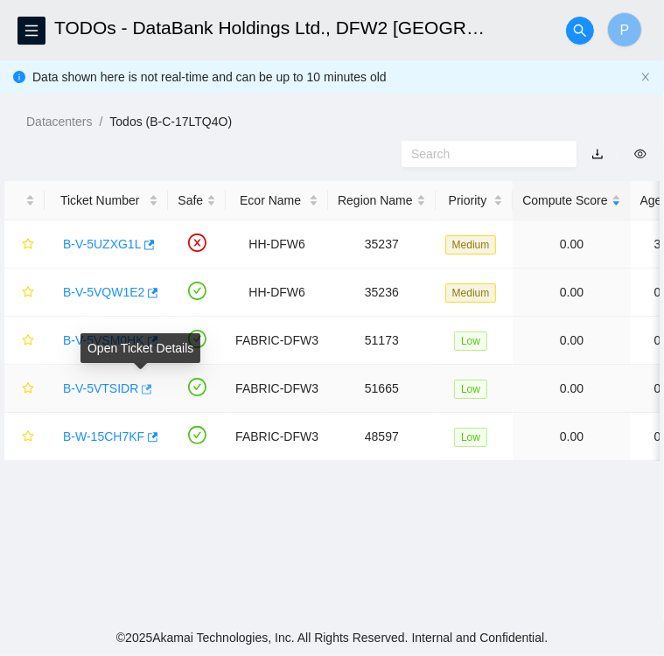
click at [140, 396] on button "button" at bounding box center [145, 389] width 14 height 28
click at [113, 432] on link "B-W-15CH7KF" at bounding box center [103, 436] width 81 height 14
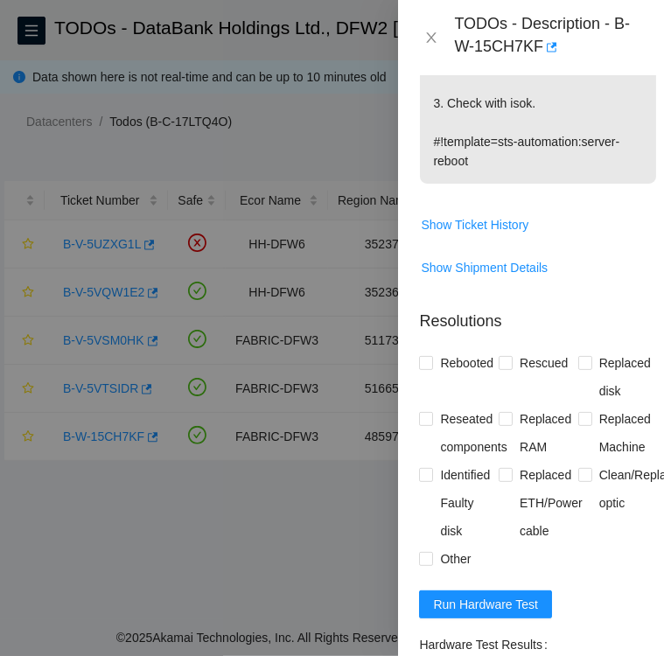
scroll to position [672, 0]
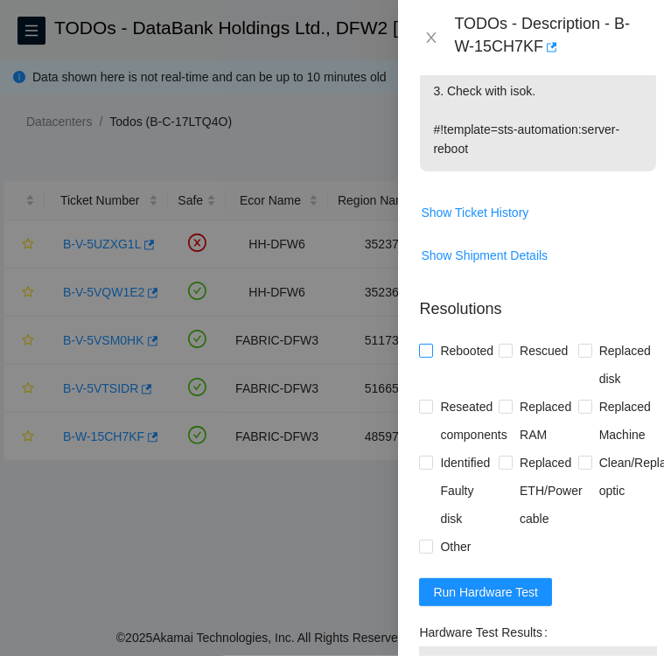
click at [425, 356] on input "Rebooted" at bounding box center [425, 350] width 12 height 12
checkbox input "true"
click at [505, 356] on input "Rescued" at bounding box center [505, 350] width 12 height 12
checkbox input "true"
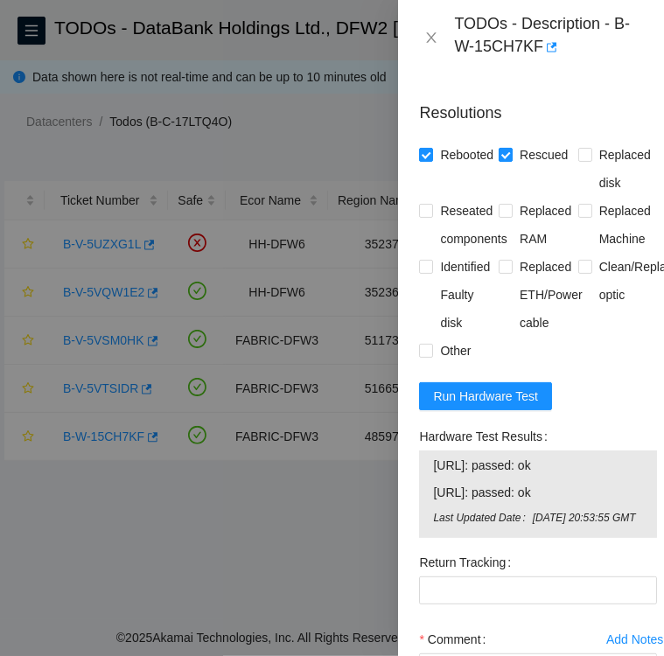
scroll to position [868, 0]
click at [423, 356] on input "Other" at bounding box center [425, 350] width 12 height 12
checkbox input "true"
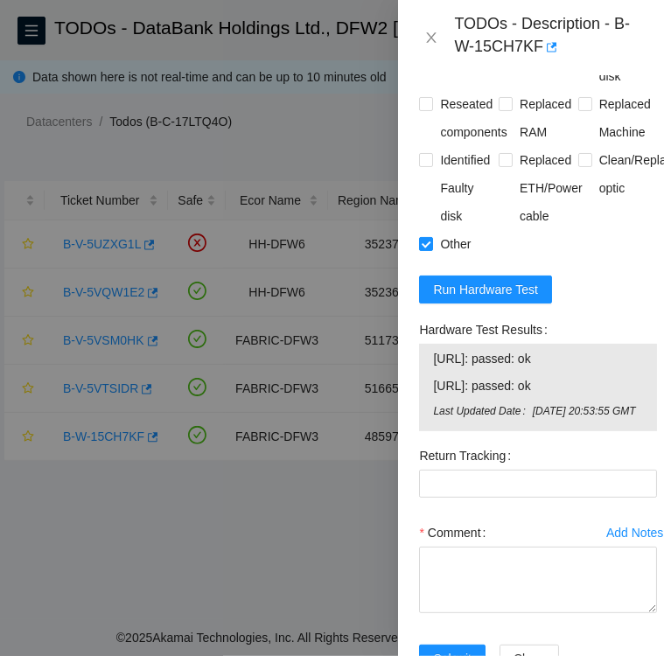
scroll to position [980, 0]
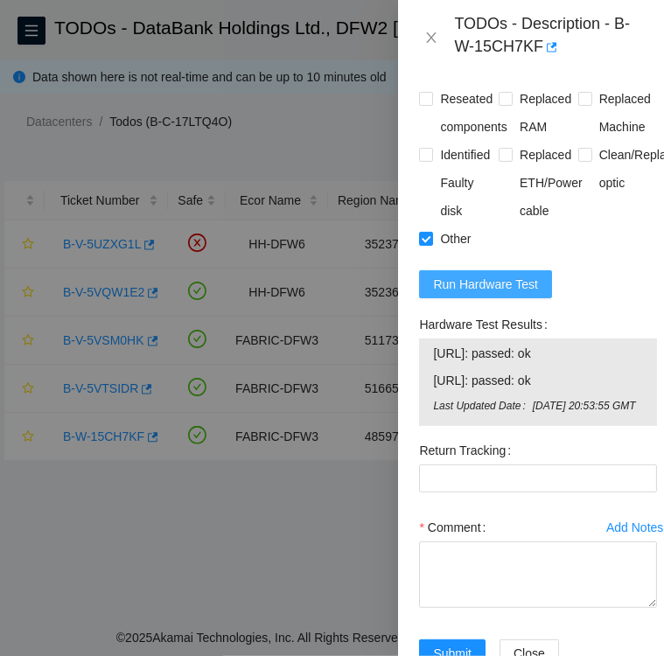
click at [478, 294] on span "Run Hardware Test" at bounding box center [485, 284] width 105 height 19
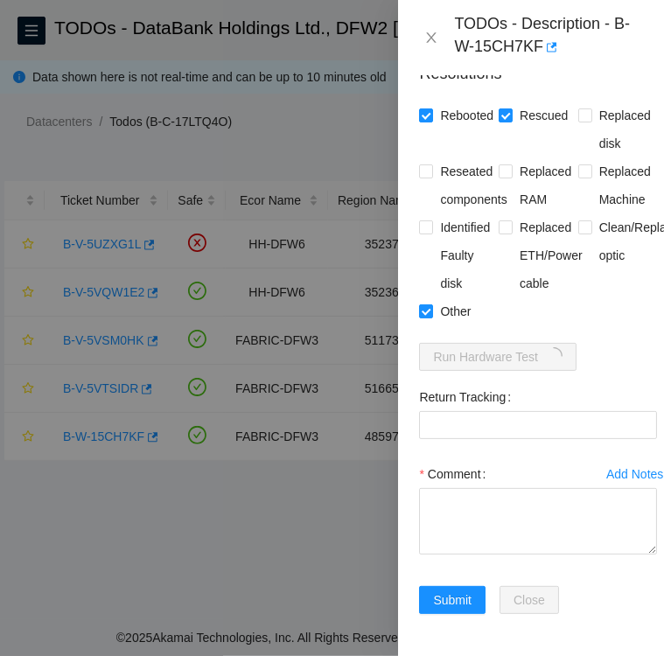
scroll to position [970, 0]
click at [457, 488] on textarea "Comment" at bounding box center [538, 521] width 238 height 66
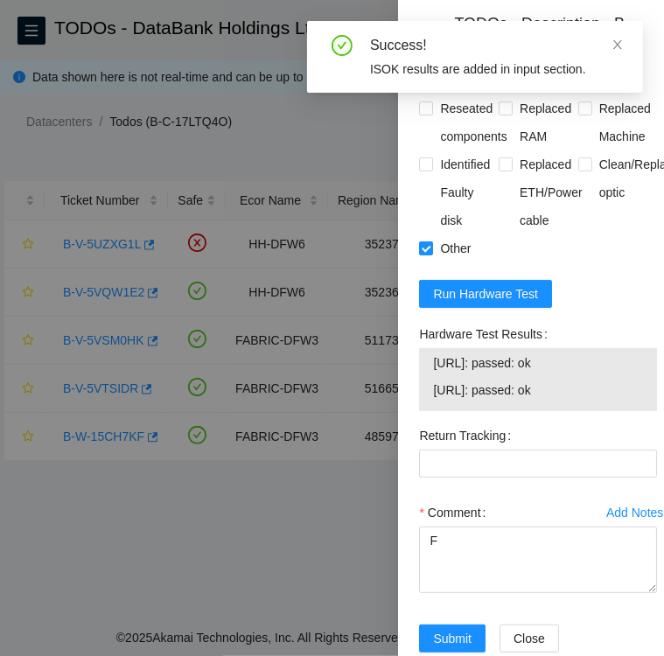
drag, startPoint x: 418, startPoint y: 368, endPoint x: 577, endPoint y: 428, distance: 169.9
click at [577, 422] on div "Hardware Test Results 23.61.206.46: passed: ok 23.61.206.47: passed: ok" at bounding box center [538, 370] width 252 height 101
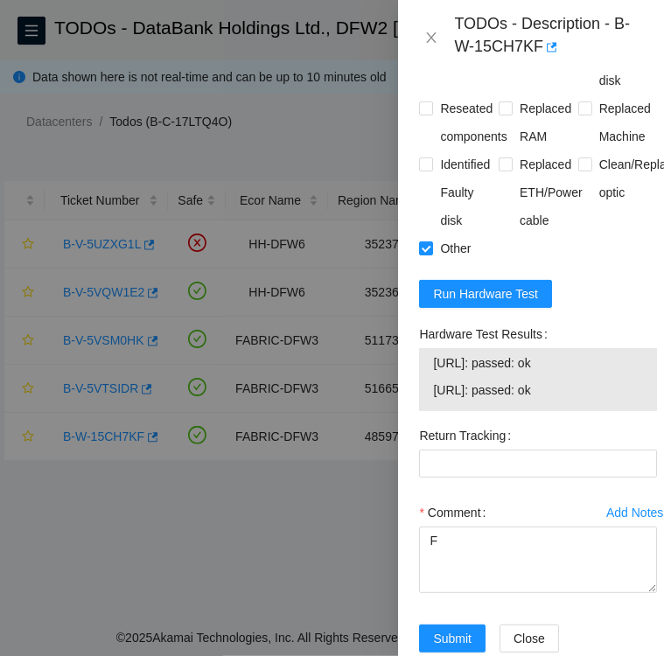
copy div "Hardware Test Results 23.61.206.46: passed: ok 23.61.206.47: passed: ok"
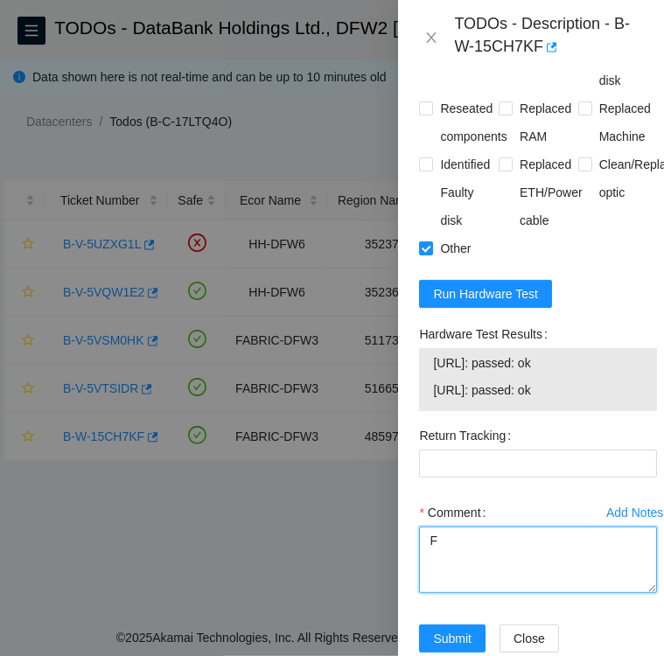
click at [458, 578] on textarea "F" at bounding box center [538, 560] width 238 height 66
paste textarea "Hardware Test Results 23.61.206.46: passed: ok 23.61.206.47: passed: ok"
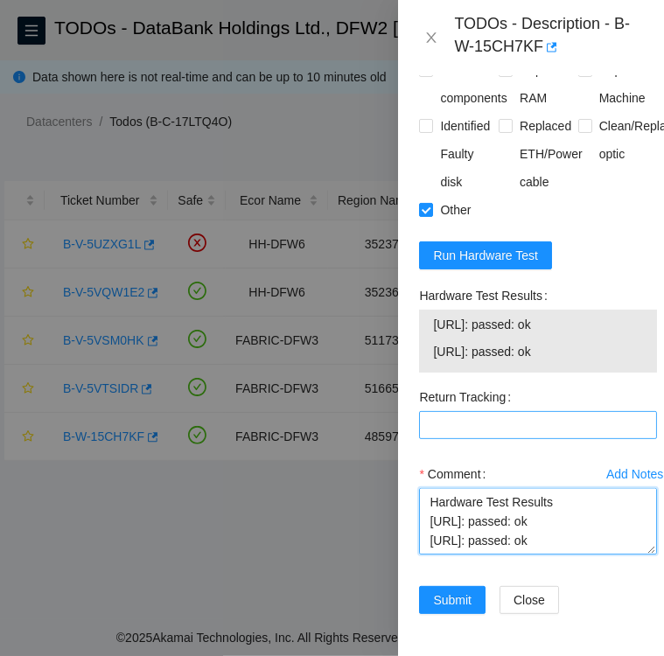
scroll to position [1071, 0]
type textarea "Followed instructions per TODO reboot and rescue Hardware Test Results 23.61.20…"
drag, startPoint x: 427, startPoint y: 479, endPoint x: 578, endPoint y: 515, distance: 155.5
click at [578, 515] on textarea "Followed instructions per TODO reboot and rescue Hardware Test Results 23.61.20…" at bounding box center [538, 521] width 238 height 66
click at [629, 488] on textarea "Followed instructions per TODO reboot and rescue Hardware Test Results 23.61.20…" at bounding box center [538, 521] width 238 height 66
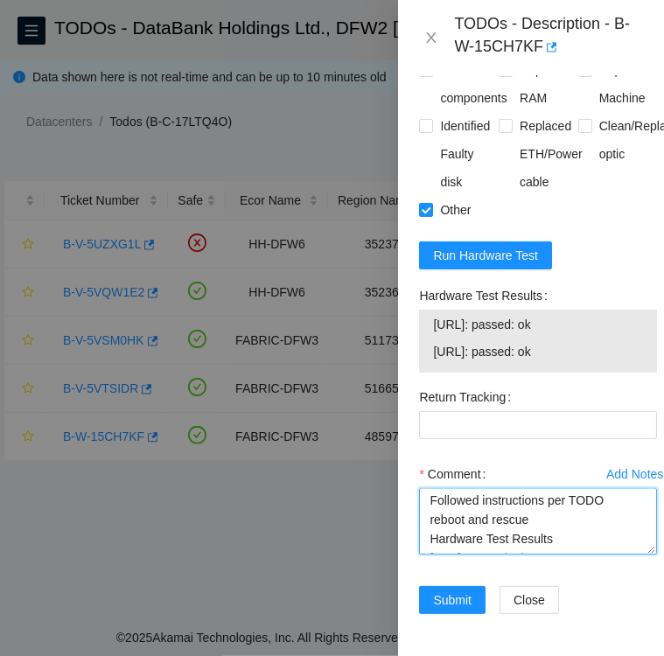
scroll to position [0, 0]
click at [537, 493] on textarea "Followed instructions per TODO reboot and rescue Hardware Test Results 23.61.20…" at bounding box center [538, 521] width 238 height 66
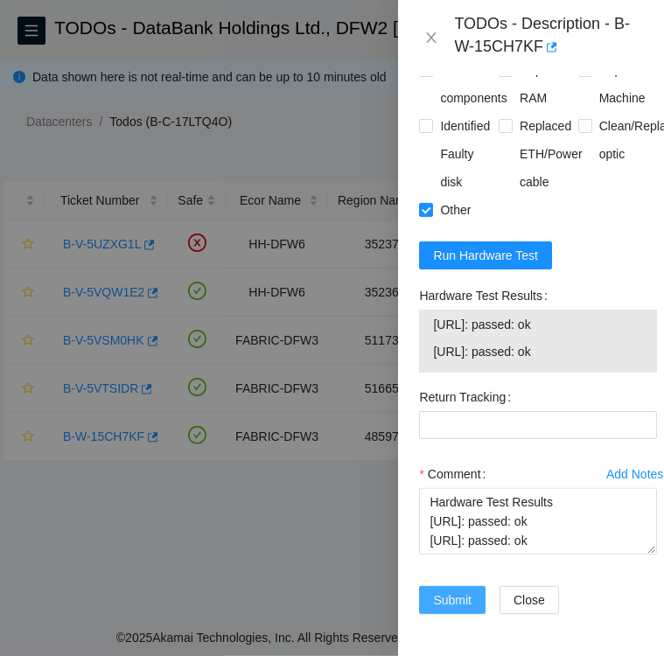
click at [452, 590] on span "Submit" at bounding box center [452, 599] width 38 height 19
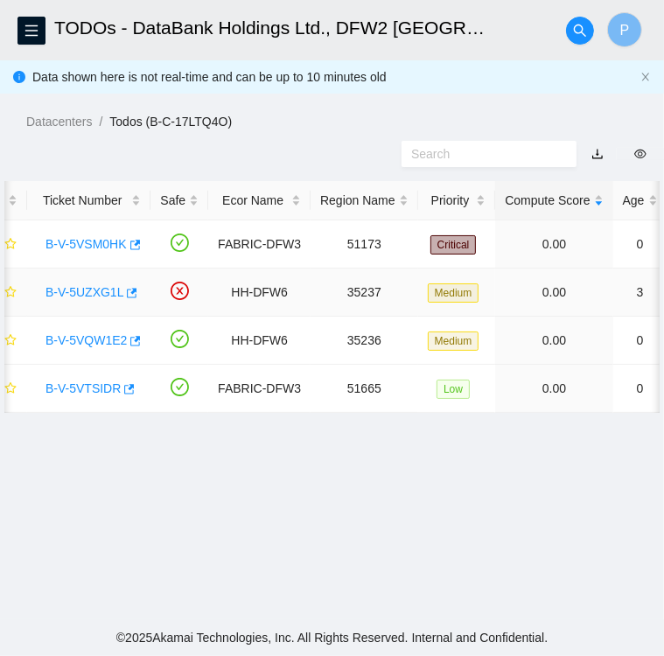
scroll to position [0, 17]
click at [73, 387] on link "B-V-5VTSIDR" at bounding box center [83, 388] width 75 height 14
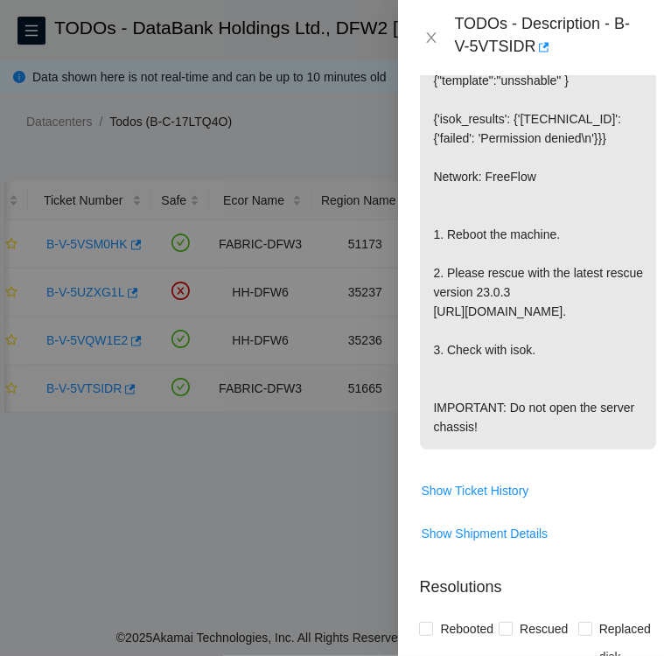
scroll to position [1028, 0]
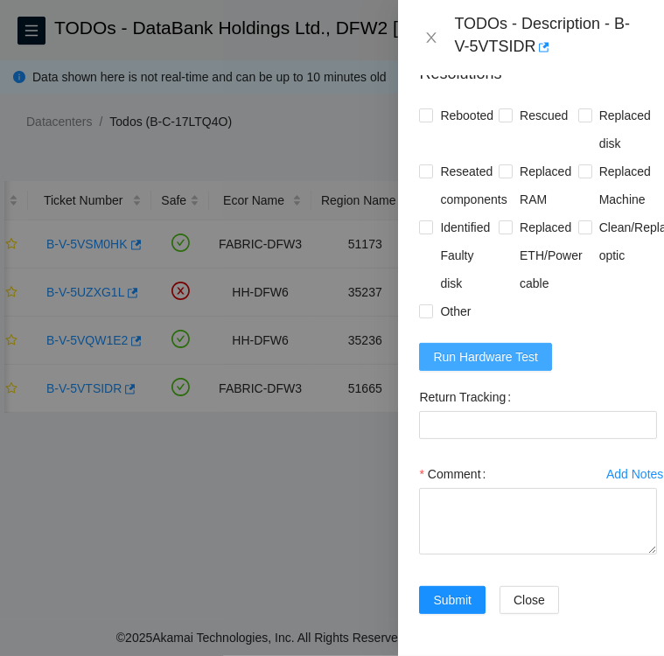
click at [450, 347] on span "Run Hardware Test" at bounding box center [485, 356] width 105 height 19
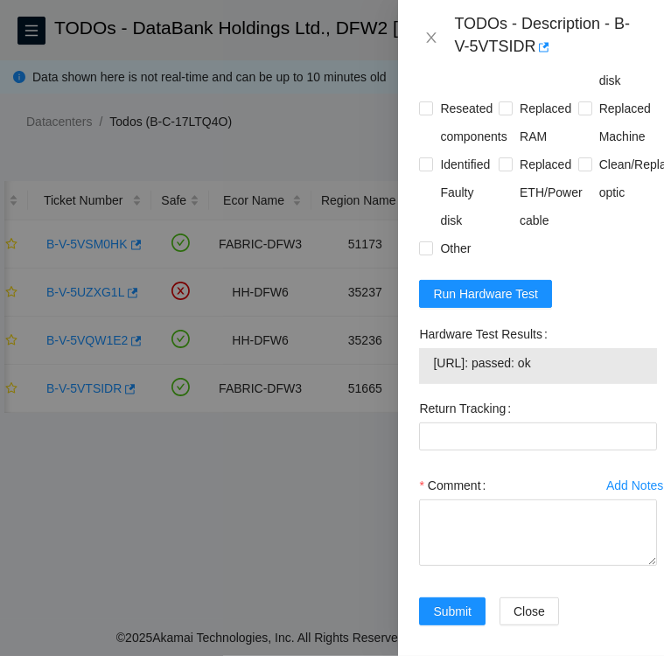
click at [420, 348] on label "Hardware Test Results" at bounding box center [486, 334] width 135 height 28
drag, startPoint x: 420, startPoint y: 372, endPoint x: 581, endPoint y: 406, distance: 164.5
click at [581, 384] on div "Hardware Test Results 23.201.104.164: passed: ok" at bounding box center [538, 352] width 238 height 64
copy div "Hardware Test Results 23.201.104.164: passed: ok"
click at [466, 564] on textarea "Comment" at bounding box center [538, 532] width 238 height 66
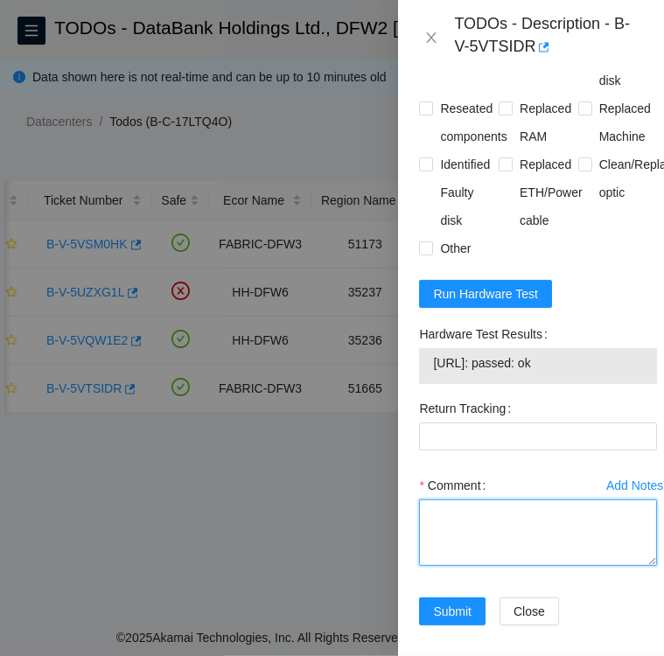
paste textarea "Hardware Test Results 23.201.104.164: passed: ok"
drag, startPoint x: 427, startPoint y: 569, endPoint x: 581, endPoint y: 575, distance: 154.0
click at [581, 566] on textarea "Hardware Test Results 23.201.104.164: passed: ok" at bounding box center [538, 532] width 238 height 66
click at [431, 547] on textarea "Hardware Test Results 23.201.104.164: passed: ok" at bounding box center [538, 532] width 238 height 66
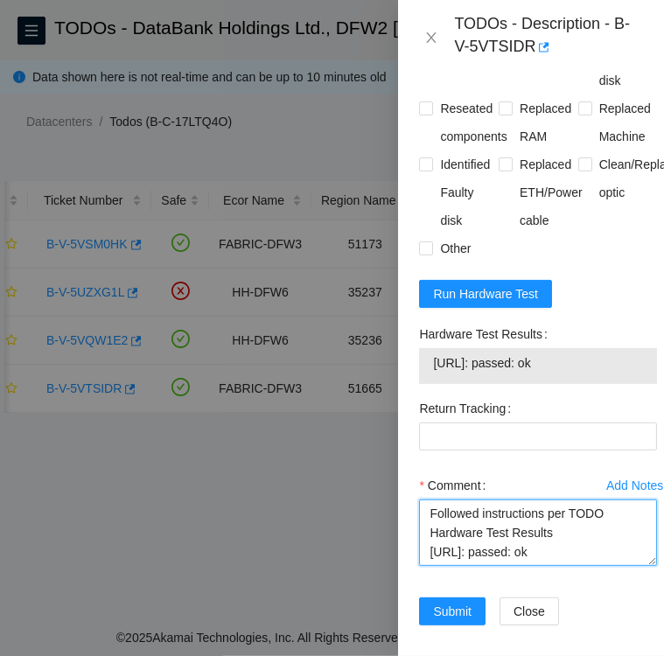
type textarea "Followed instructions per TODO Hardware Test Results 23.201.104.164: passed: ok"
click at [427, 58] on input "Rebooted" at bounding box center [425, 51] width 12 height 12
checkbox input "true"
click at [500, 58] on input "Rescued" at bounding box center [505, 51] width 12 height 12
checkbox input "true"
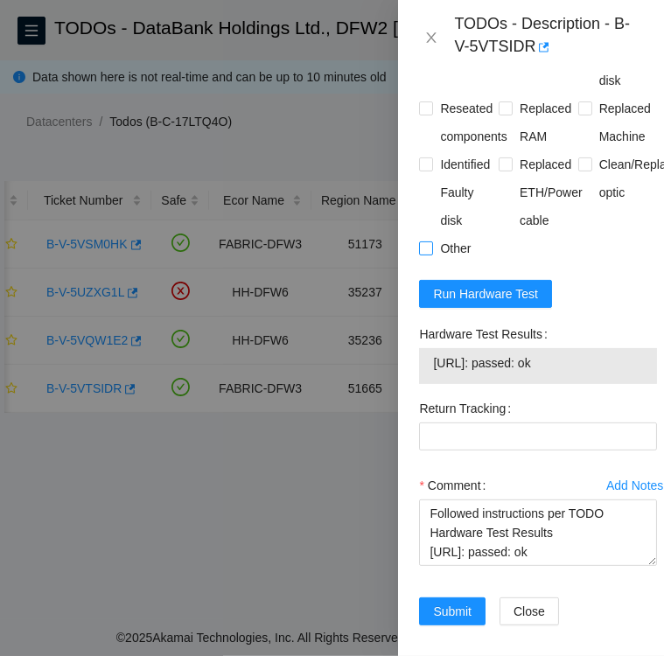
click at [424, 254] on input "Other" at bounding box center [425, 247] width 12 height 12
checkbox input "true"
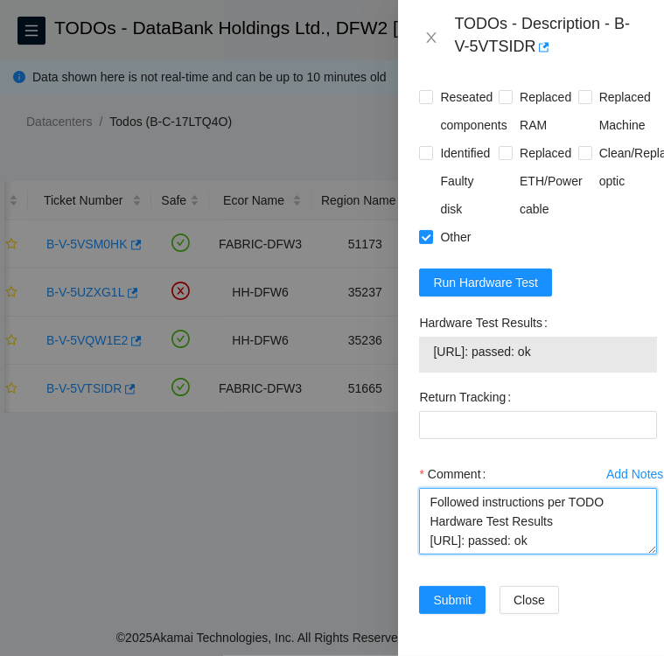
click at [607, 488] on textarea "Followed instructions per TODO Hardware Test Results 23.201.104.164: passed: ok" at bounding box center [538, 521] width 238 height 66
type textarea "Followed instructions per TODO Reboot and rescue Hardware Test Results 23.201.1…"
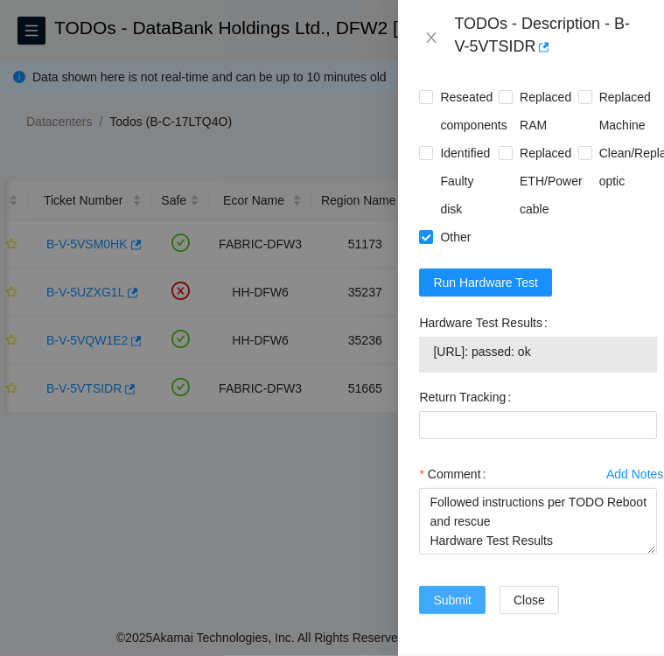
click at [448, 590] on span "Submit" at bounding box center [452, 599] width 38 height 19
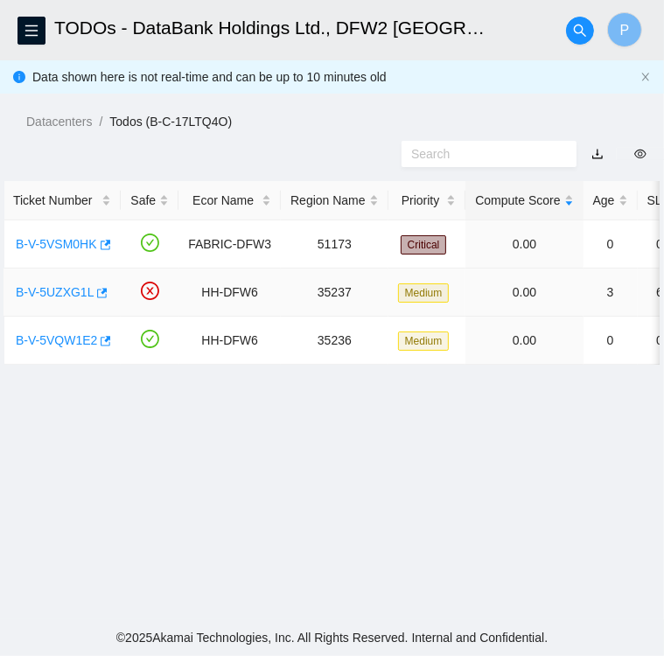
scroll to position [0, 0]
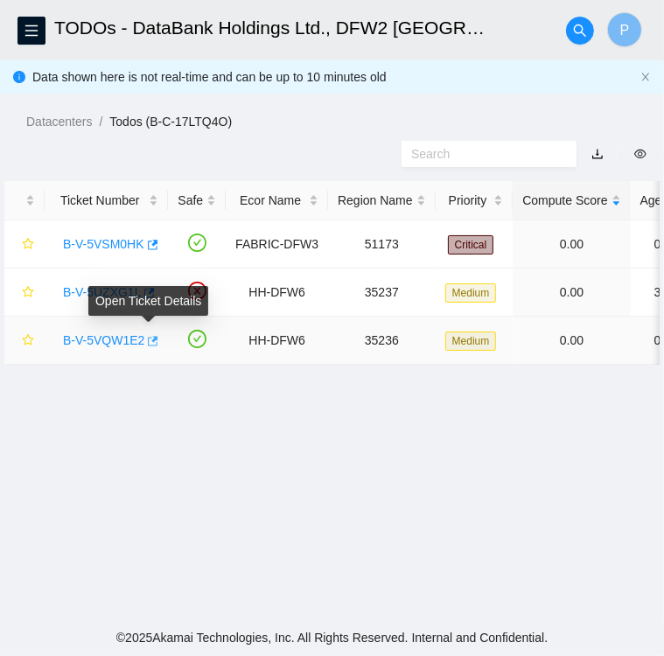
click at [151, 344] on icon "button" at bounding box center [151, 341] width 12 height 12
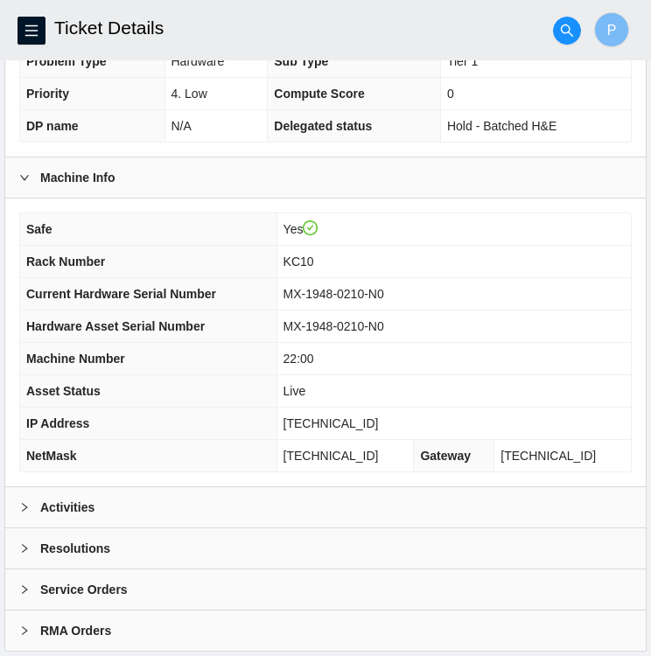
scroll to position [455, 0]
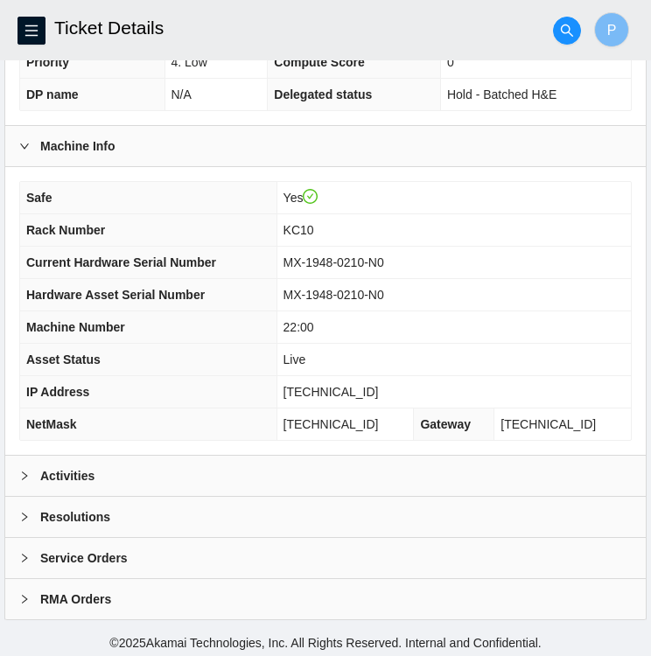
click at [195, 478] on div "Activities" at bounding box center [325, 476] width 640 height 40
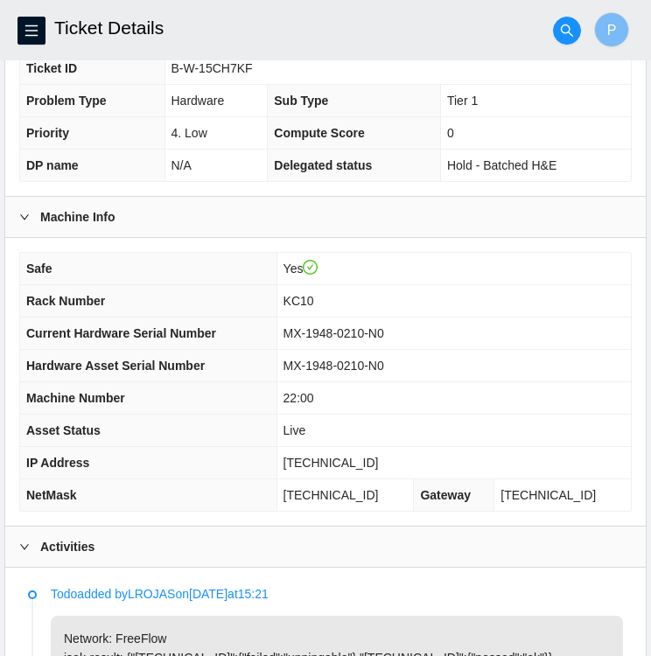
scroll to position [381, 0]
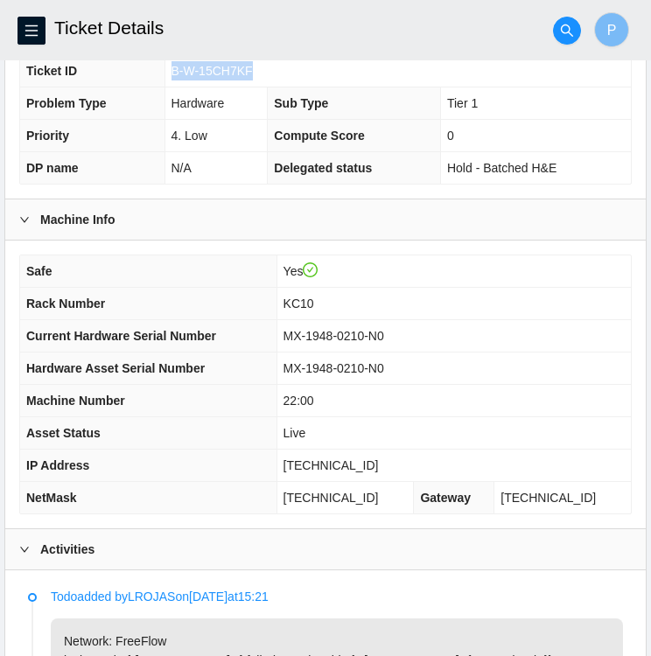
drag, startPoint x: 252, startPoint y: 71, endPoint x: 172, endPoint y: 72, distance: 79.6
click at [172, 72] on td "B-W-15CH7KF" at bounding box center [397, 71] width 466 height 32
copy span "B-W-15CH7KF"
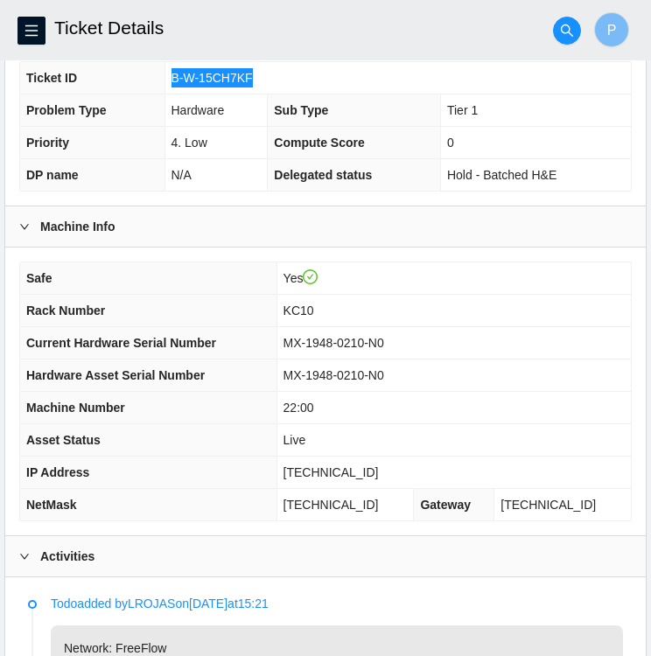
scroll to position [374, 0]
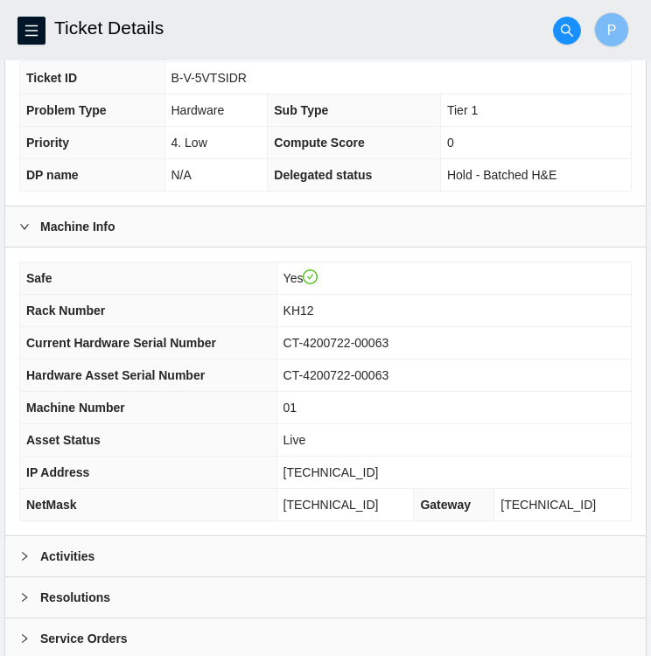
scroll to position [455, 0]
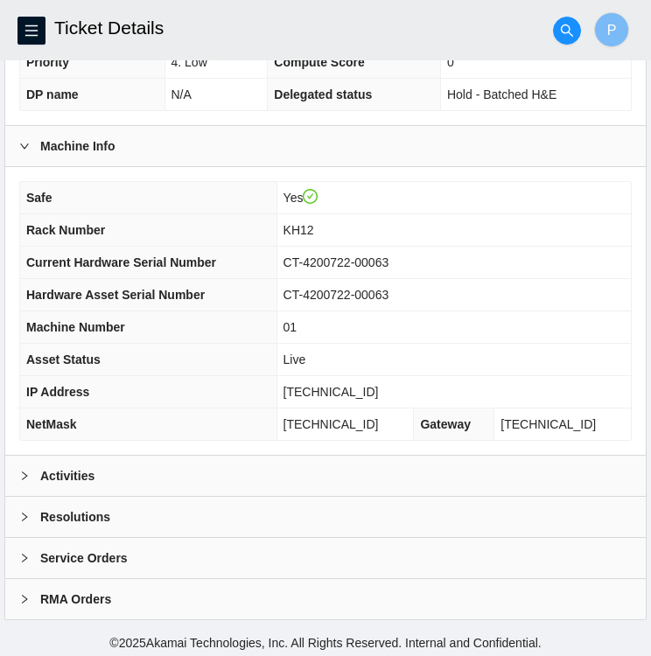
click at [23, 481] on div "Activities" at bounding box center [325, 476] width 640 height 40
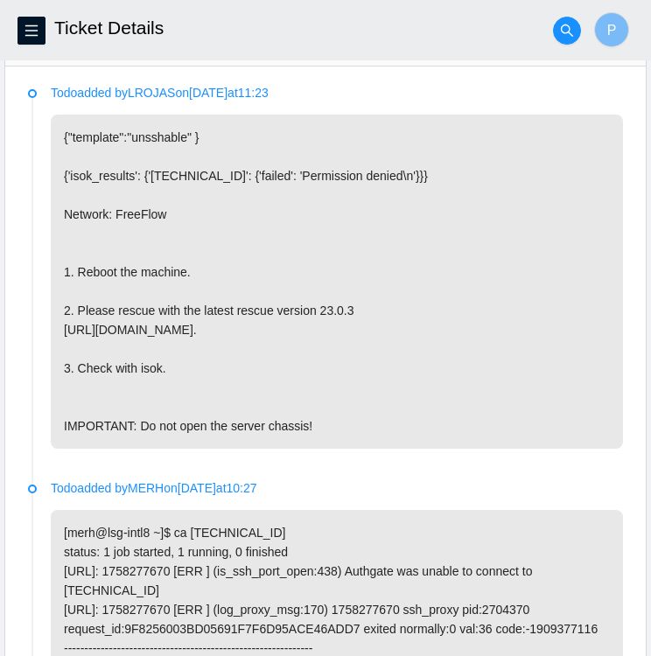
scroll to position [899, 0]
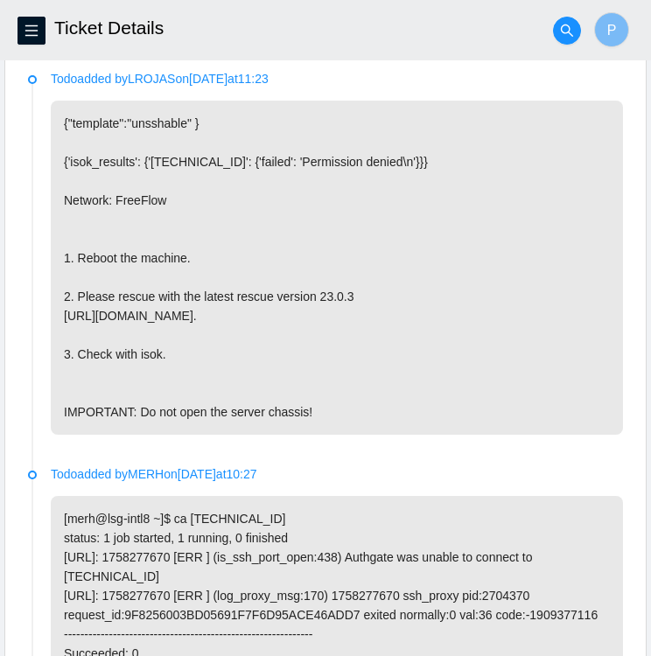
click at [434, 293] on p "{"template":"unsshable" } {'isok_results': {'[TECHNICAL_ID]': {'failed': 'Permi…" at bounding box center [337, 268] width 572 height 334
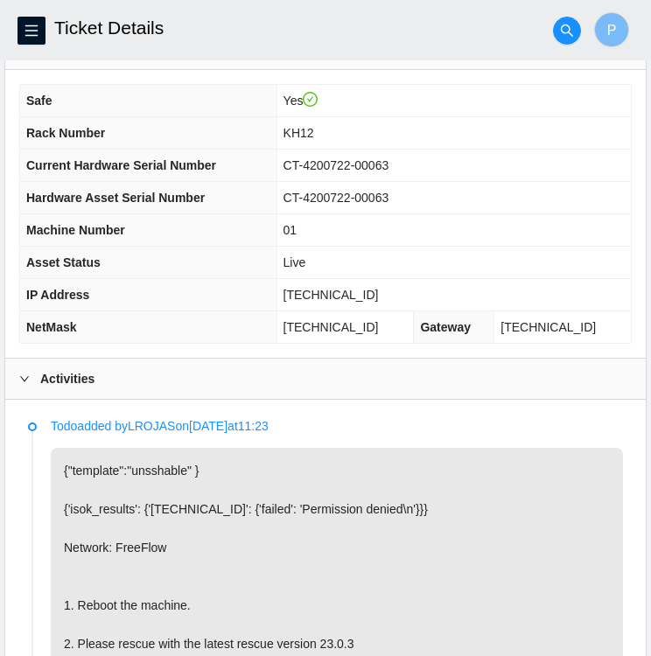
scroll to position [555, 0]
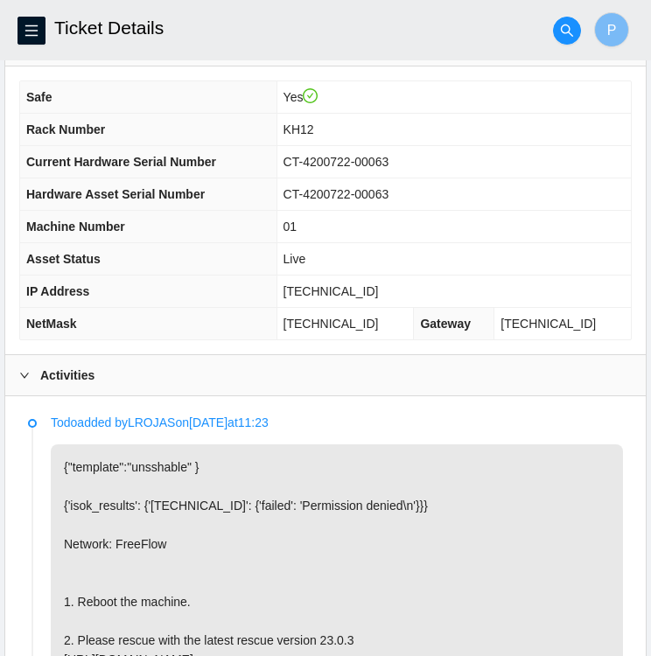
click at [548, 565] on p "{"template":"unsshable" } {'isok_results': {'[TECHNICAL_ID]': {'failed': 'Permi…" at bounding box center [337, 611] width 572 height 334
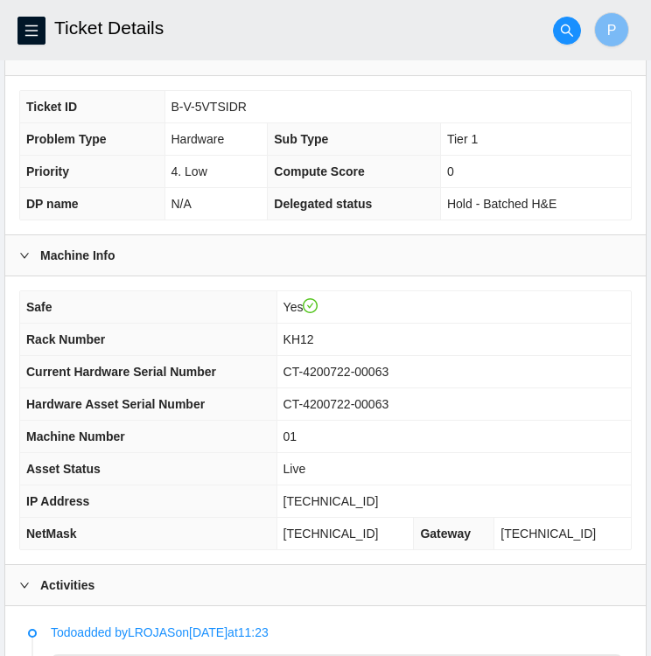
scroll to position [345, 0]
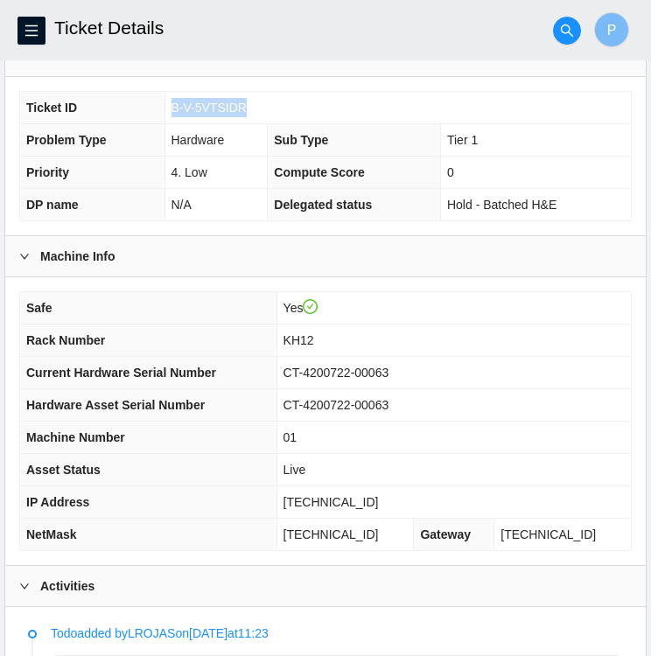
drag, startPoint x: 241, startPoint y: 99, endPoint x: 173, endPoint y: 102, distance: 68.3
click at [173, 102] on span "B-V-5VTSIDR" at bounding box center [208, 108] width 75 height 14
copy span "B-V-5VTSIDR"
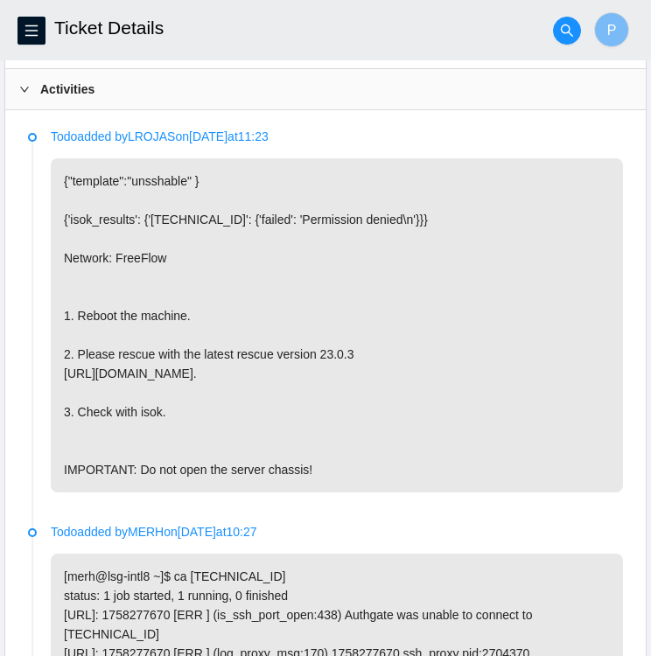
scroll to position [842, 0]
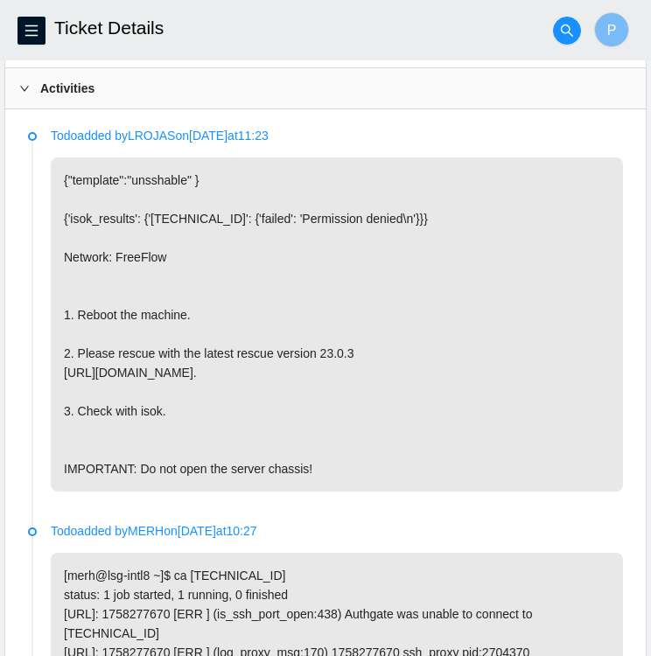
click at [459, 11] on h2 "Ticket Details" at bounding box center [269, 28] width 431 height 56
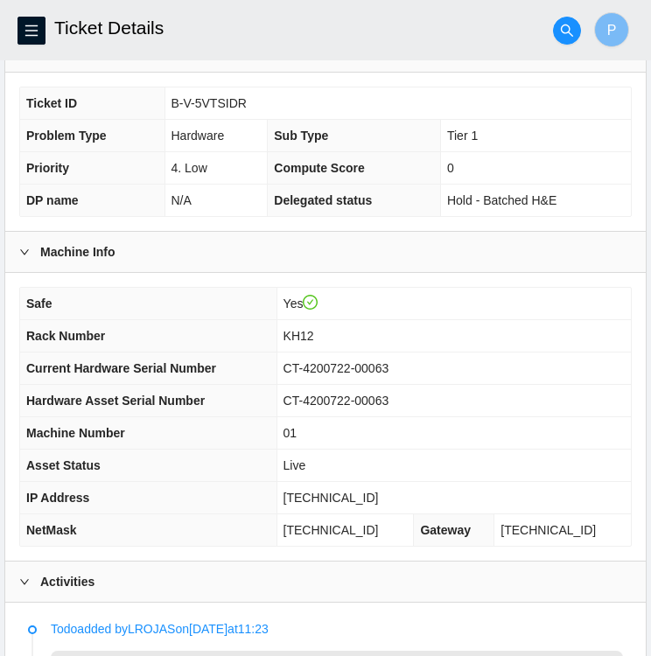
scroll to position [345, 0]
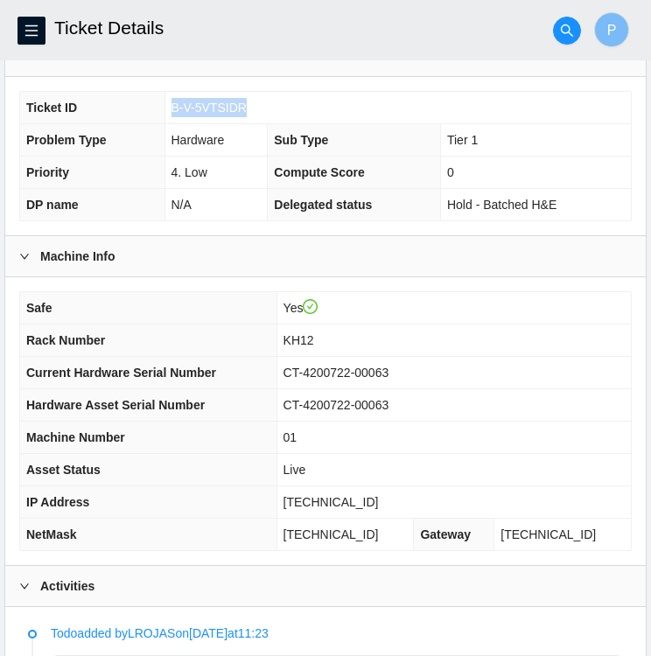
drag, startPoint x: 243, startPoint y: 102, endPoint x: 171, endPoint y: 101, distance: 72.6
click at [171, 101] on td "B-V-5VTSIDR" at bounding box center [397, 108] width 466 height 32
copy span "B-V-5VTSIDR"
click at [568, 399] on td "CT-4200722-00063" at bounding box center [453, 405] width 354 height 32
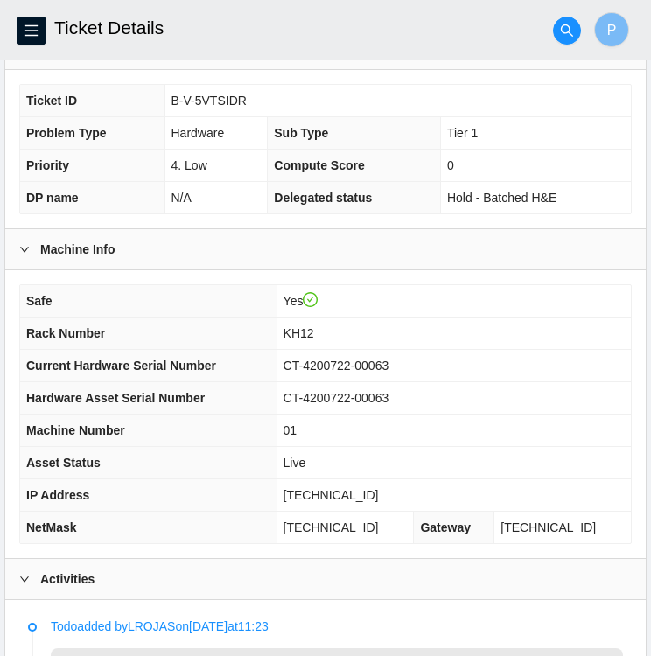
scroll to position [350, 0]
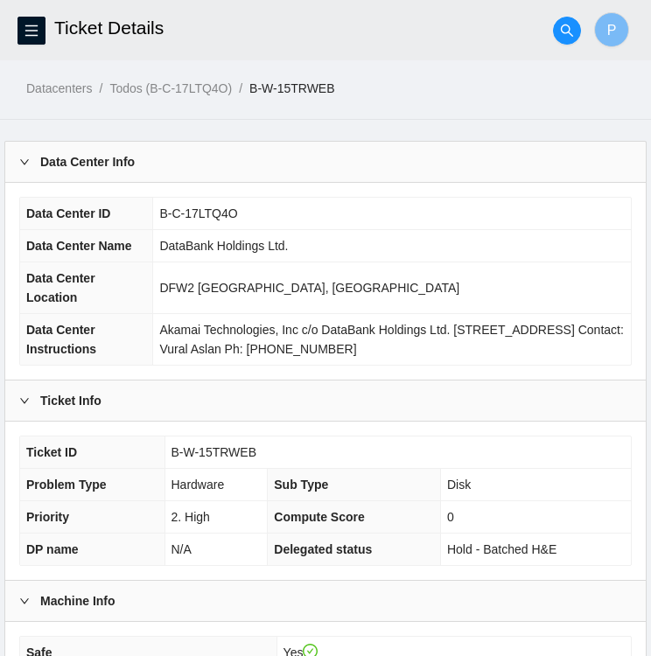
scroll to position [439, 0]
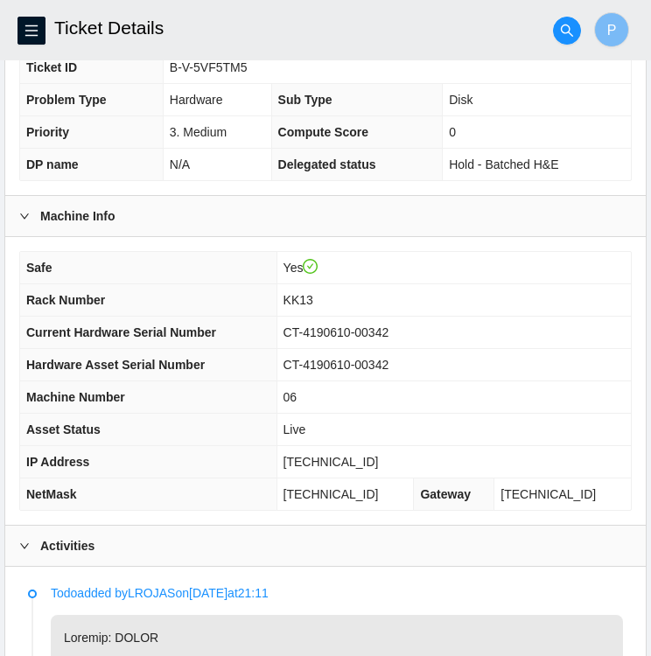
scroll to position [385, 0]
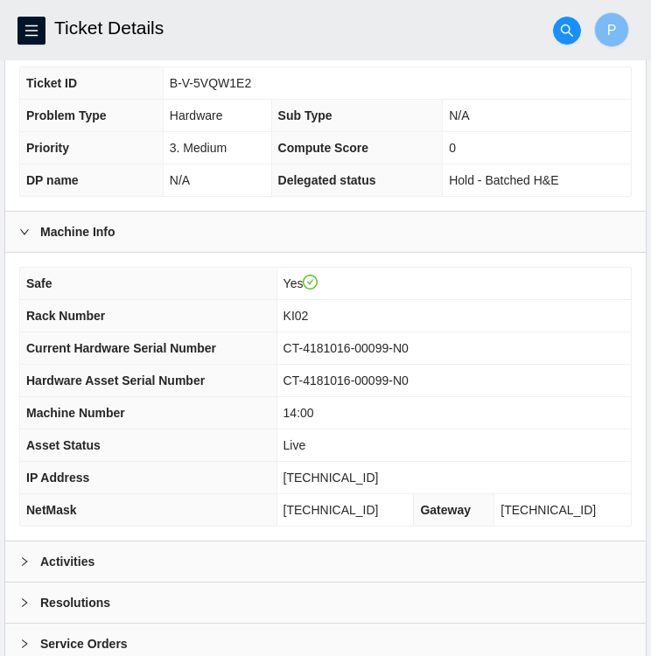
scroll to position [455, 0]
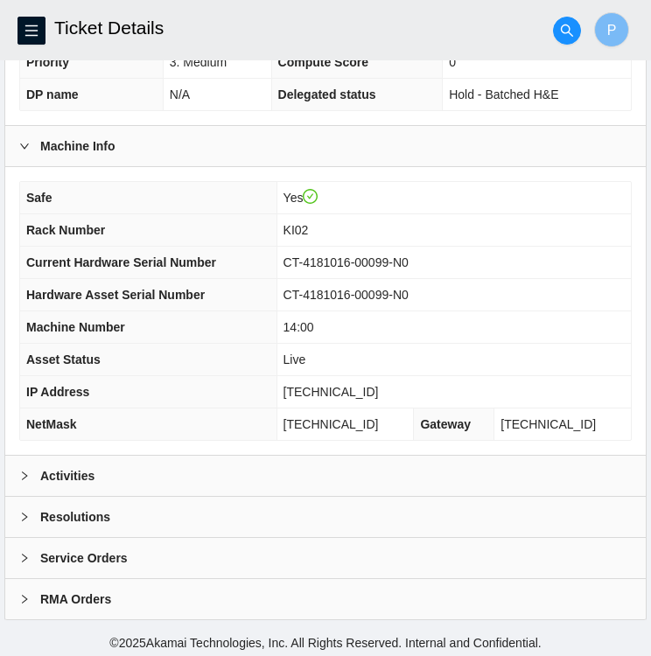
click at [31, 473] on div at bounding box center [29, 475] width 21 height 19
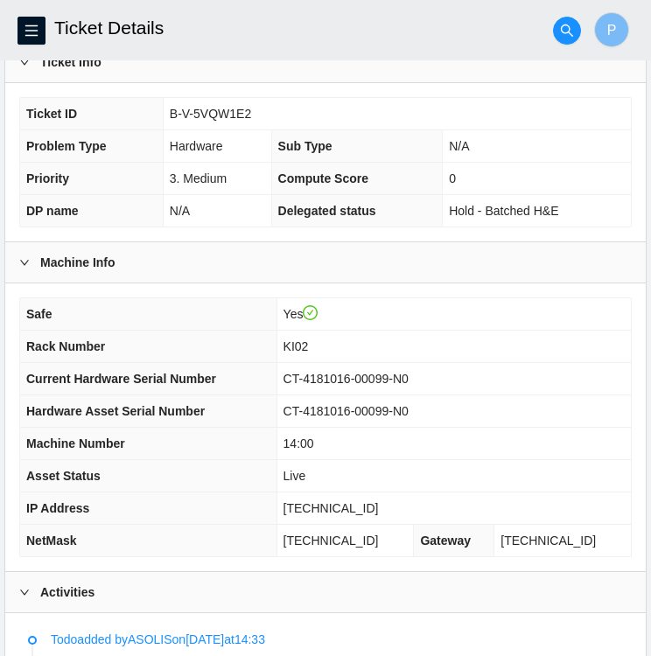
scroll to position [338, 0]
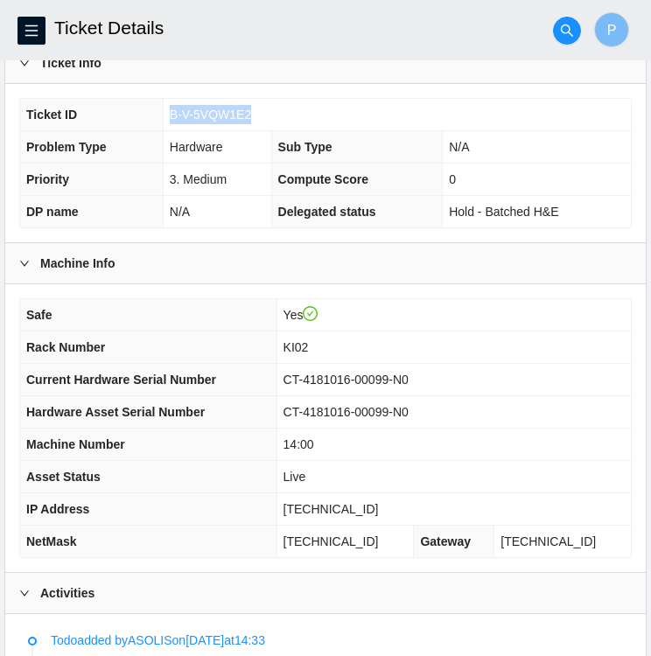
drag, startPoint x: 249, startPoint y: 106, endPoint x: 171, endPoint y: 109, distance: 78.8
click at [171, 109] on td "B-V-5VQW1E2" at bounding box center [397, 115] width 468 height 32
copy span "B-V-5VQW1E2"
drag, startPoint x: 321, startPoint y: 371, endPoint x: 446, endPoint y: 382, distance: 125.6
click at [446, 382] on td "CT-4181016-00099-N0" at bounding box center [453, 380] width 354 height 32
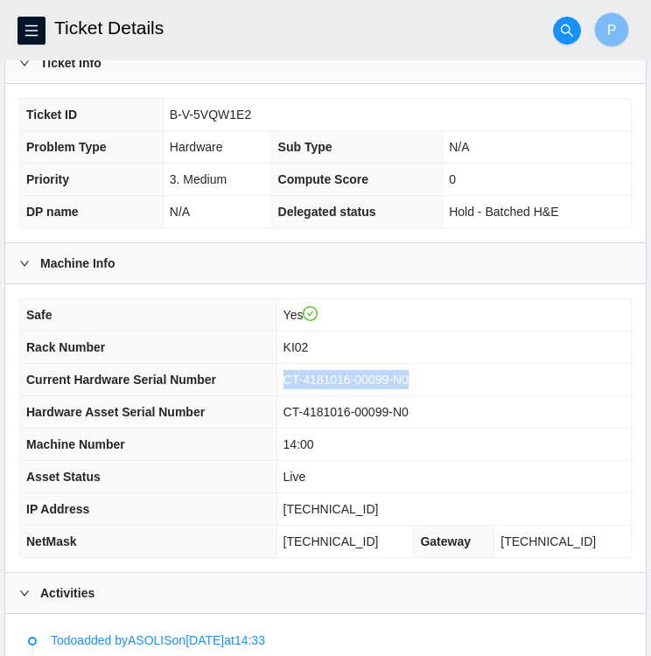
copy span "CT-4181016-00099-N0"
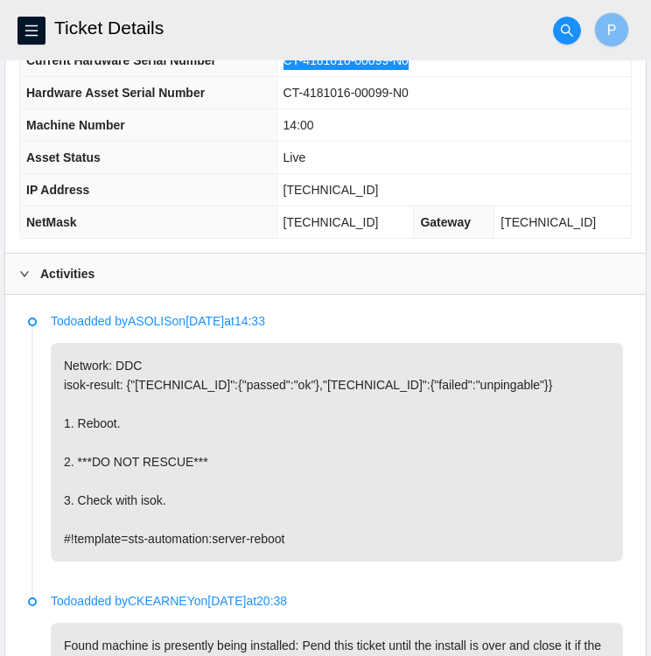
scroll to position [656, 0]
